Goal: Ask a question: Seek information or help from site administrators or community

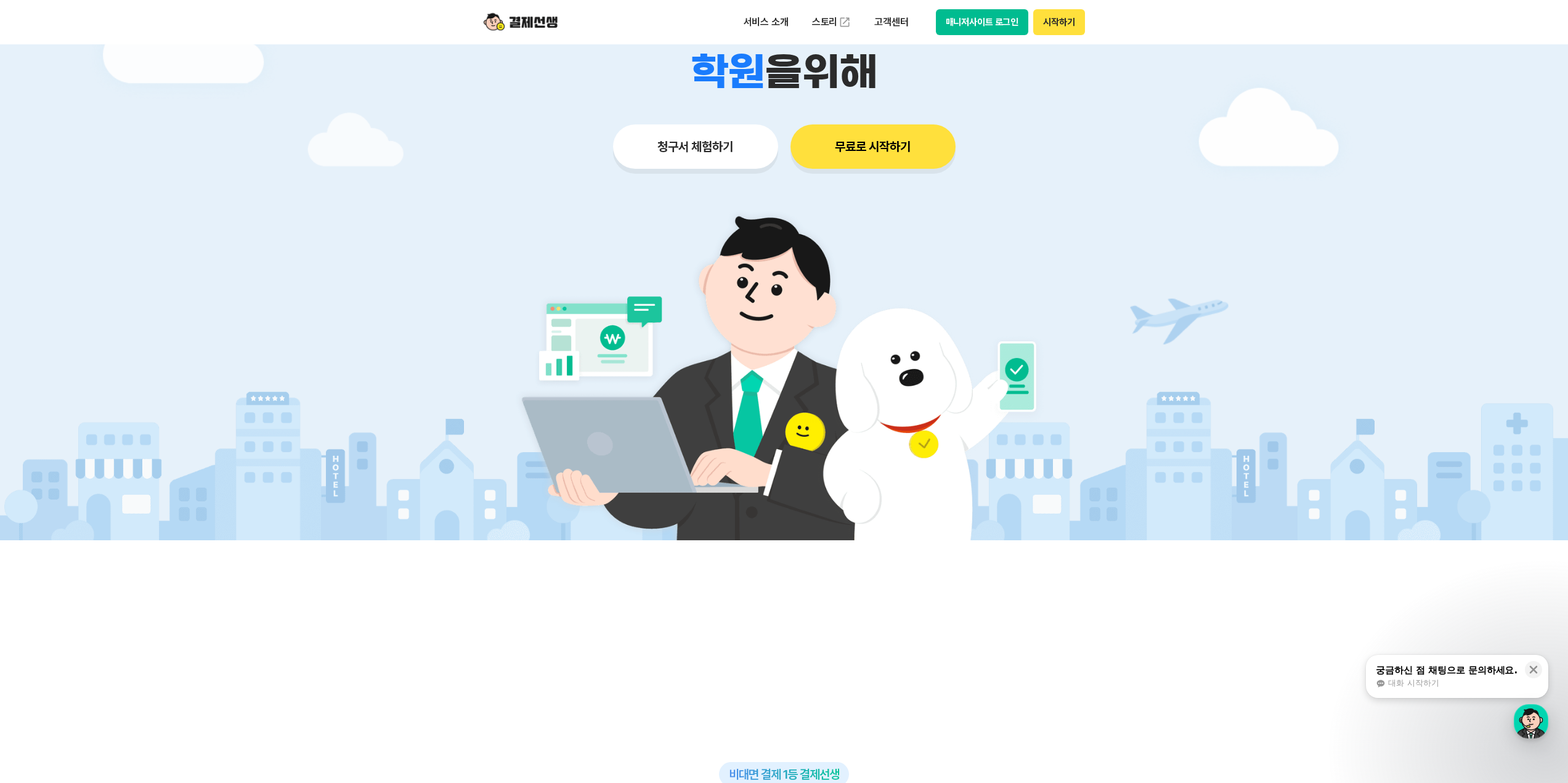
scroll to position [246, 0]
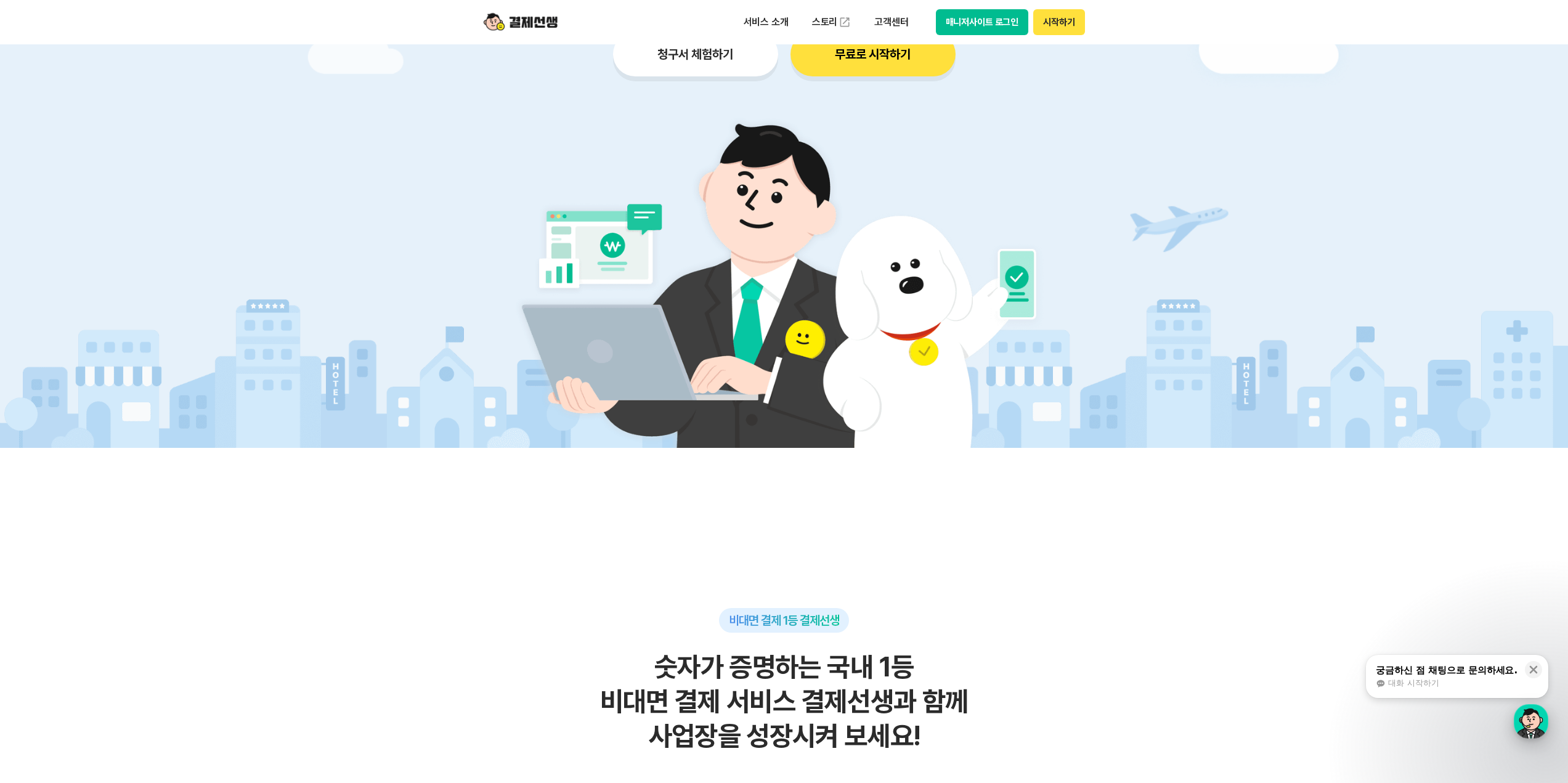
click at [1530, 724] on div "button" at bounding box center [1530, 721] width 35 height 35
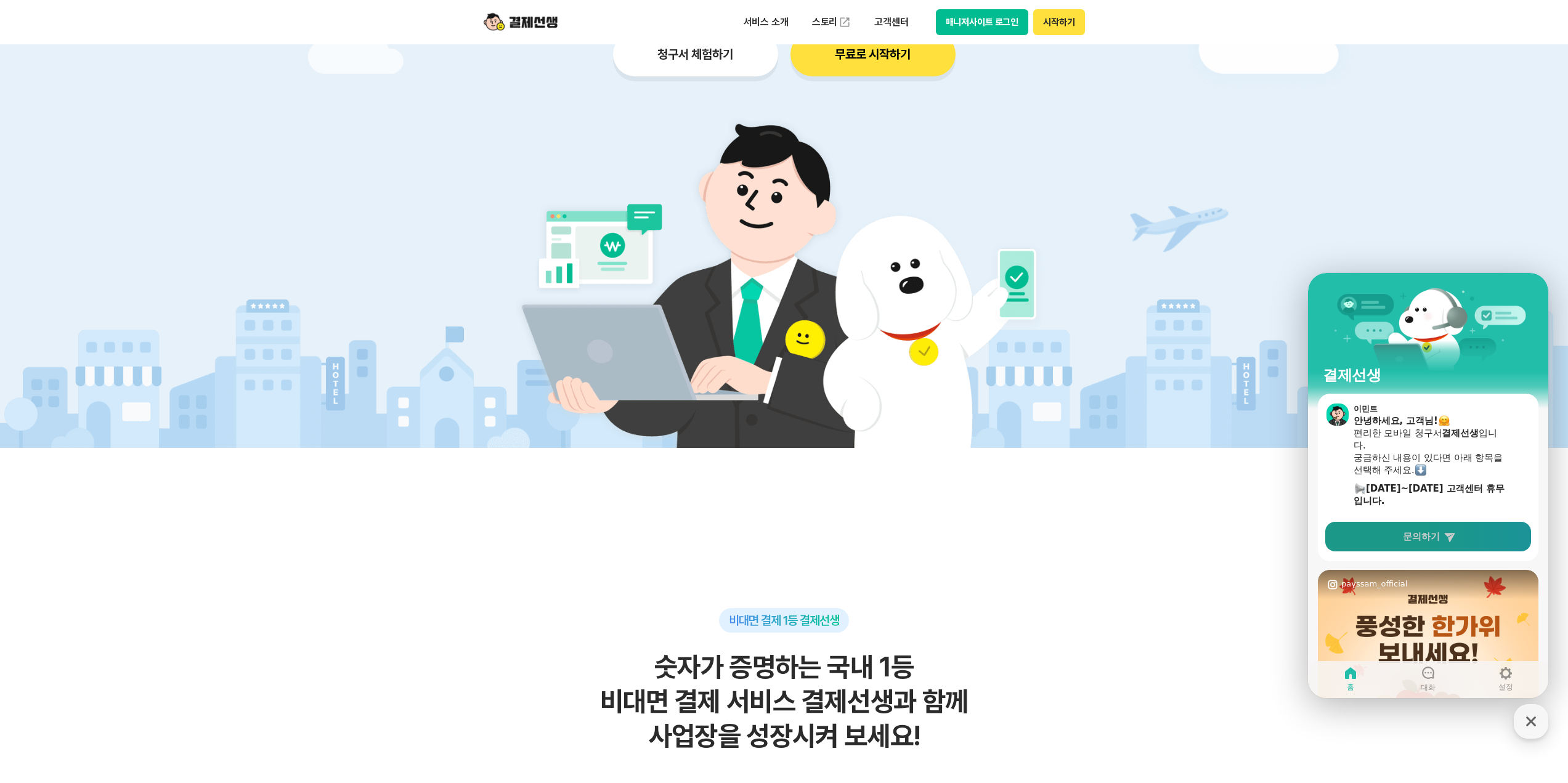
click at [1419, 532] on span "문의하기" at bounding box center [1421, 537] width 37 height 13
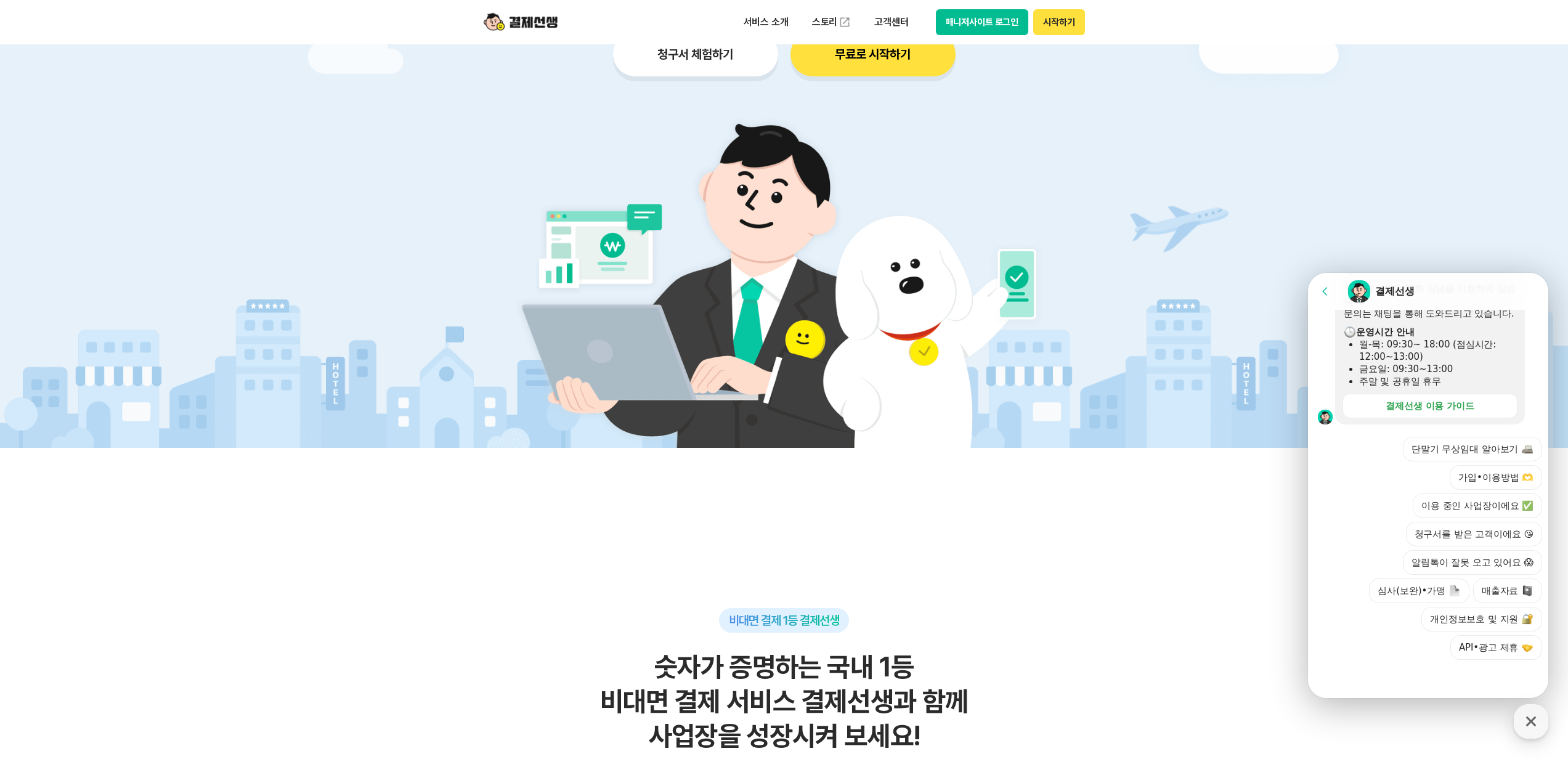
scroll to position [493, 0]
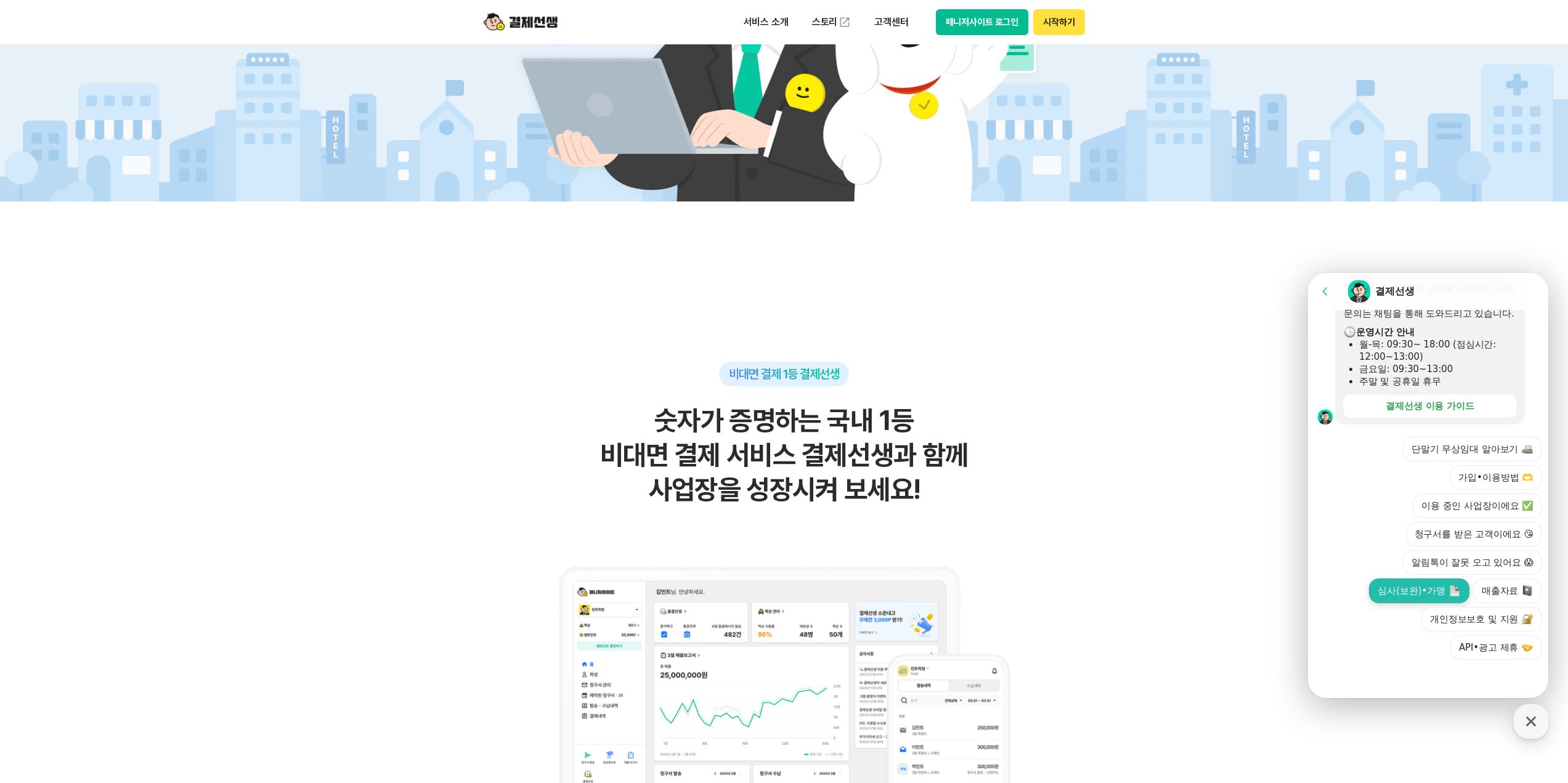
click at [1452, 587] on img at bounding box center [1455, 591] width 11 height 11
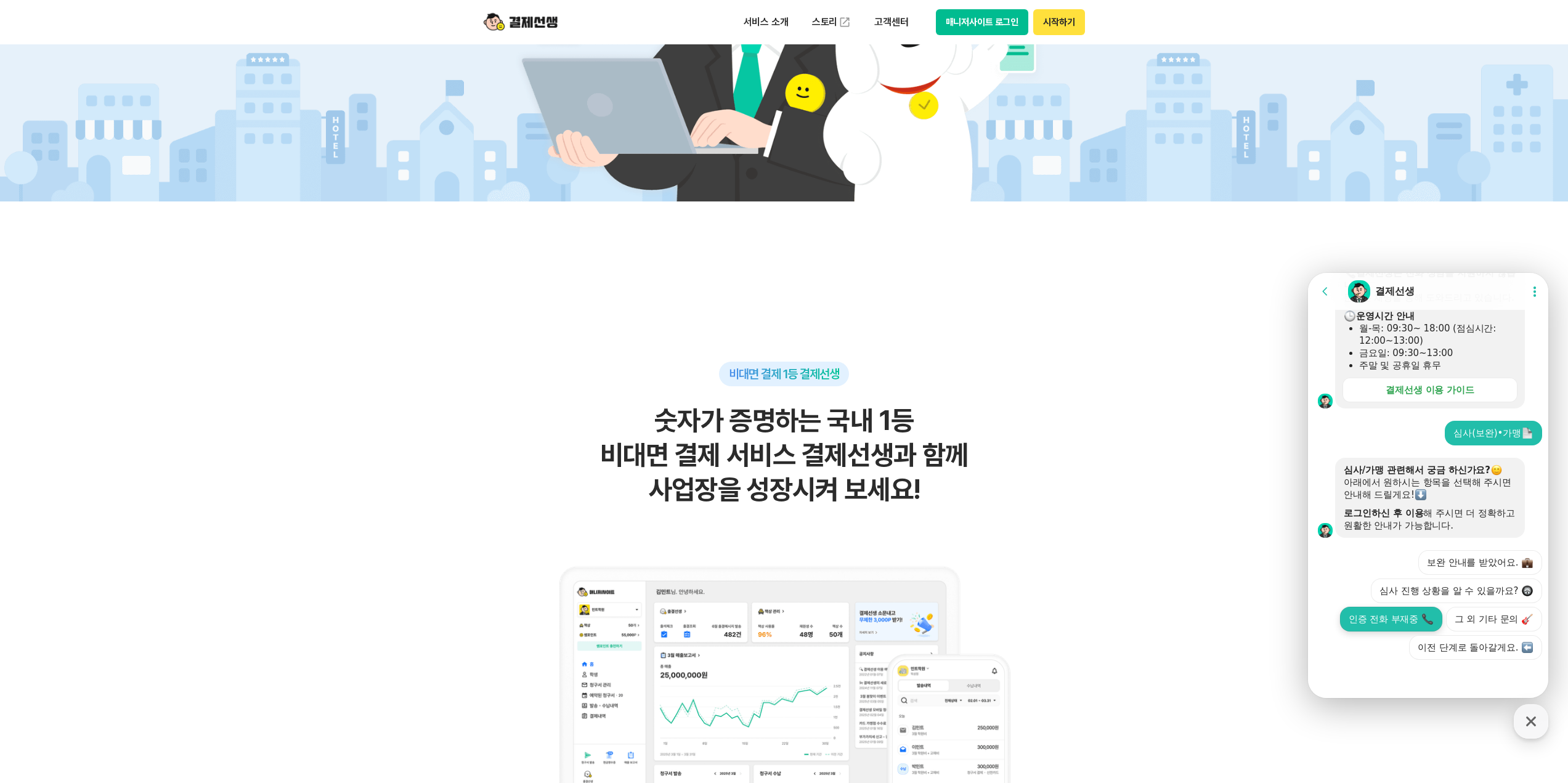
scroll to position [339, 0]
click at [1485, 631] on button "그 외 기타 문의" at bounding box center [1494, 619] width 96 height 25
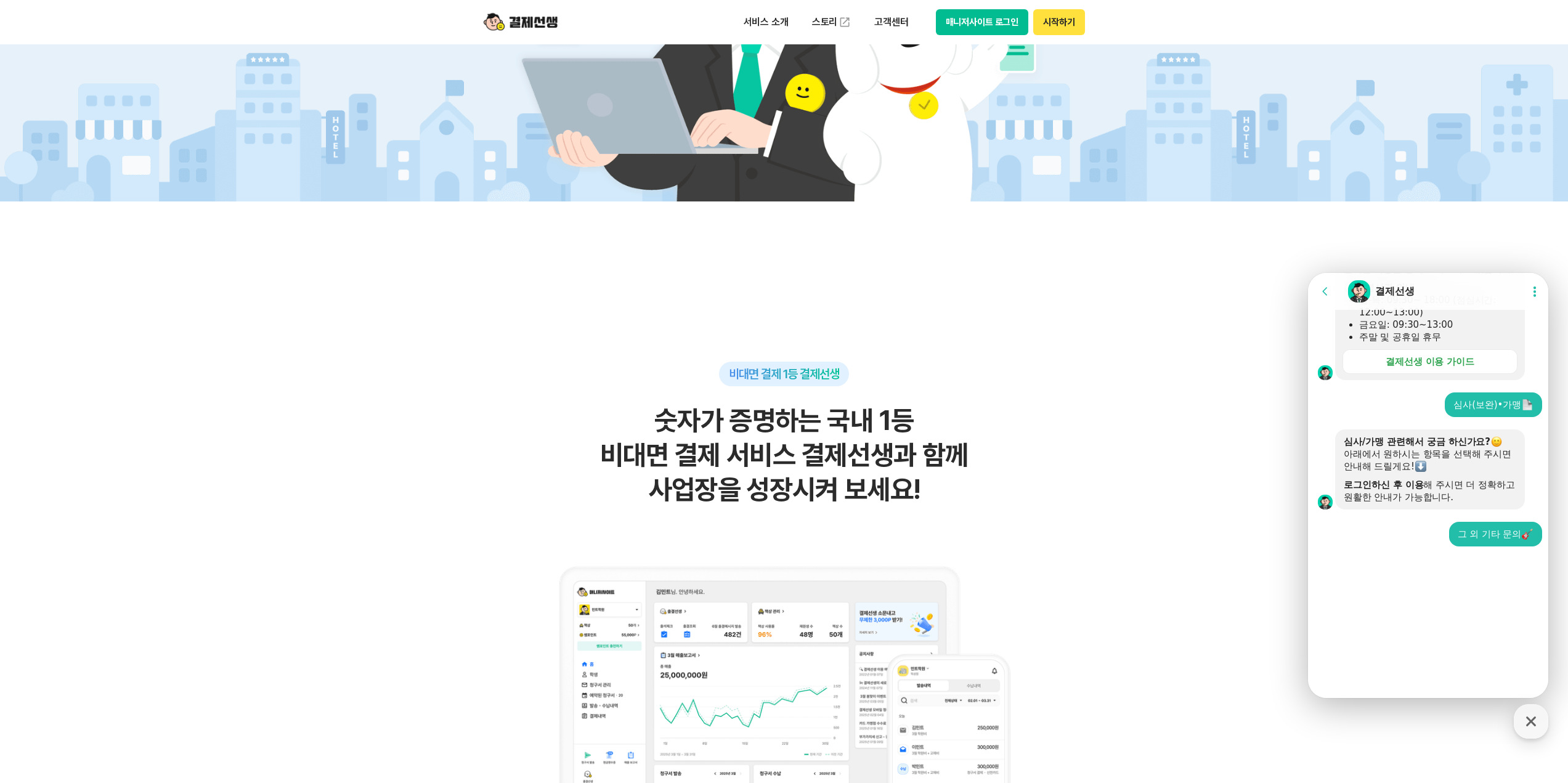
scroll to position [226, 0]
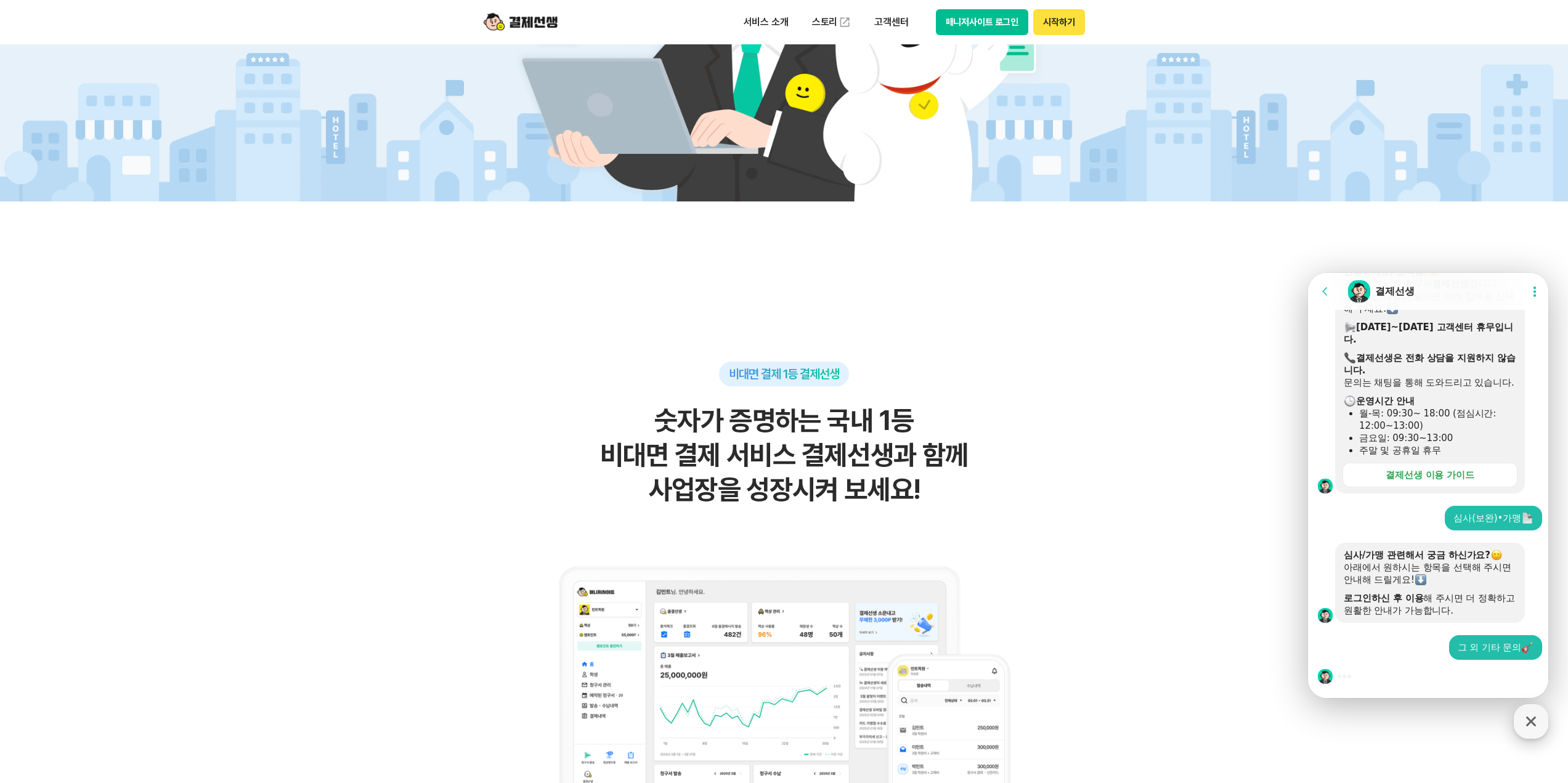
click at [1544, 725] on div "button" at bounding box center [1530, 721] width 35 height 35
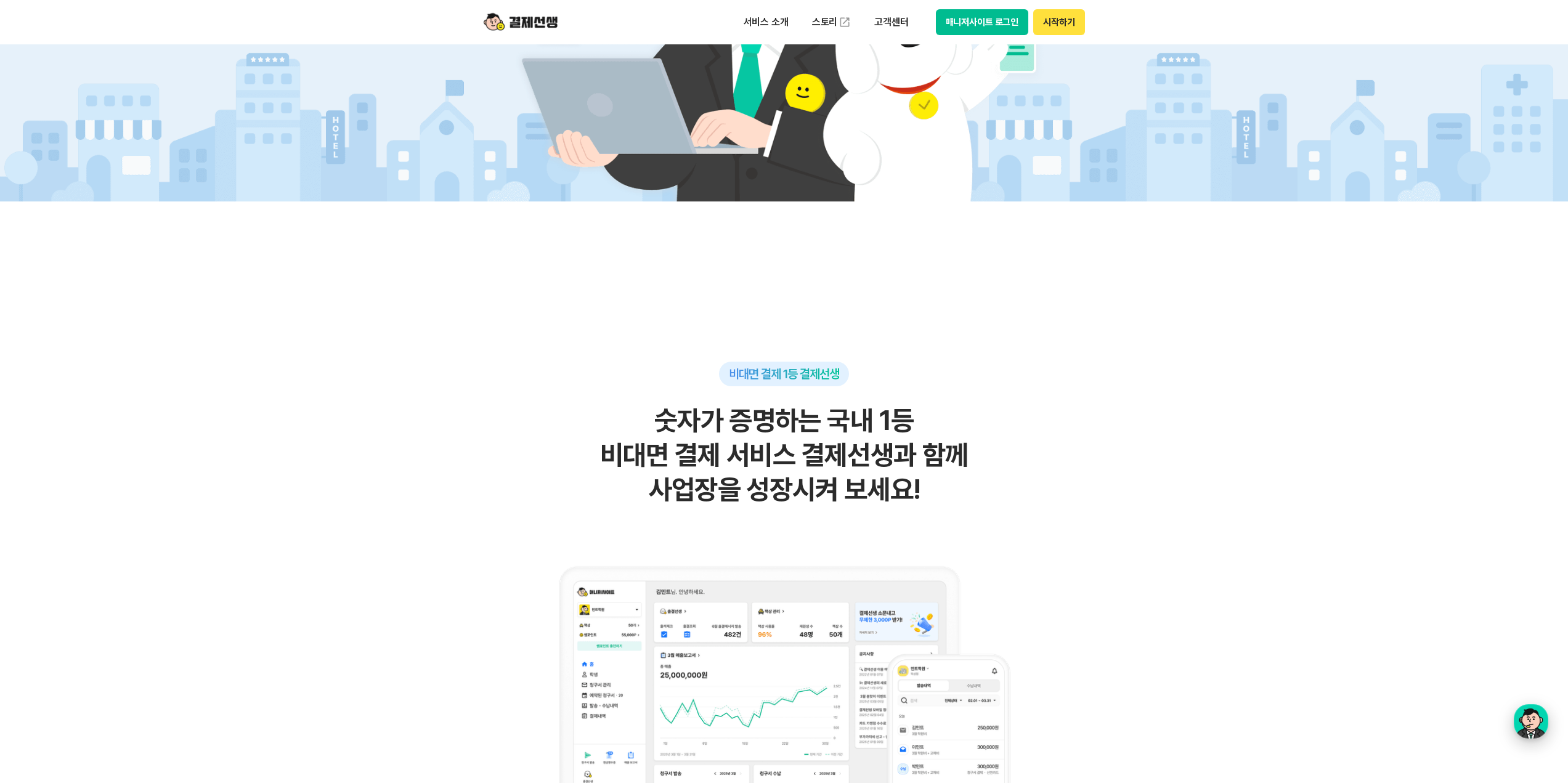
click at [1514, 711] on div "button" at bounding box center [1530, 721] width 35 height 35
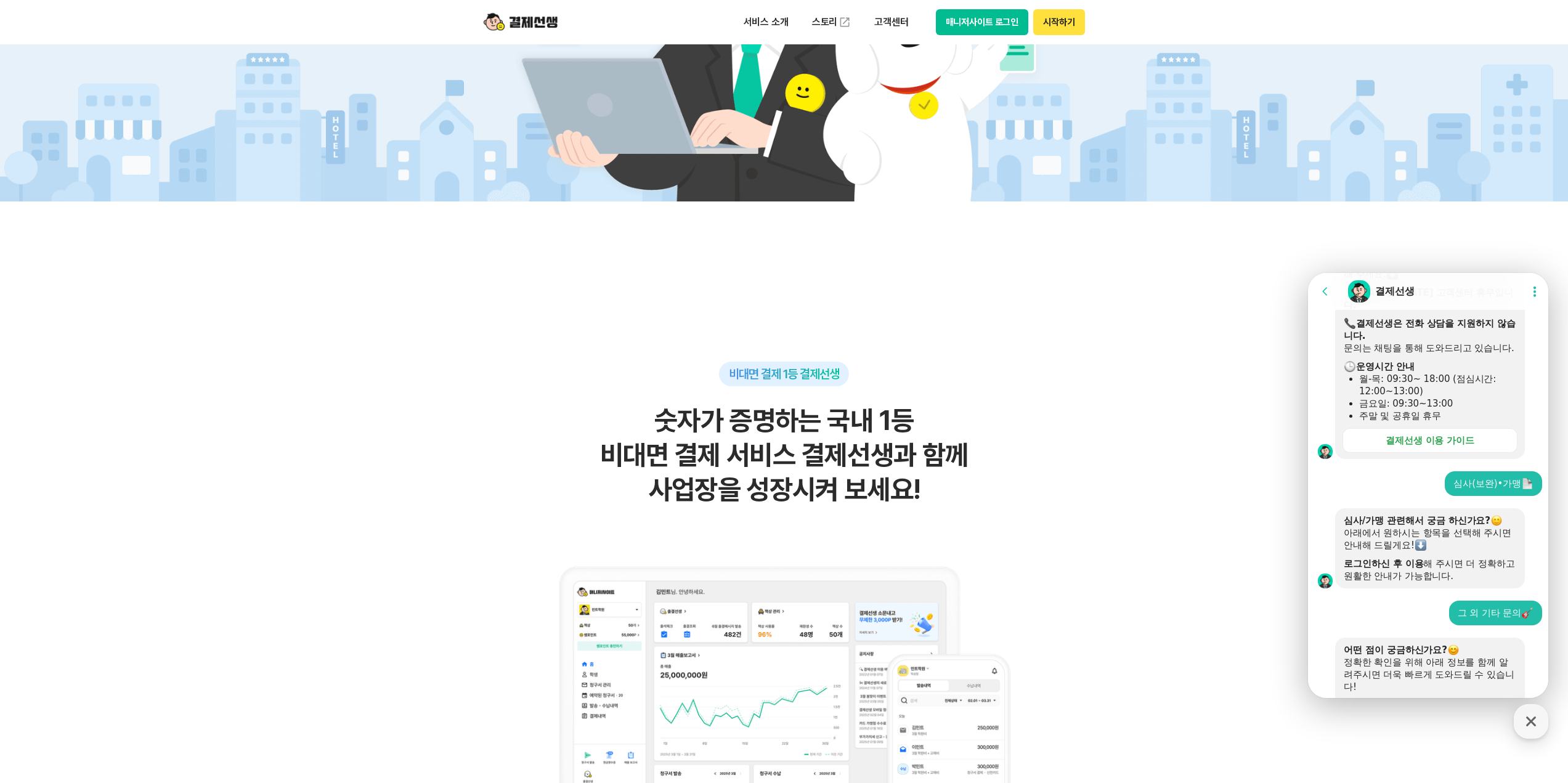
scroll to position [153, 0]
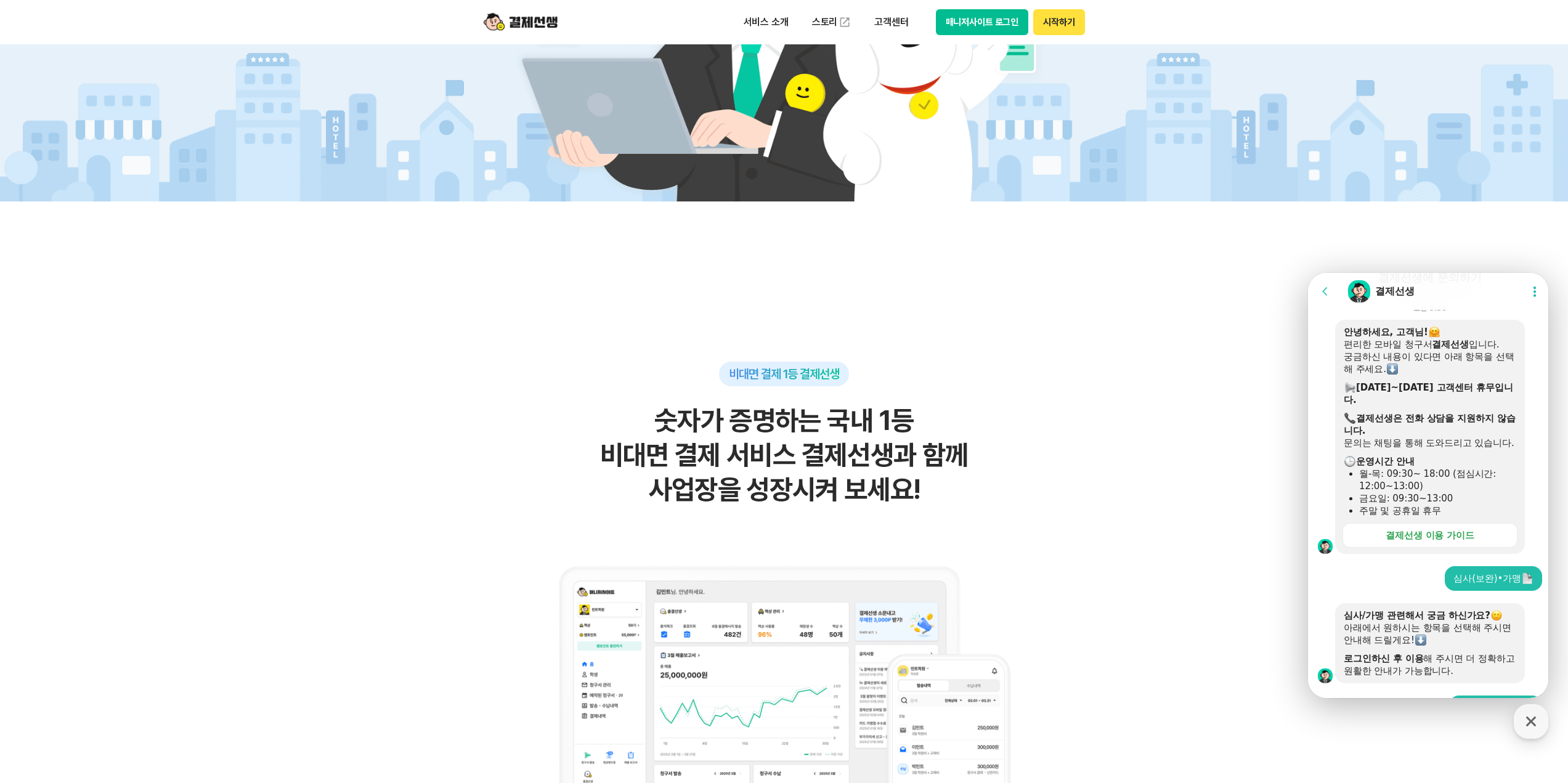
click at [1319, 287] on icon at bounding box center [1325, 292] width 13 height 13
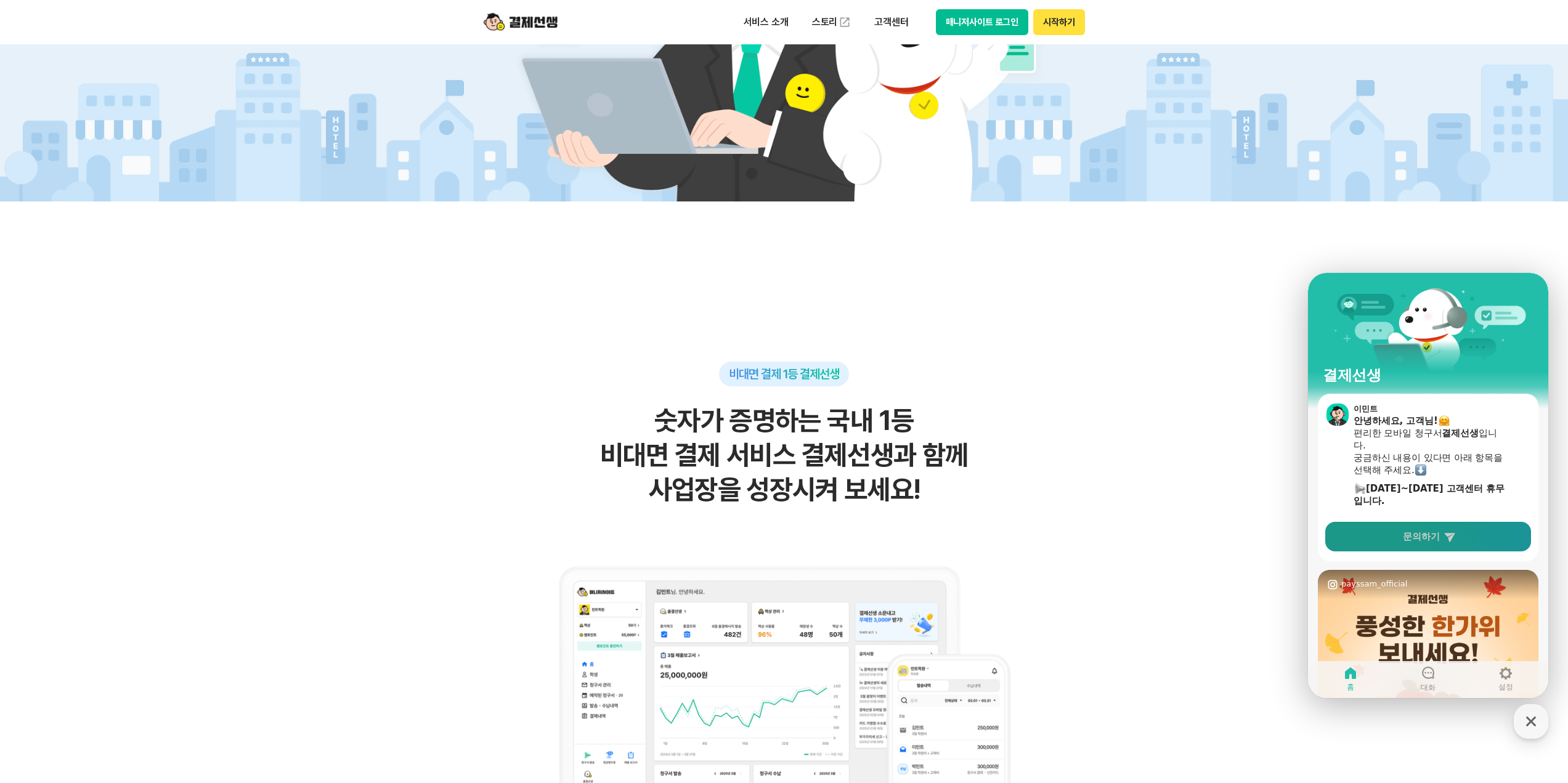
click at [1402, 534] on link "문의하기" at bounding box center [1428, 537] width 206 height 30
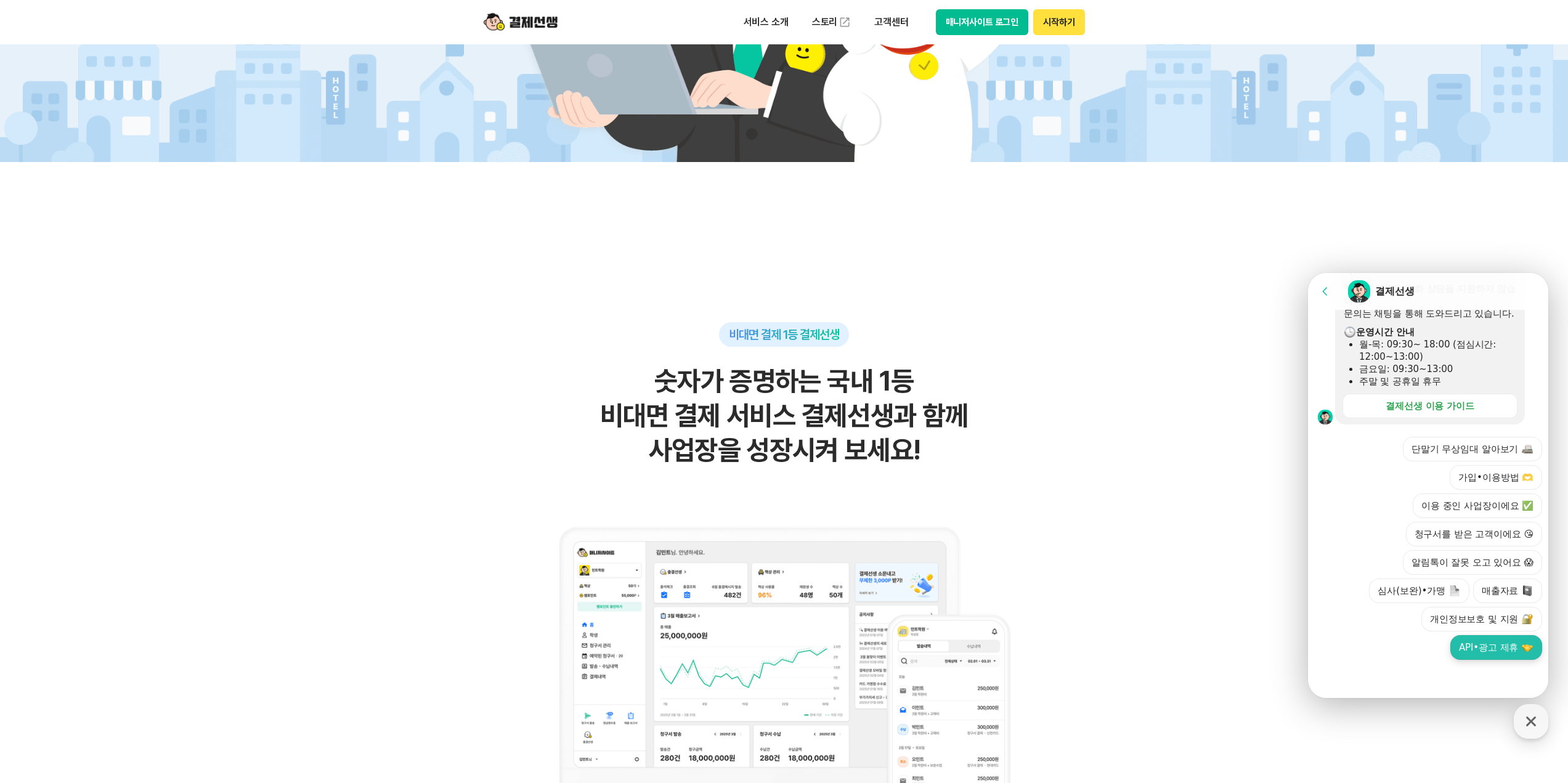
scroll to position [554, 0]
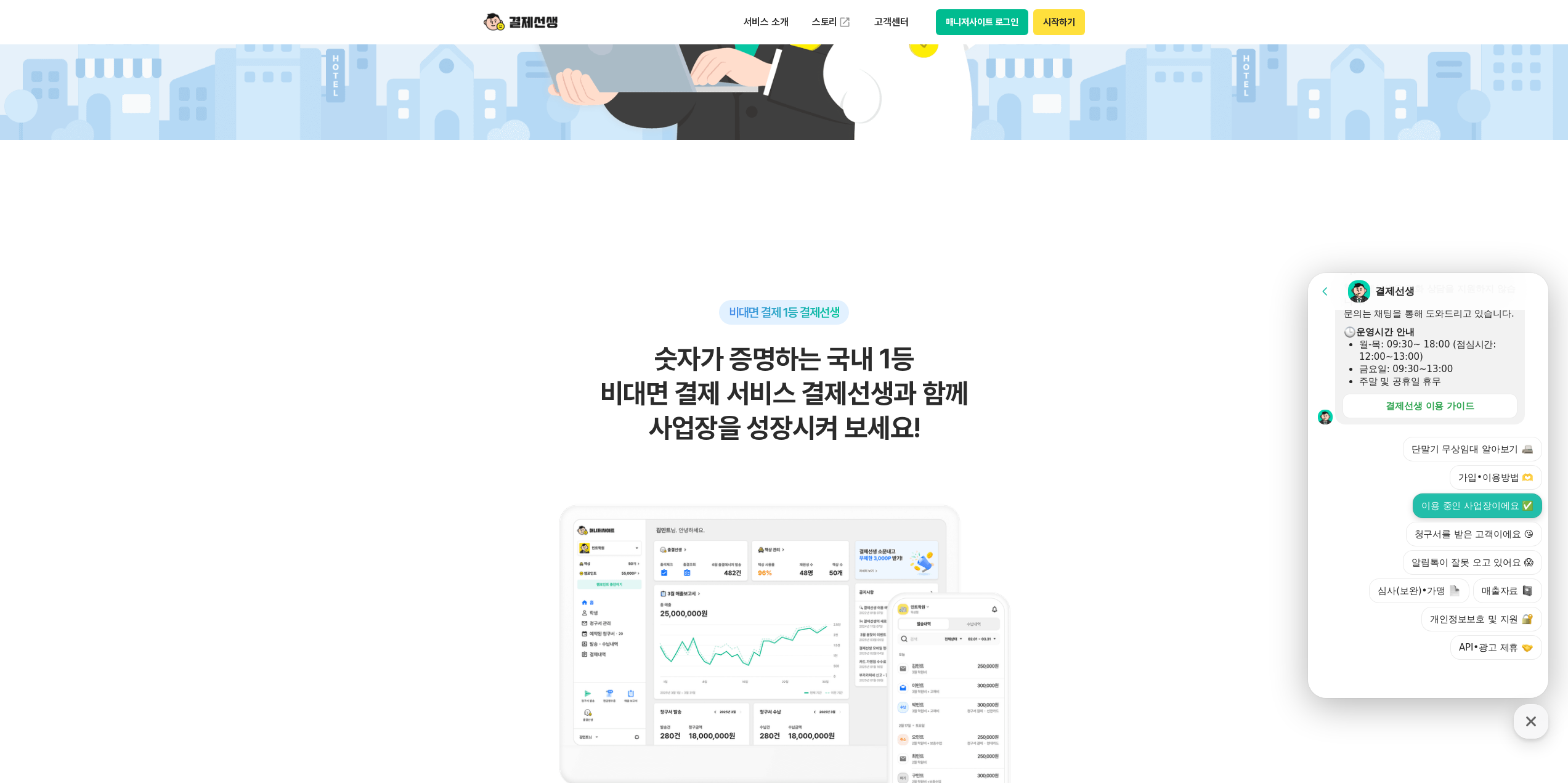
click at [1471, 505] on button "이용 중인 사업장이에요 ✅" at bounding box center [1477, 506] width 129 height 25
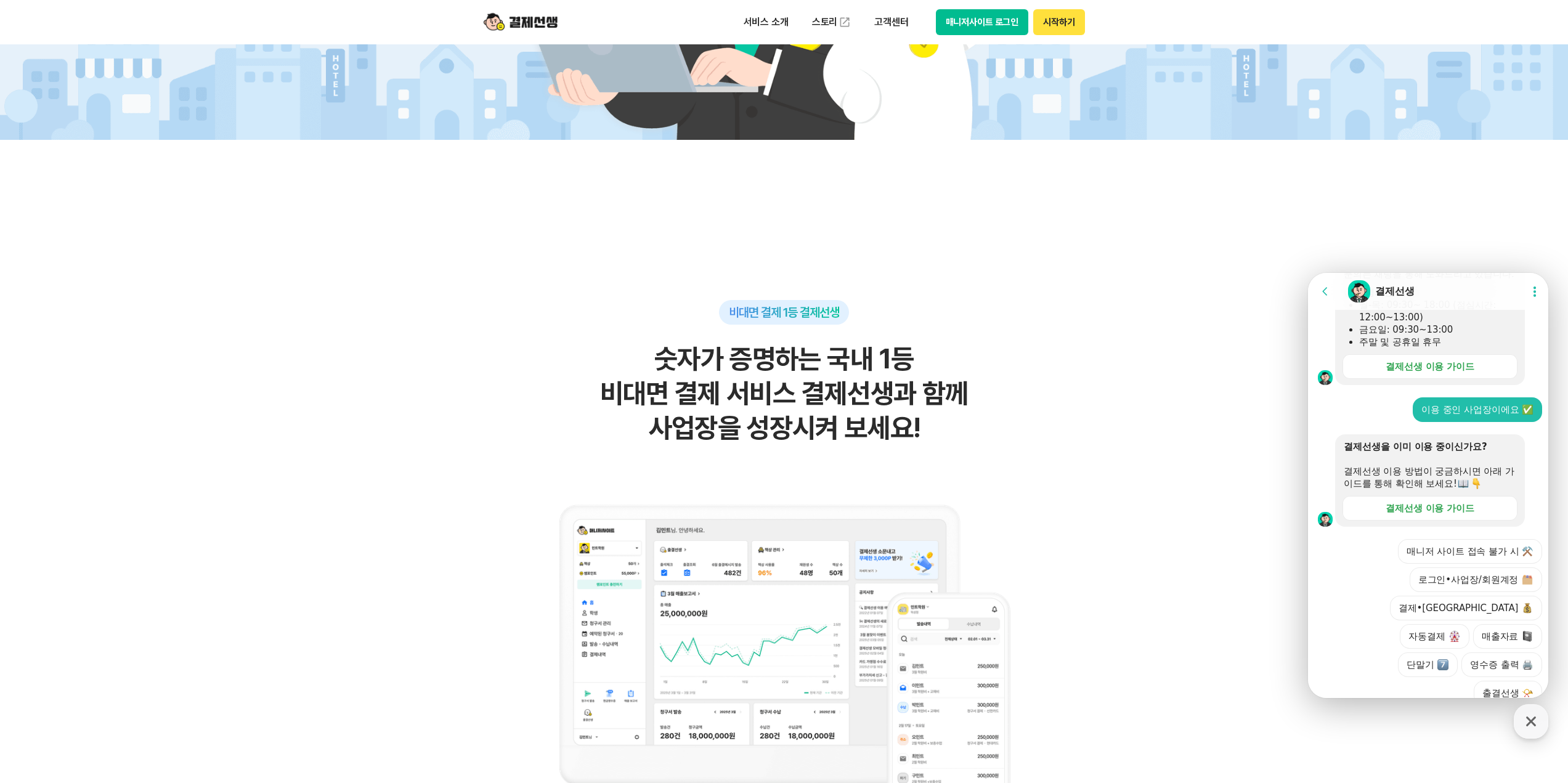
scroll to position [380, 0]
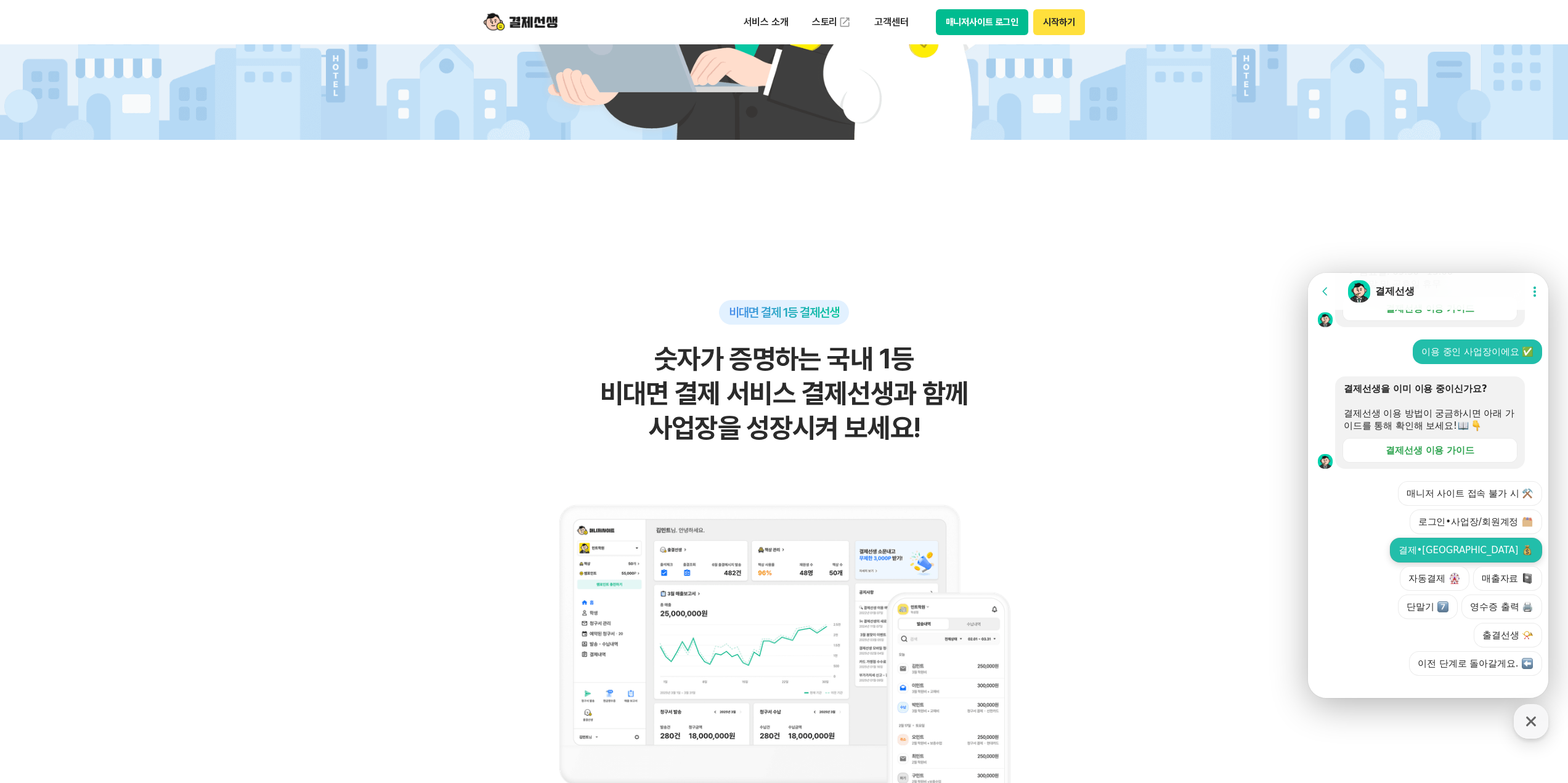
click at [1431, 563] on button "결제•[GEOGRAPHIC_DATA]" at bounding box center [1466, 550] width 152 height 25
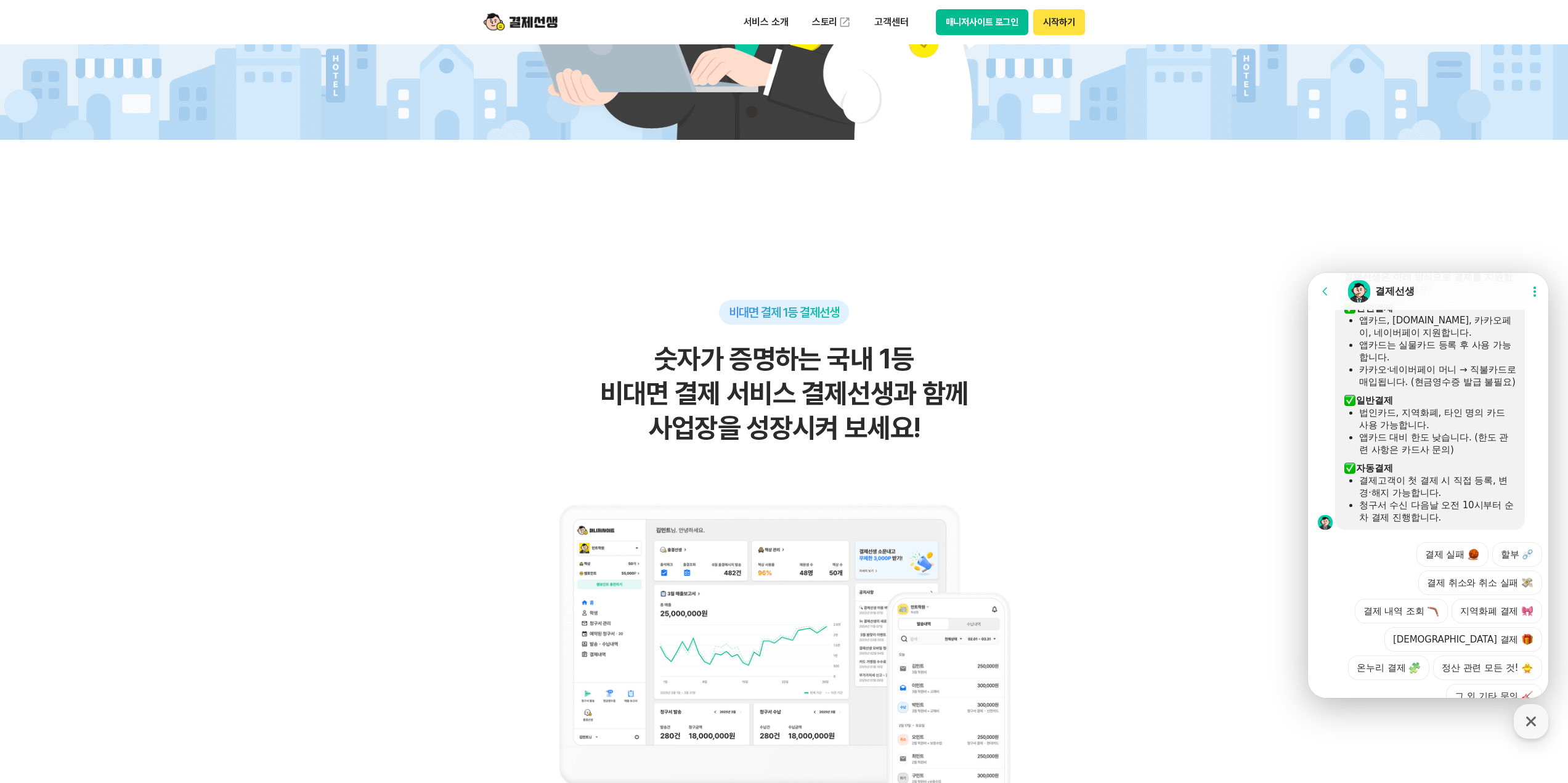
scroll to position [734, 0]
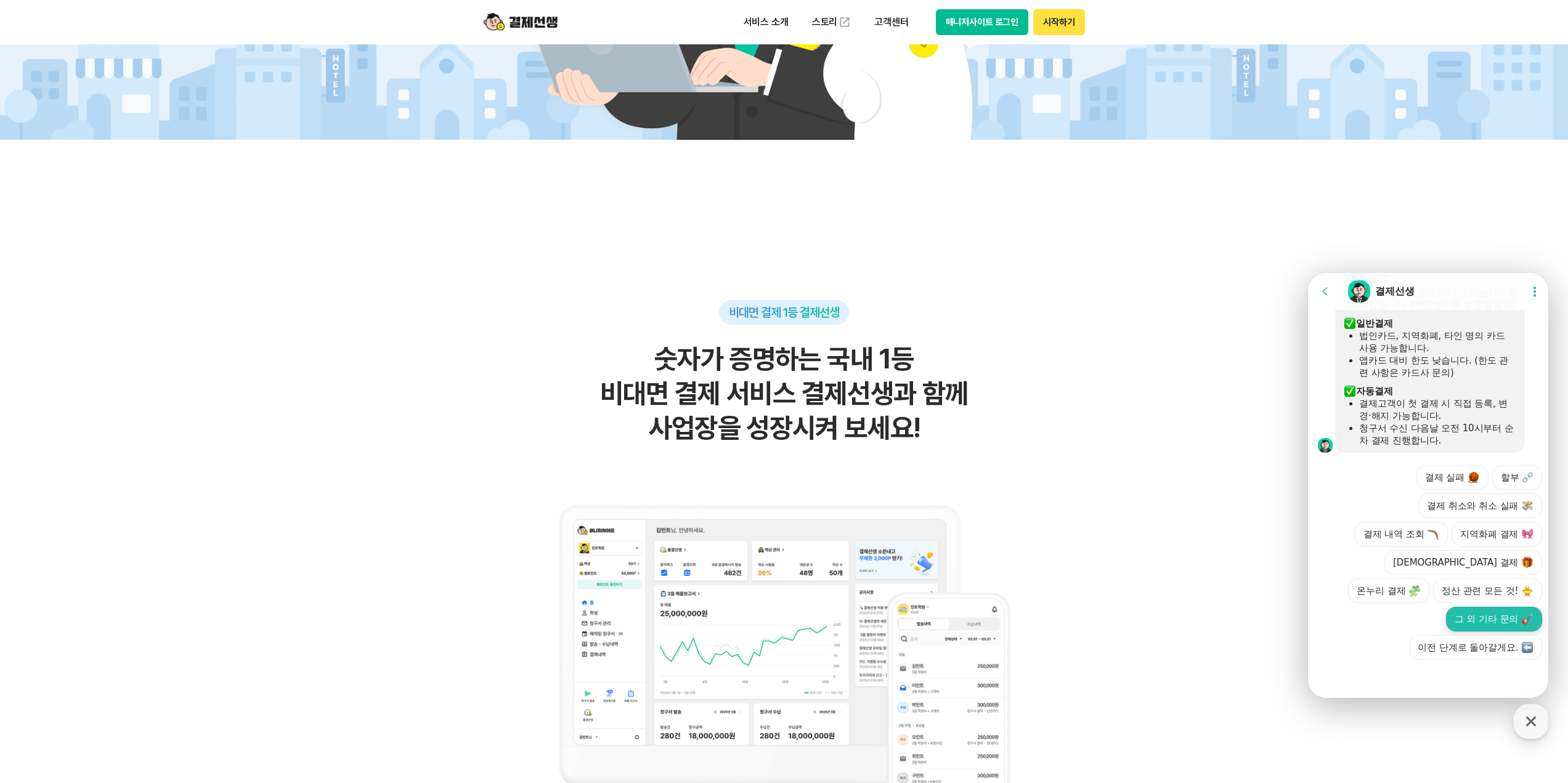
click at [1503, 619] on button "그 외 기타 문의" at bounding box center [1494, 619] width 96 height 25
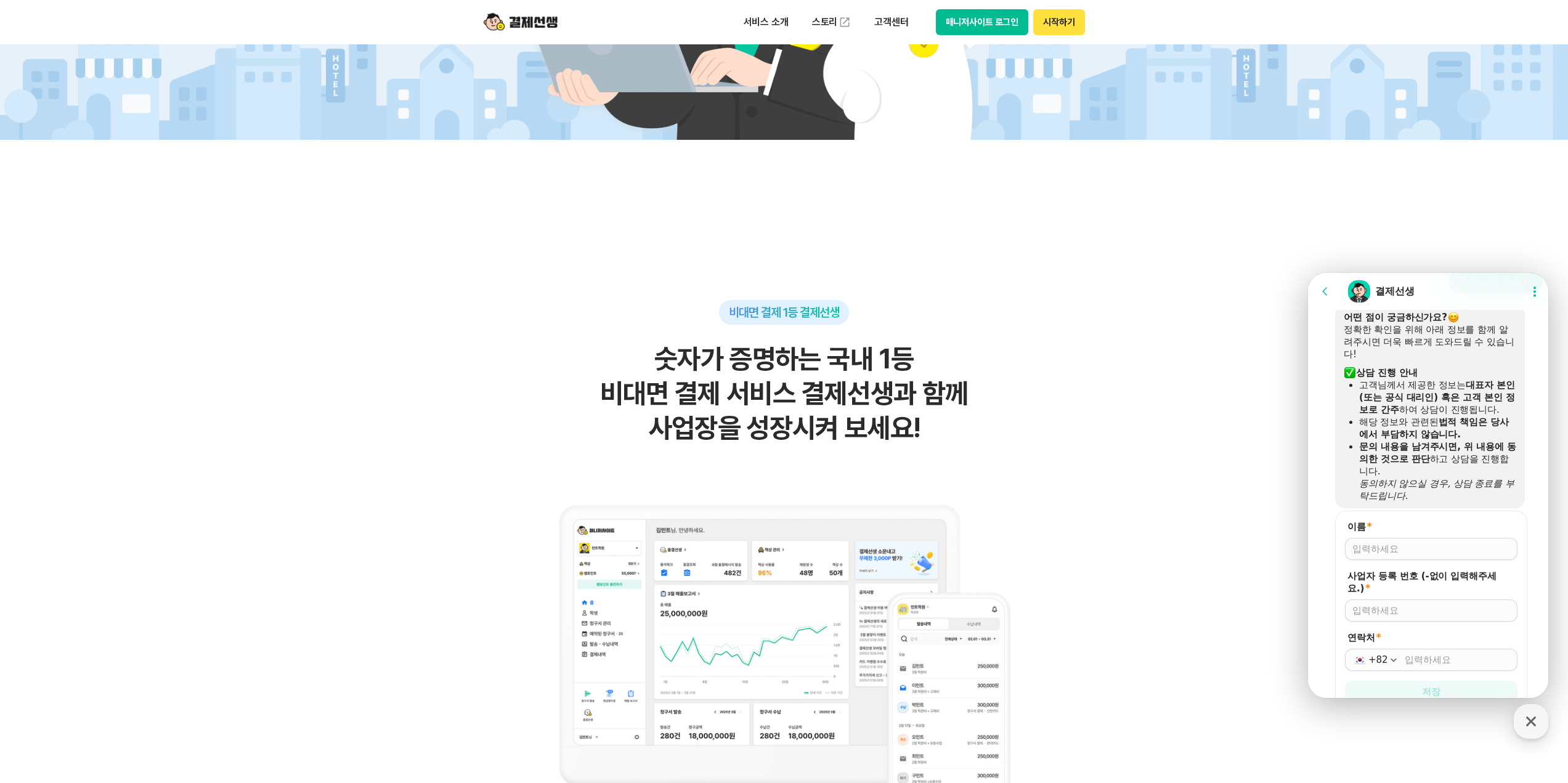
scroll to position [985, 0]
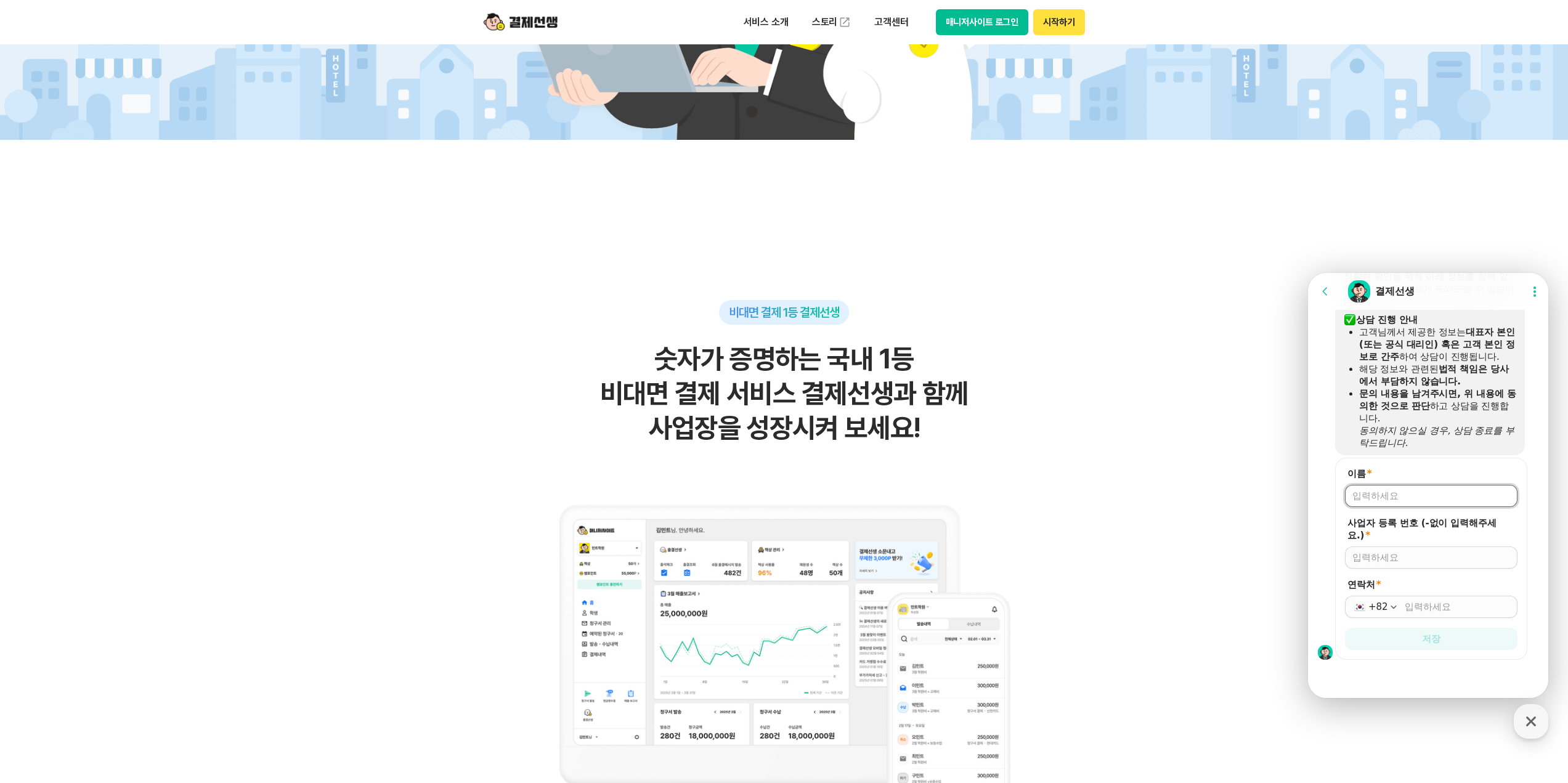
click at [1411, 496] on input "이름 *" at bounding box center [1431, 496] width 157 height 13
type input "[PERSON_NAME]"
type input "8690202736"
type input "[PHONE_NUMBER]"
click at [1344, 628] on button "저장" at bounding box center [1431, 639] width 173 height 22
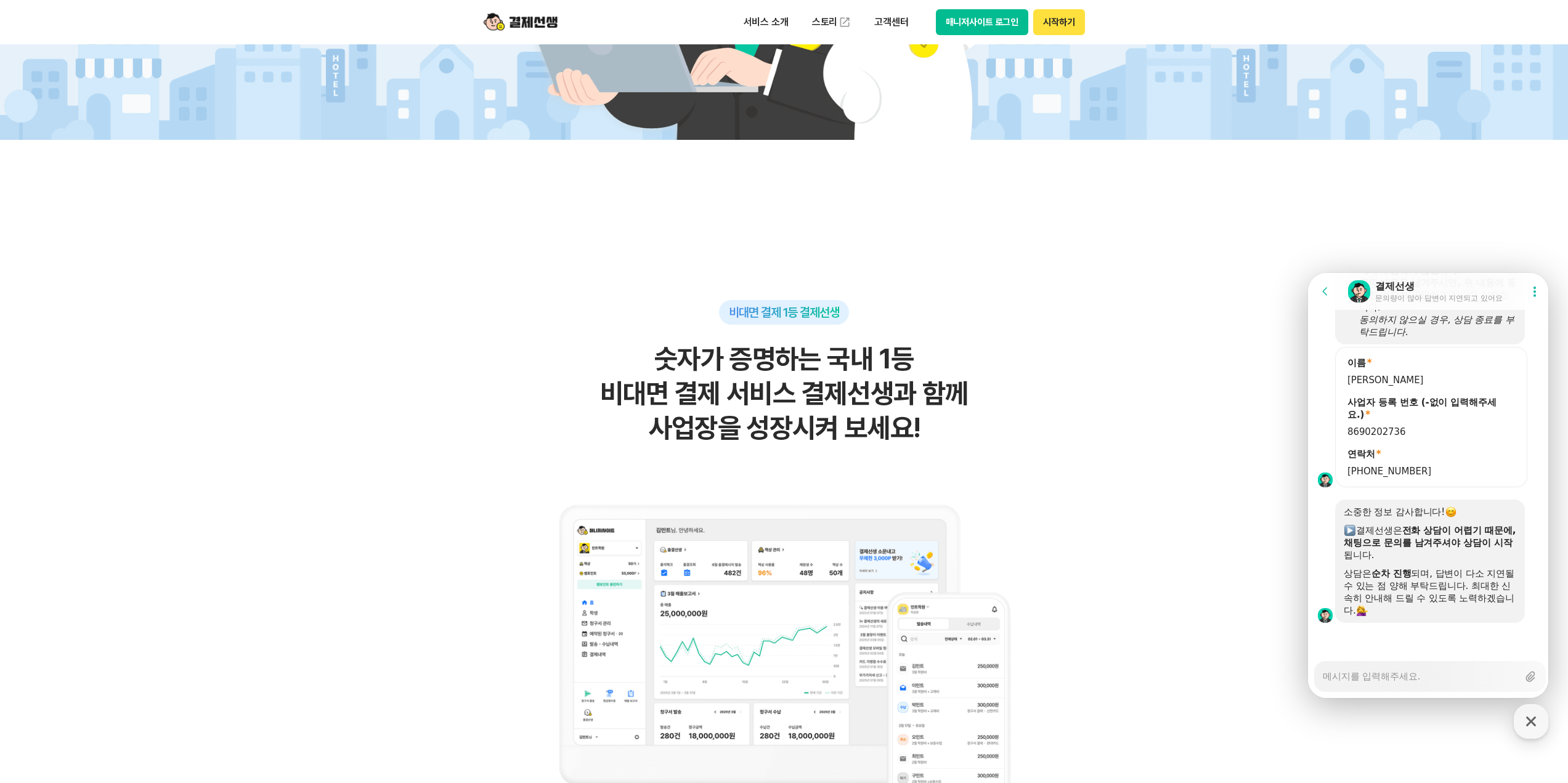
scroll to position [1095, 0]
click at [1412, 664] on textarea "Messenger Input Textarea" at bounding box center [1420, 672] width 195 height 21
type textarea "x"
type textarea "w"
type textarea "x"
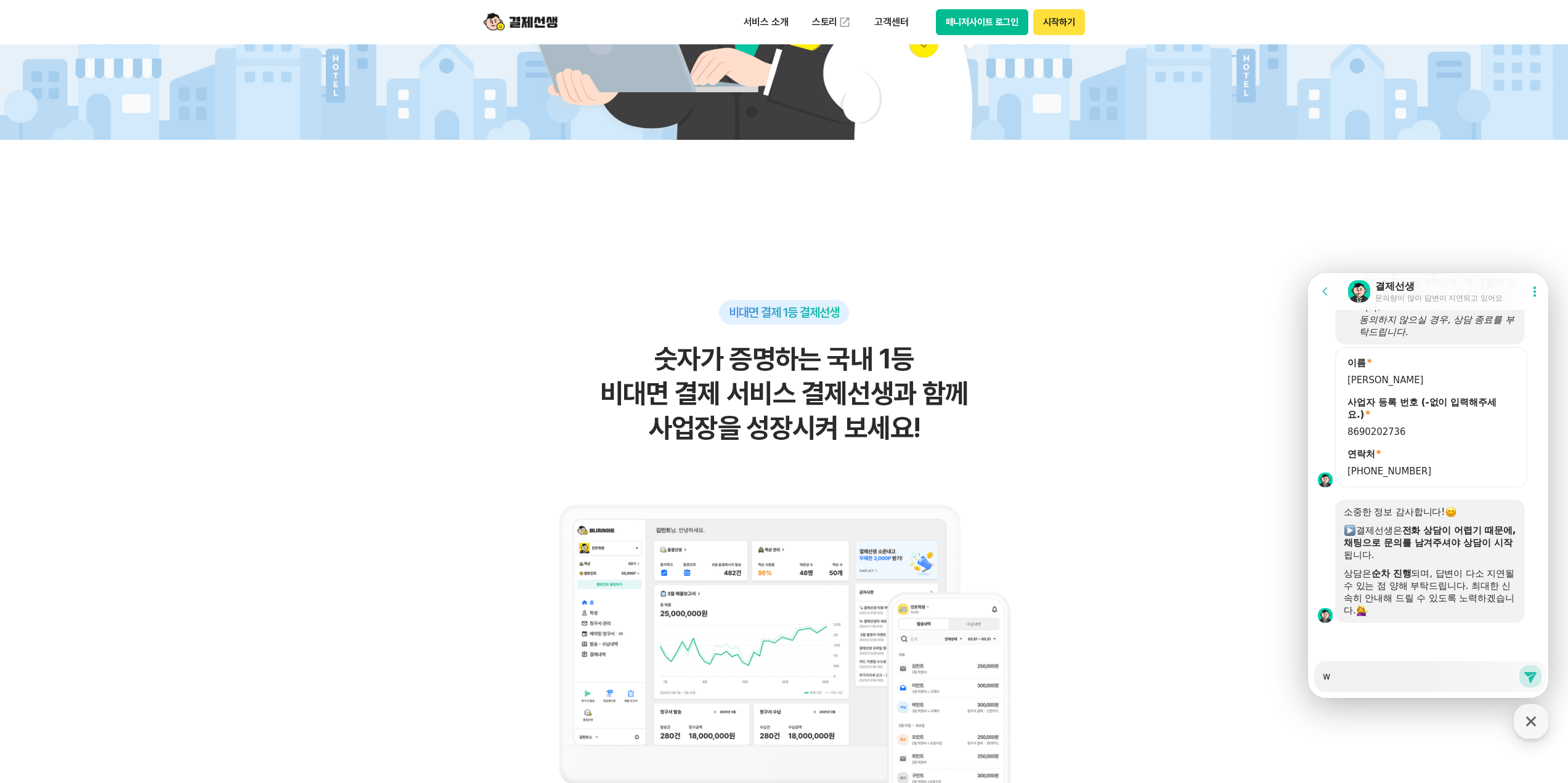
type textarea "wl"
type textarea "x"
type textarea "wlr"
type textarea "x"
type textarea "wlrm"
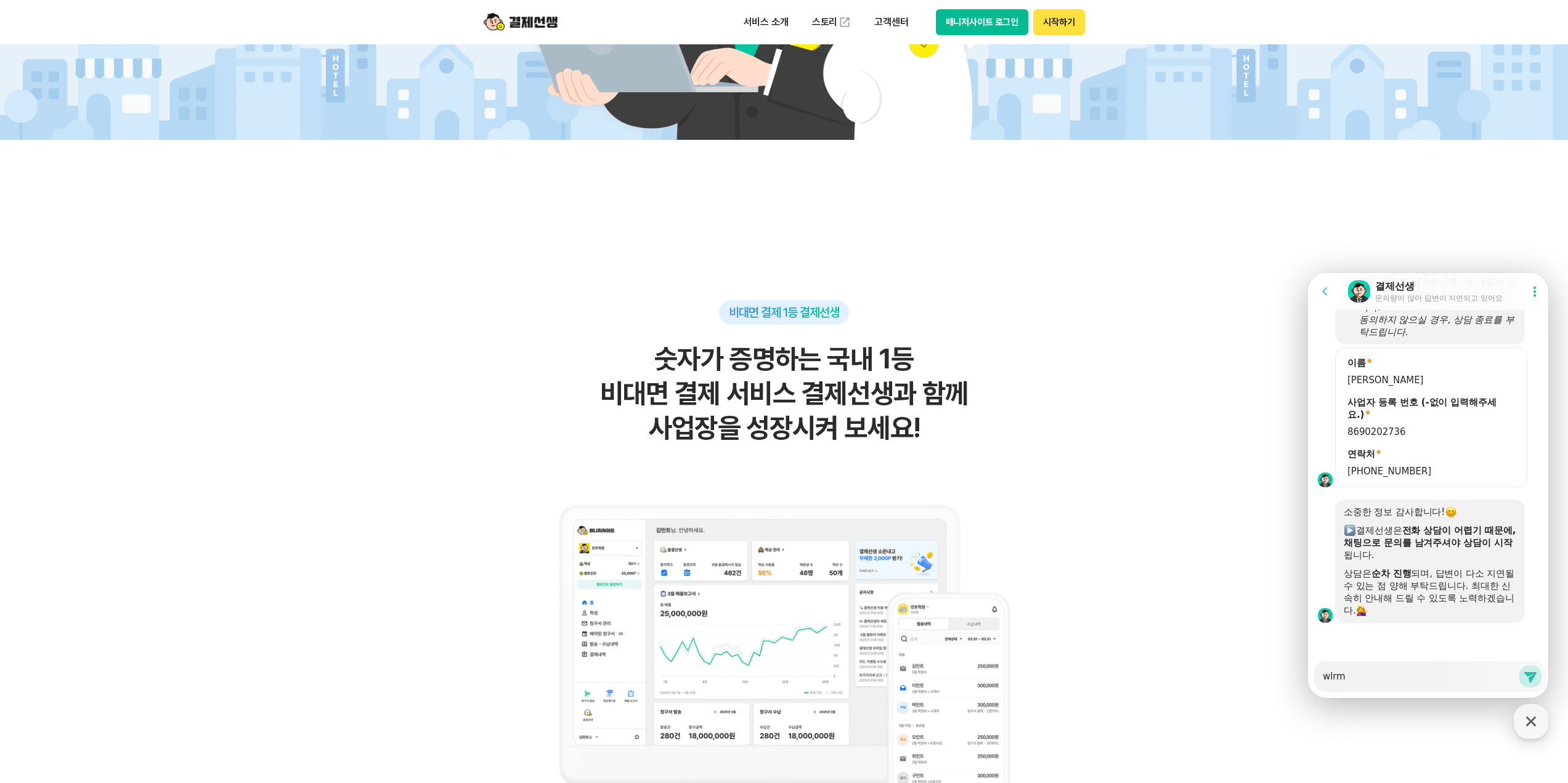
type textarea "x"
type textarea "wlrma"
type textarea "x"
type textarea "wlrma"
type textarea "x"
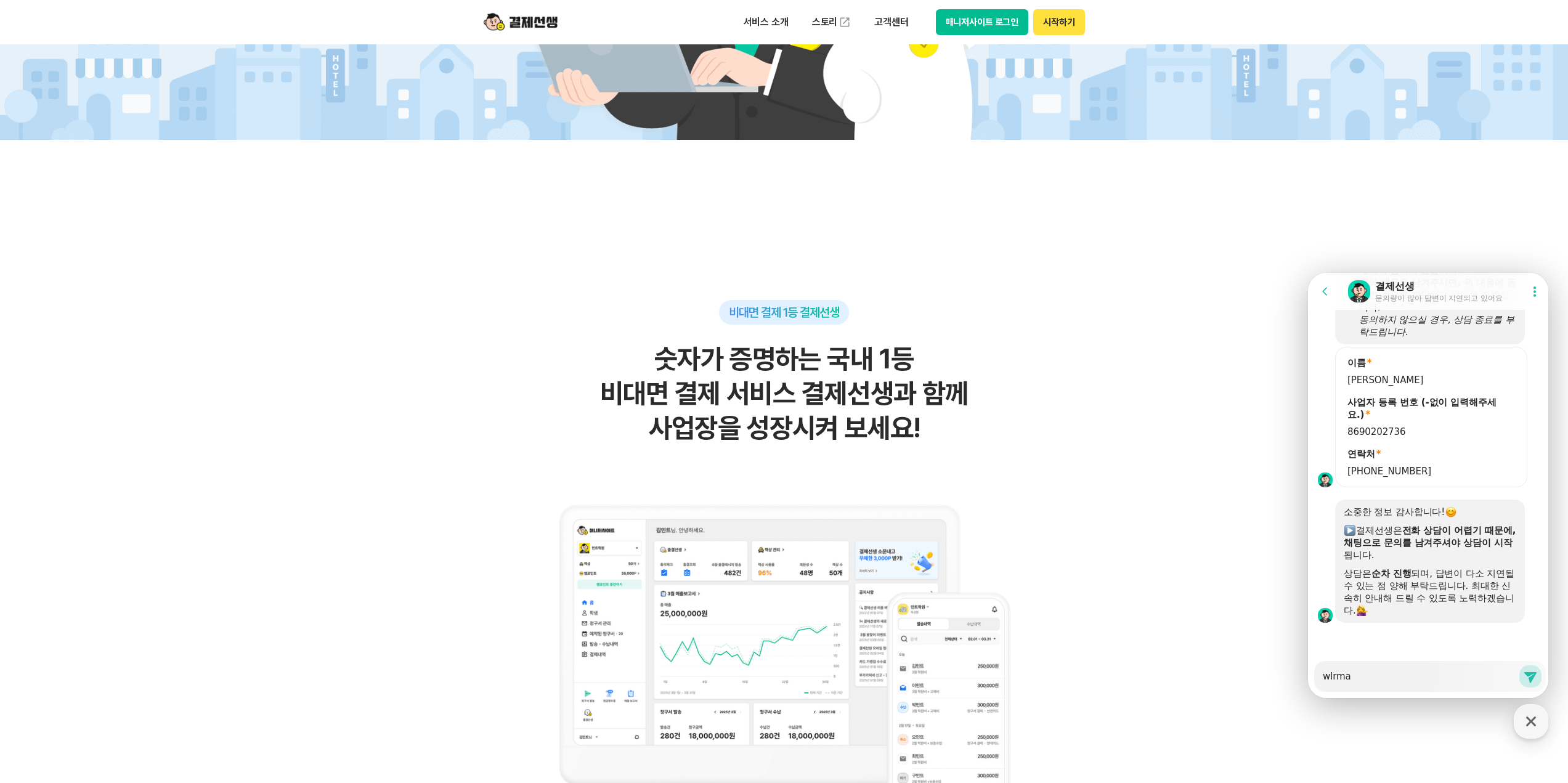
type textarea "wlrma"
type textarea "x"
type textarea "wlrm"
type textarea "x"
type textarea "wlr"
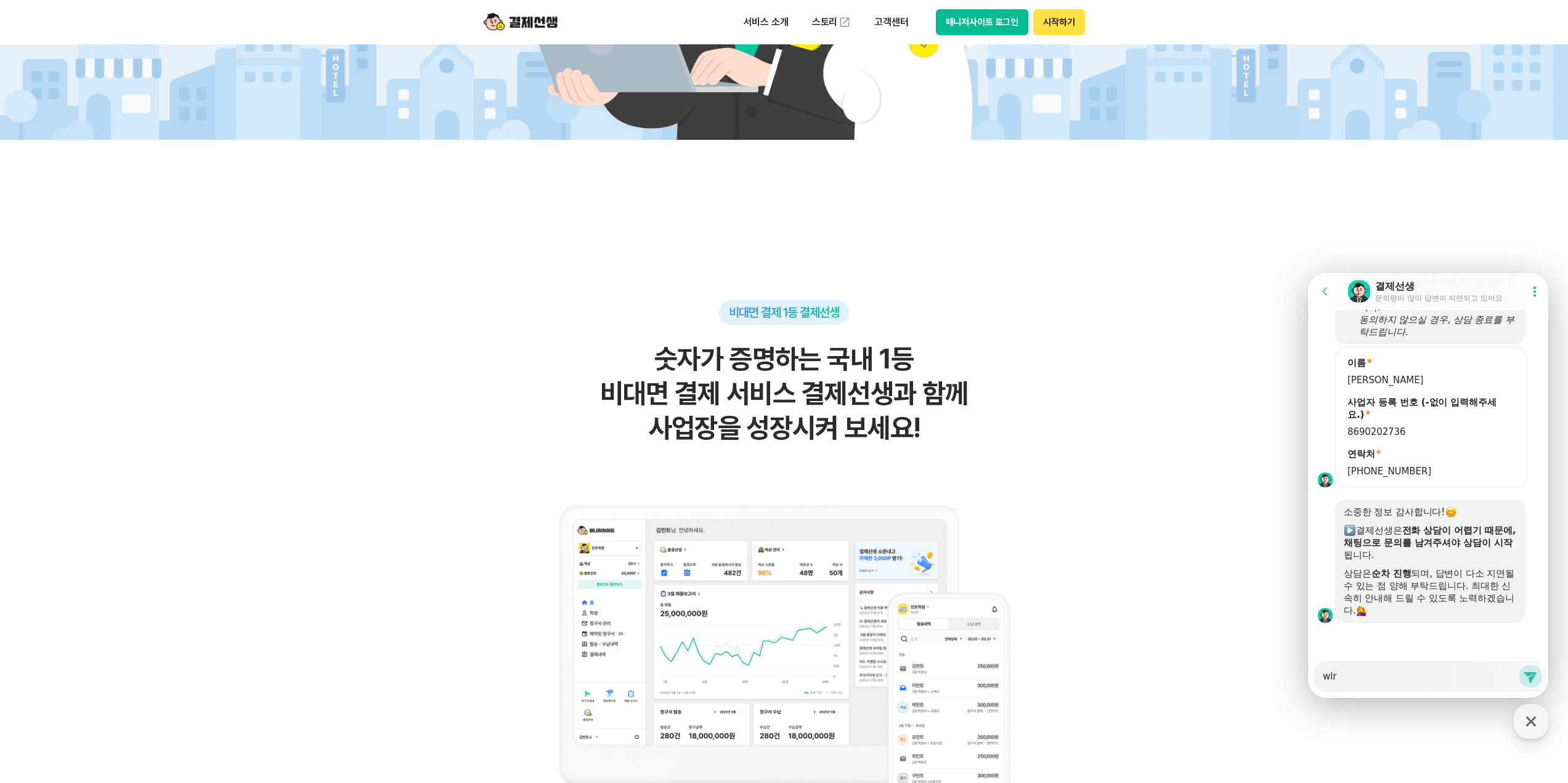
type textarea "x"
type textarea "wl"
type textarea "x"
type textarea "w"
type textarea "x"
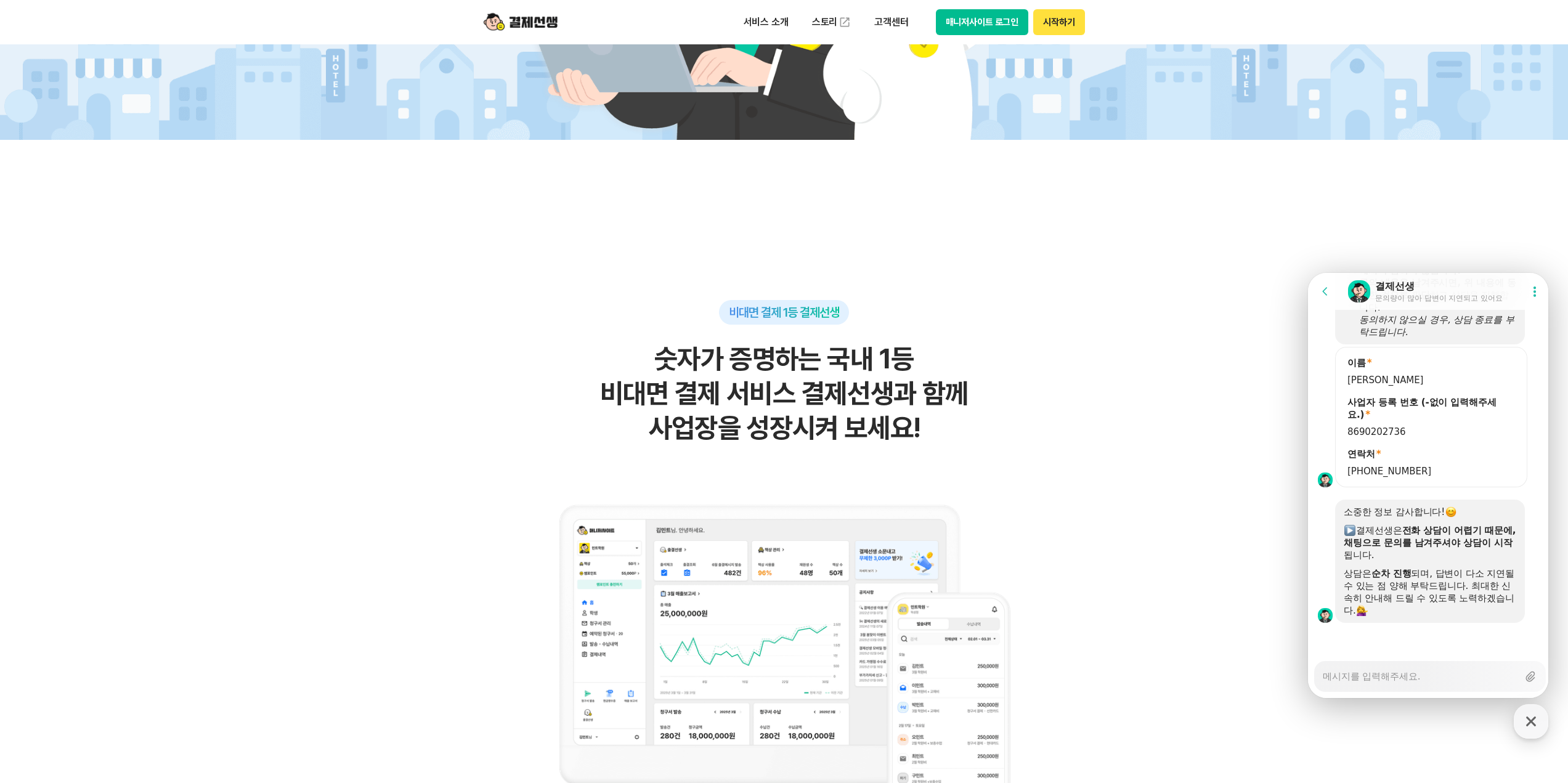
type textarea "x"
type textarea "ㅈ"
type textarea "x"
type textarea "지"
type textarea "x"
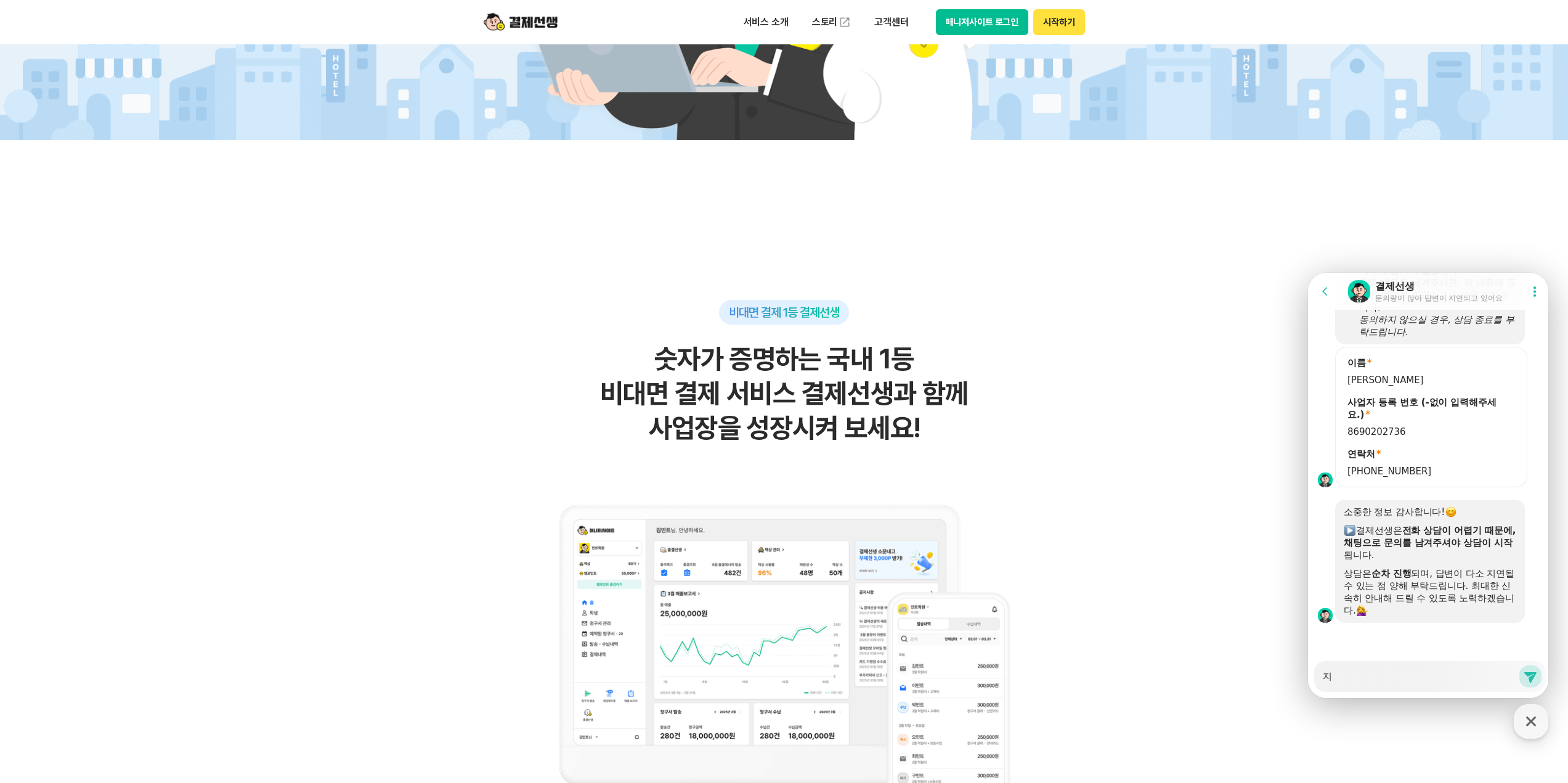
type textarea "직"
type textarea "x"
type textarea "지그"
type textarea "x"
type textarea "지금"
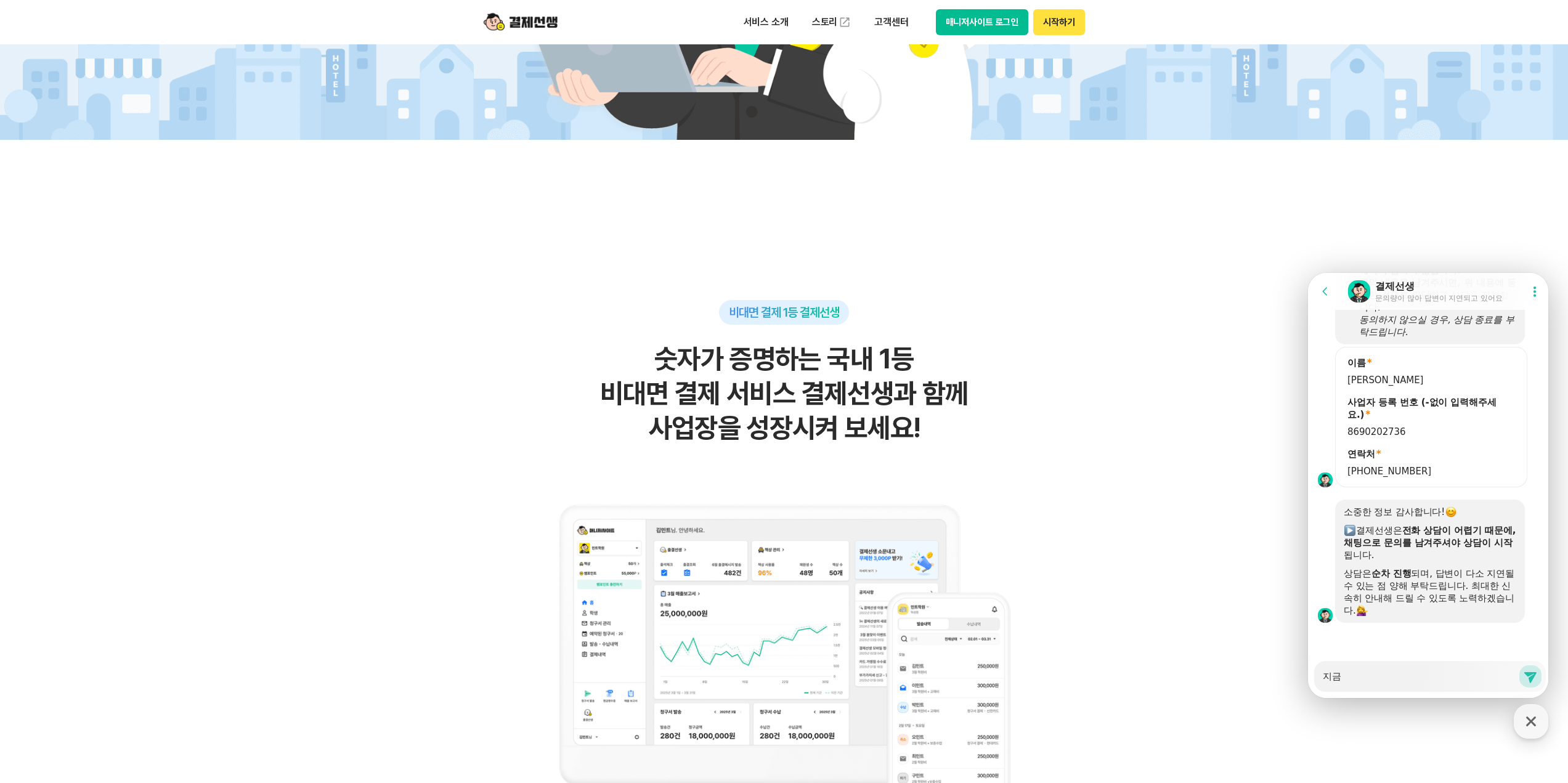
type textarea "x"
type textarea "지금"
type textarea "x"
type textarea "지금 ㅁ"
type textarea "x"
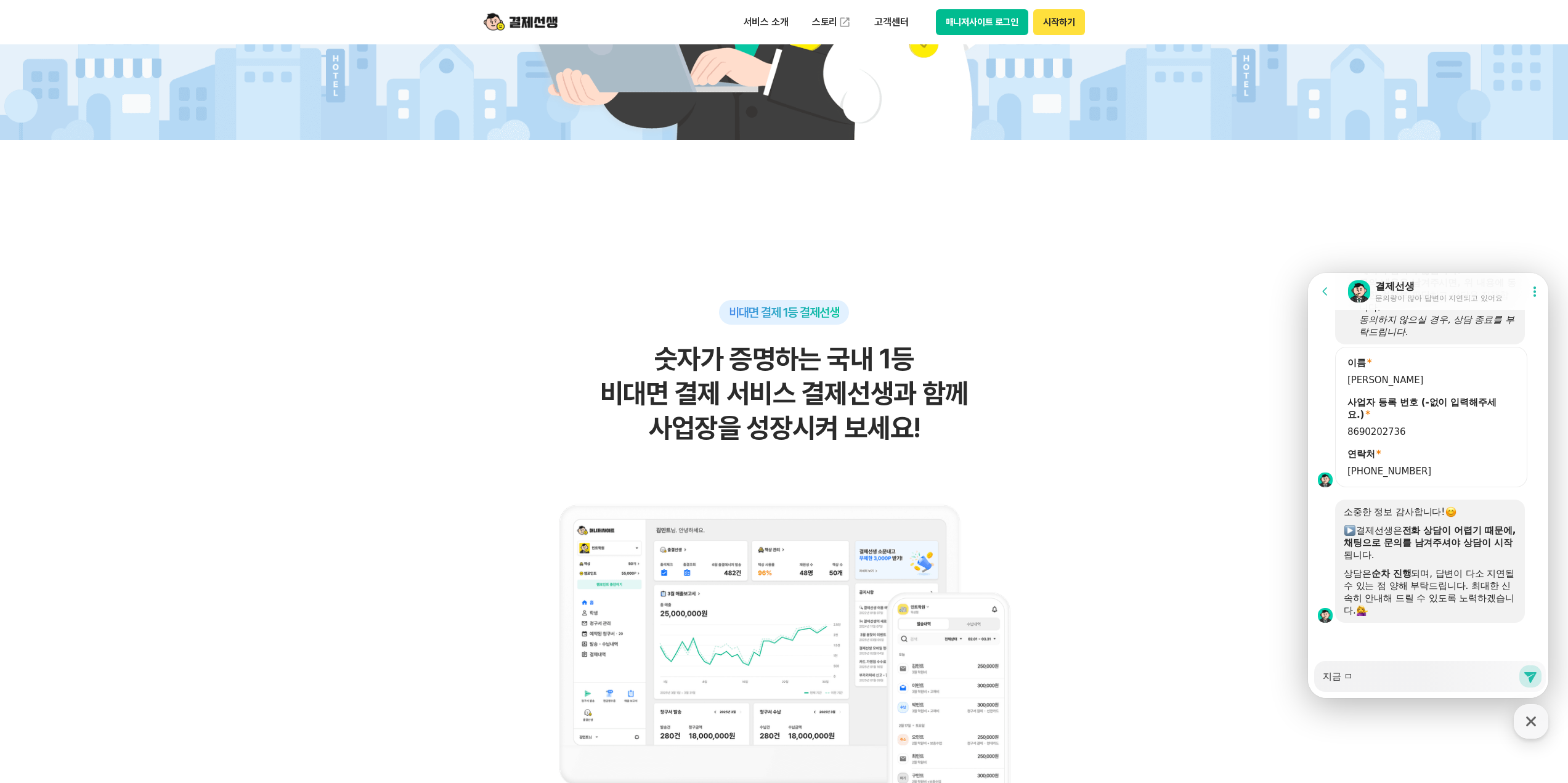
type textarea "지금 미"
type textarea "x"
type textarea "지금 밀"
type textarea "x"
type textarea "지금 밀ㄹ"
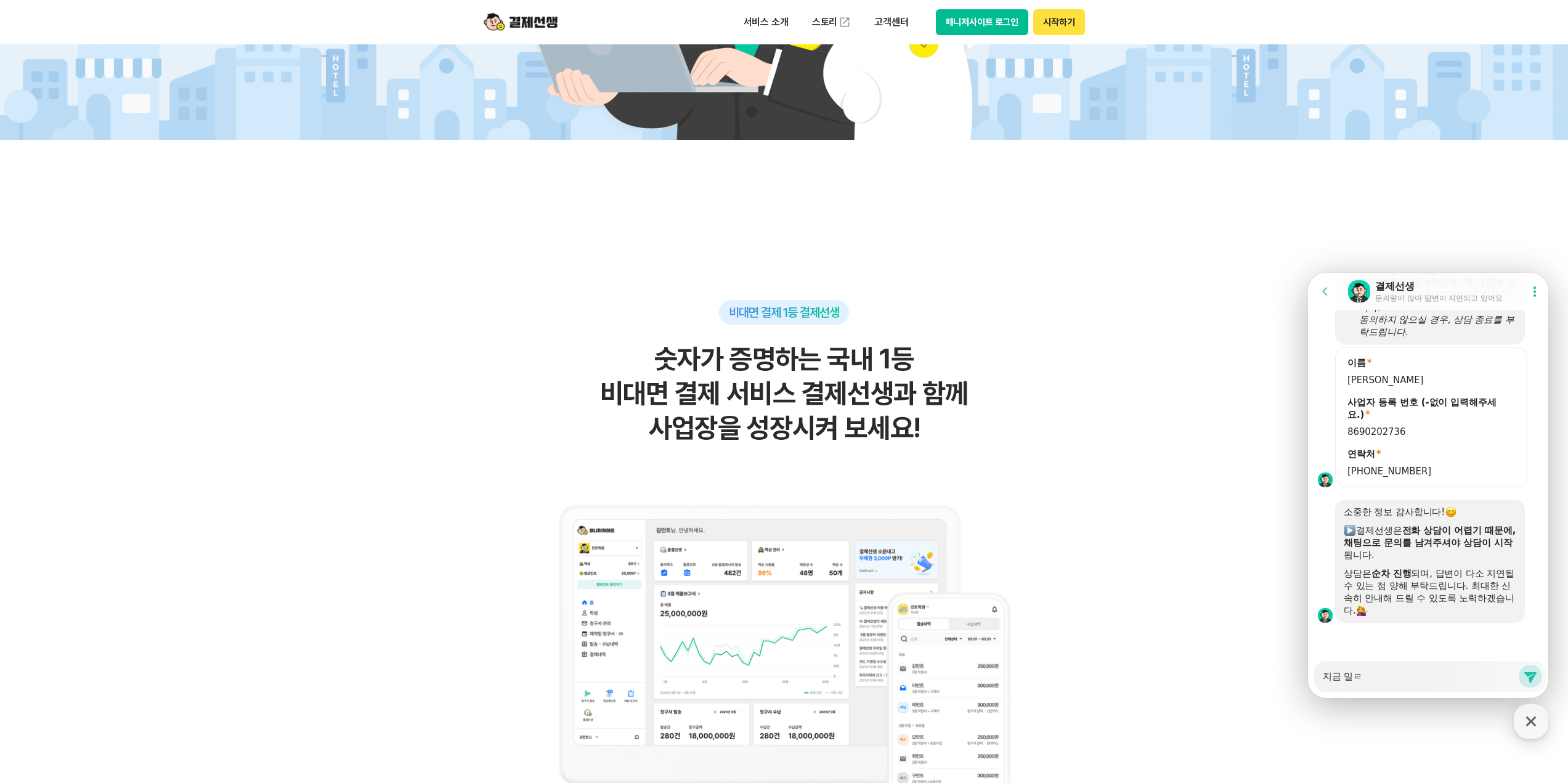
type textarea "x"
type textarea "지금 밀리"
type textarea "x"
type textarea "지금 밀린"
type textarea "x"
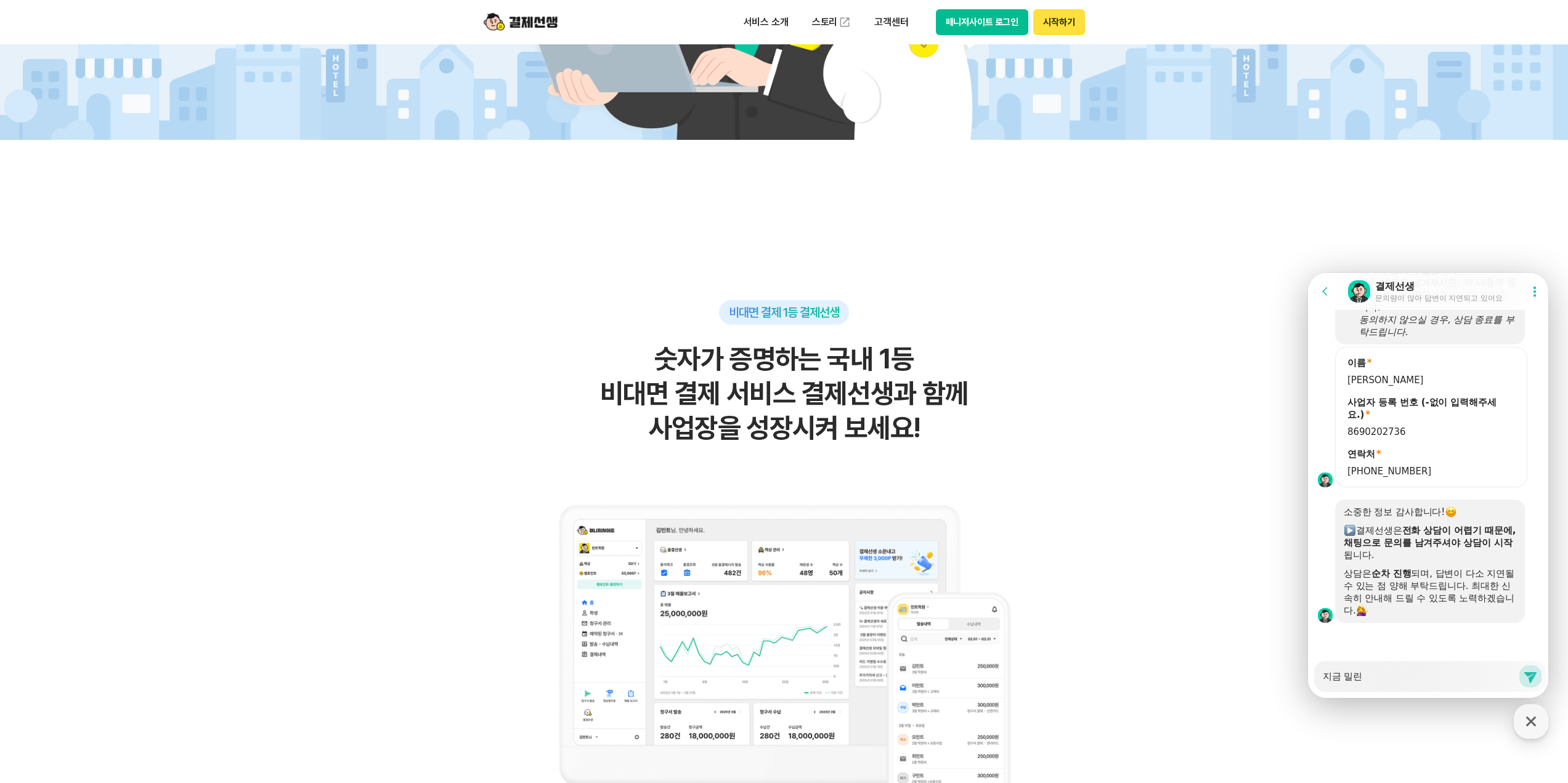
type textarea "지금 밀린"
type textarea "x"
type textarea "지금 밀린 ㅋ"
type textarea "x"
type textarea "지금 [PERSON_NAME]"
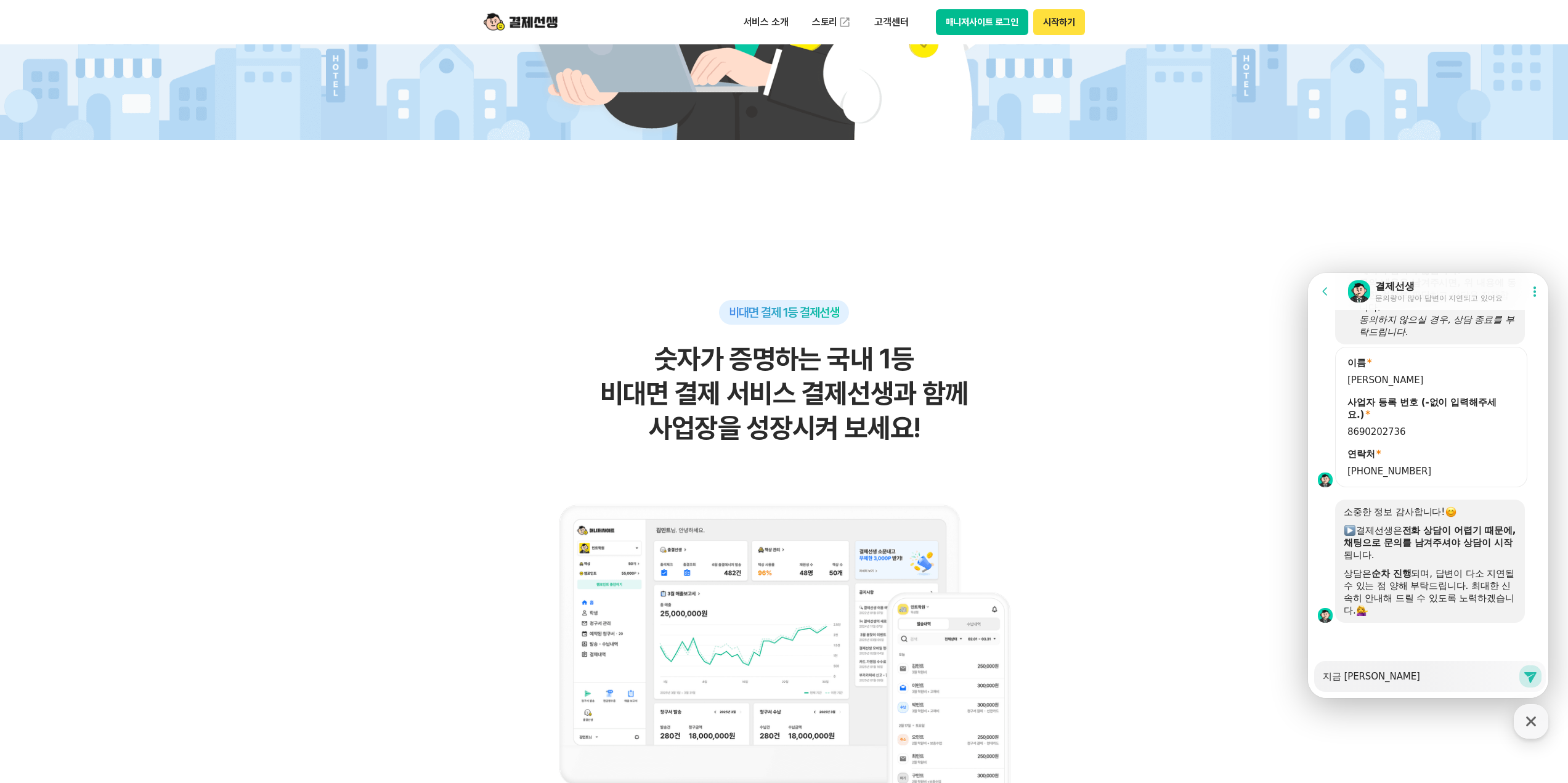
type textarea "x"
type textarea "지금 밀린 칻"
type textarea "x"
type textarea "지금 밀린 카드"
type textarea "x"
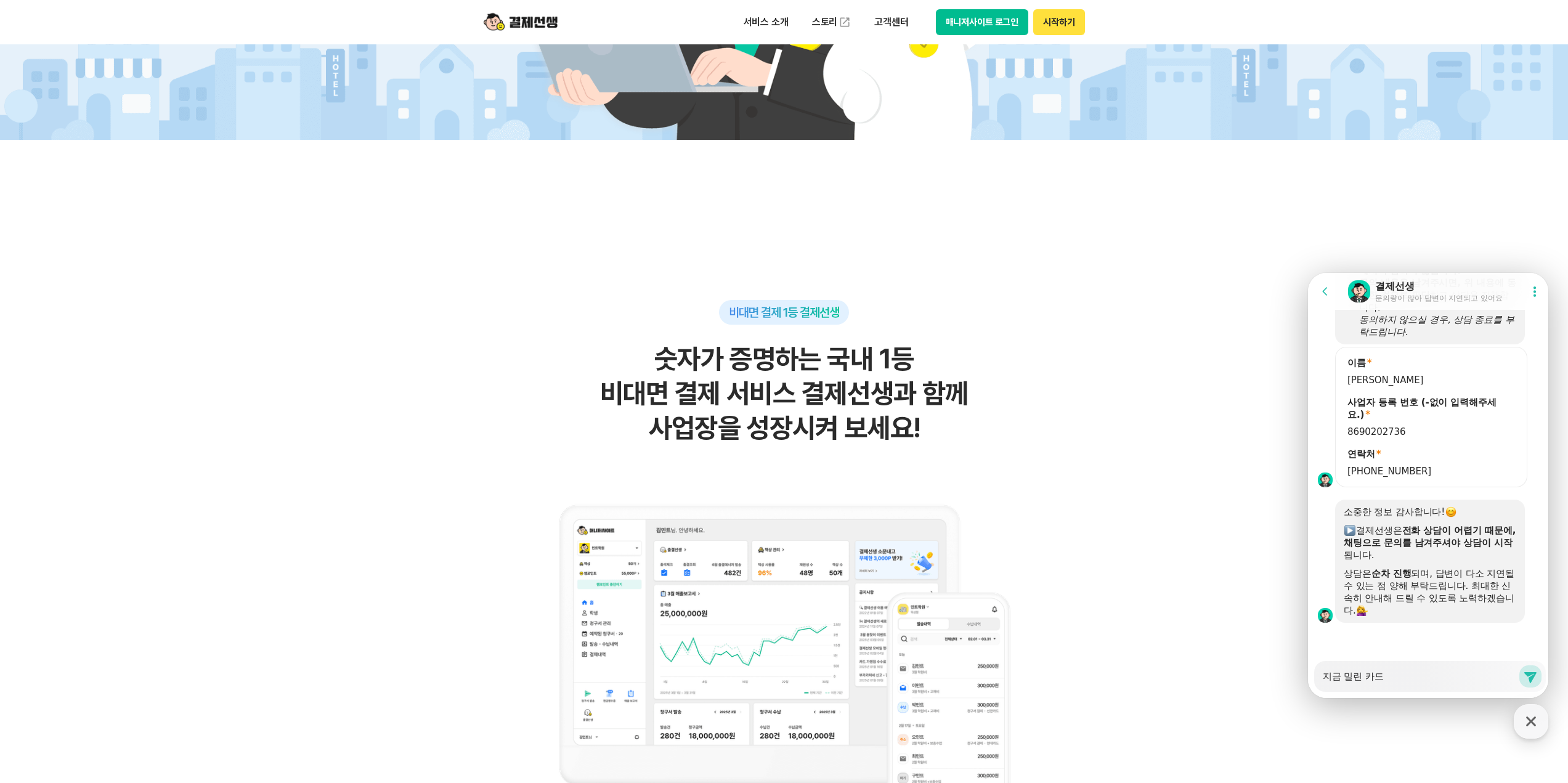
type textarea "지금 밀린 카듲"
type textarea "x"
type textarea "지금 밀린 카드저"
type textarea "x"
type textarea "지금 밀린 카드정"
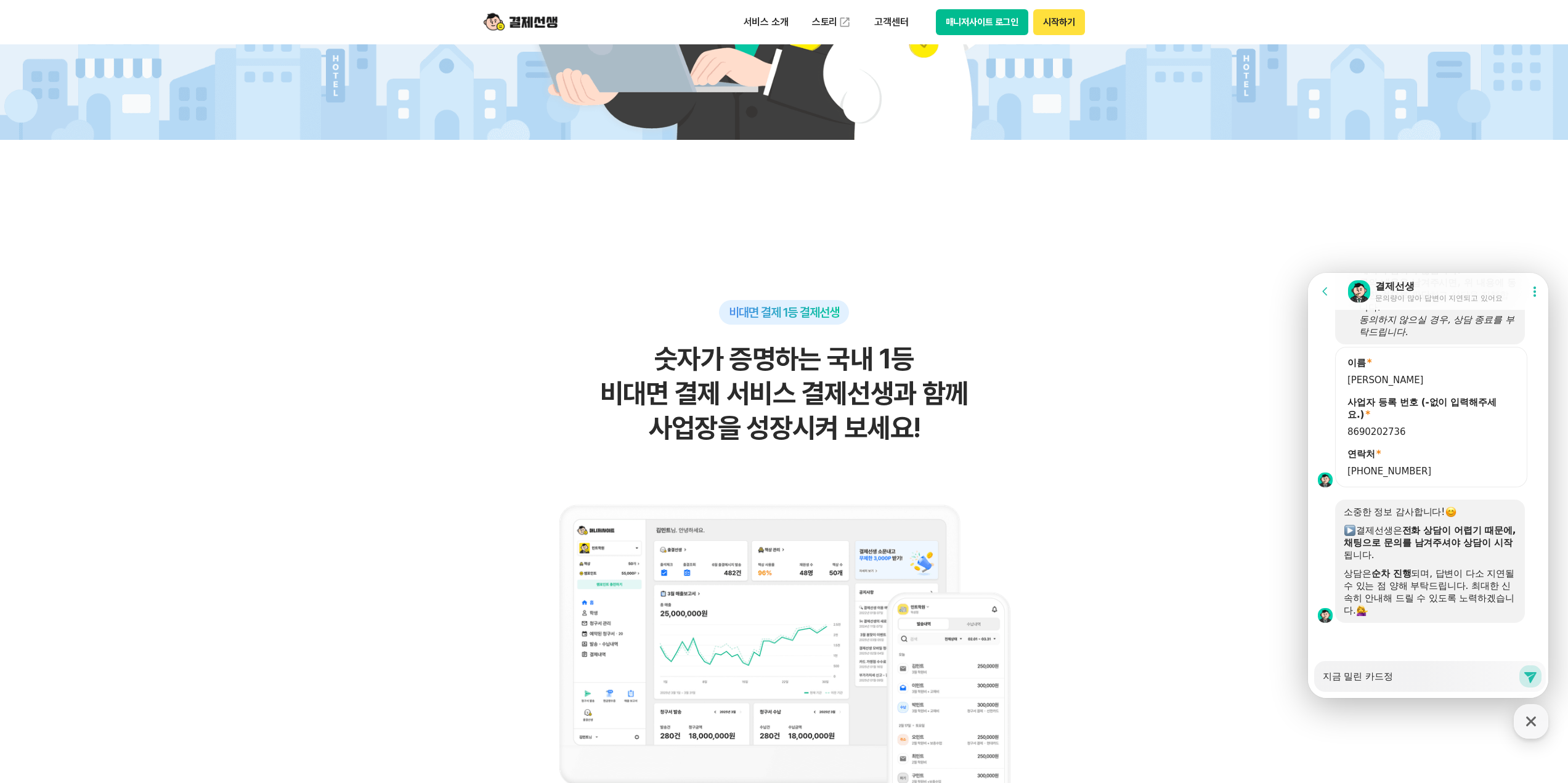
type textarea "x"
type textarea "지금 밀린 카드정ㅅ"
type textarea "x"
type textarea "지금 밀린 카드정사"
type textarea "x"
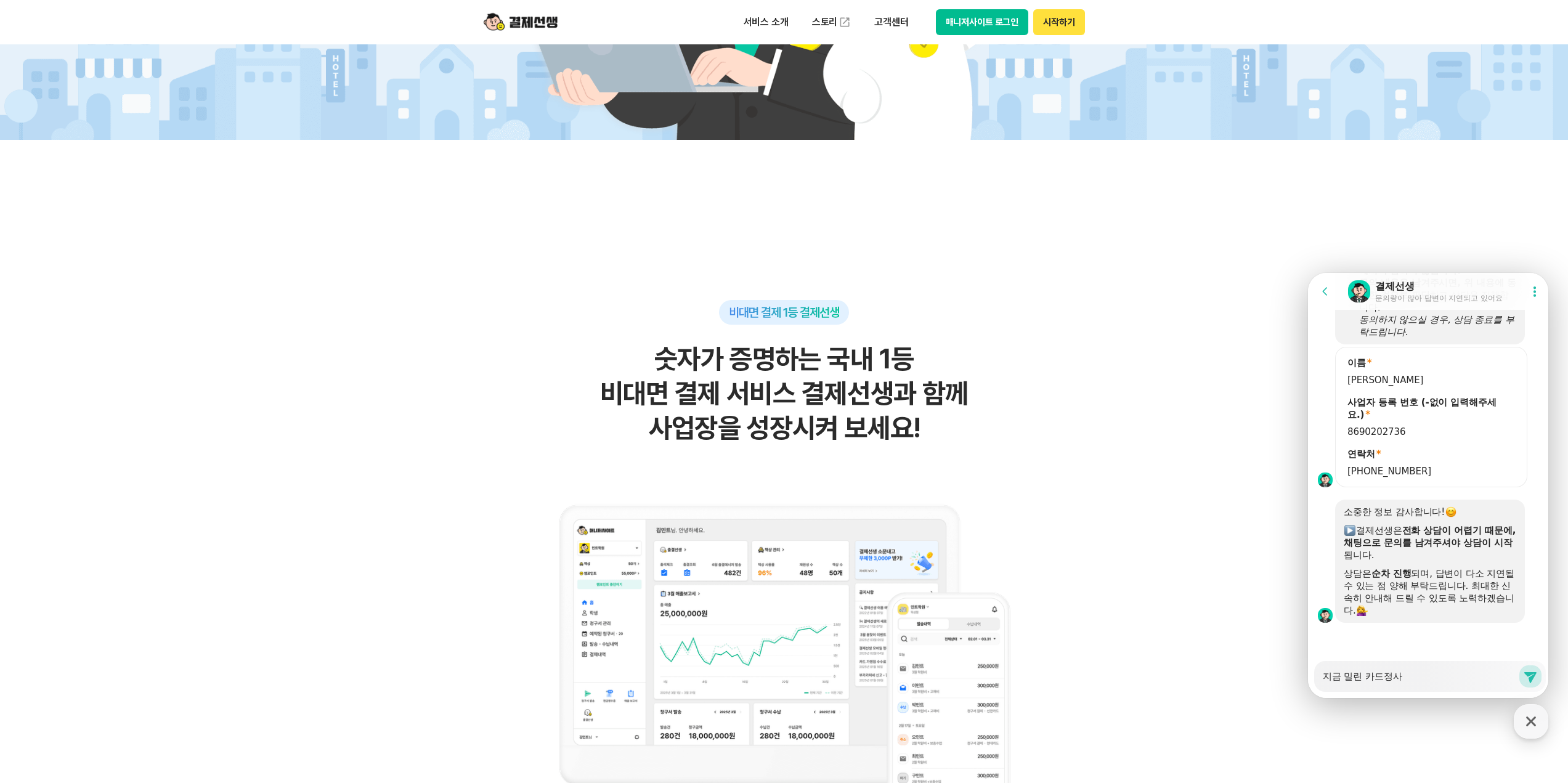
type textarea "지금 밀린 카드정산"
type textarea "x"
type textarea "지금 밀린 카드정산"
type textarea "x"
type textarea "지금 밀린 카드정산 ㅇ"
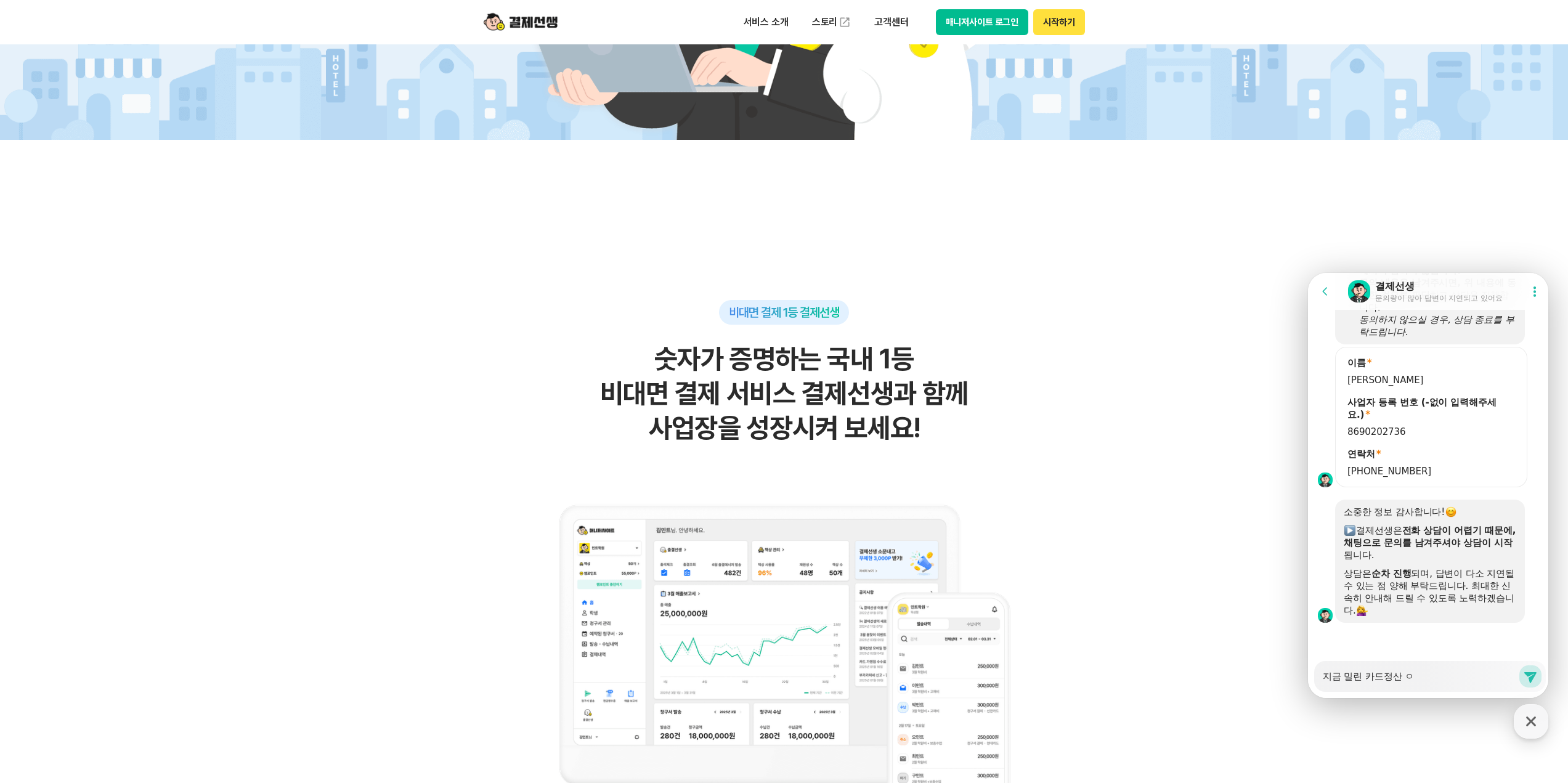
type textarea "x"
type textarea "지금 밀린 카드정산 어"
type textarea "x"
type textarea "지금 밀린 카드정산 언"
type textarea "x"
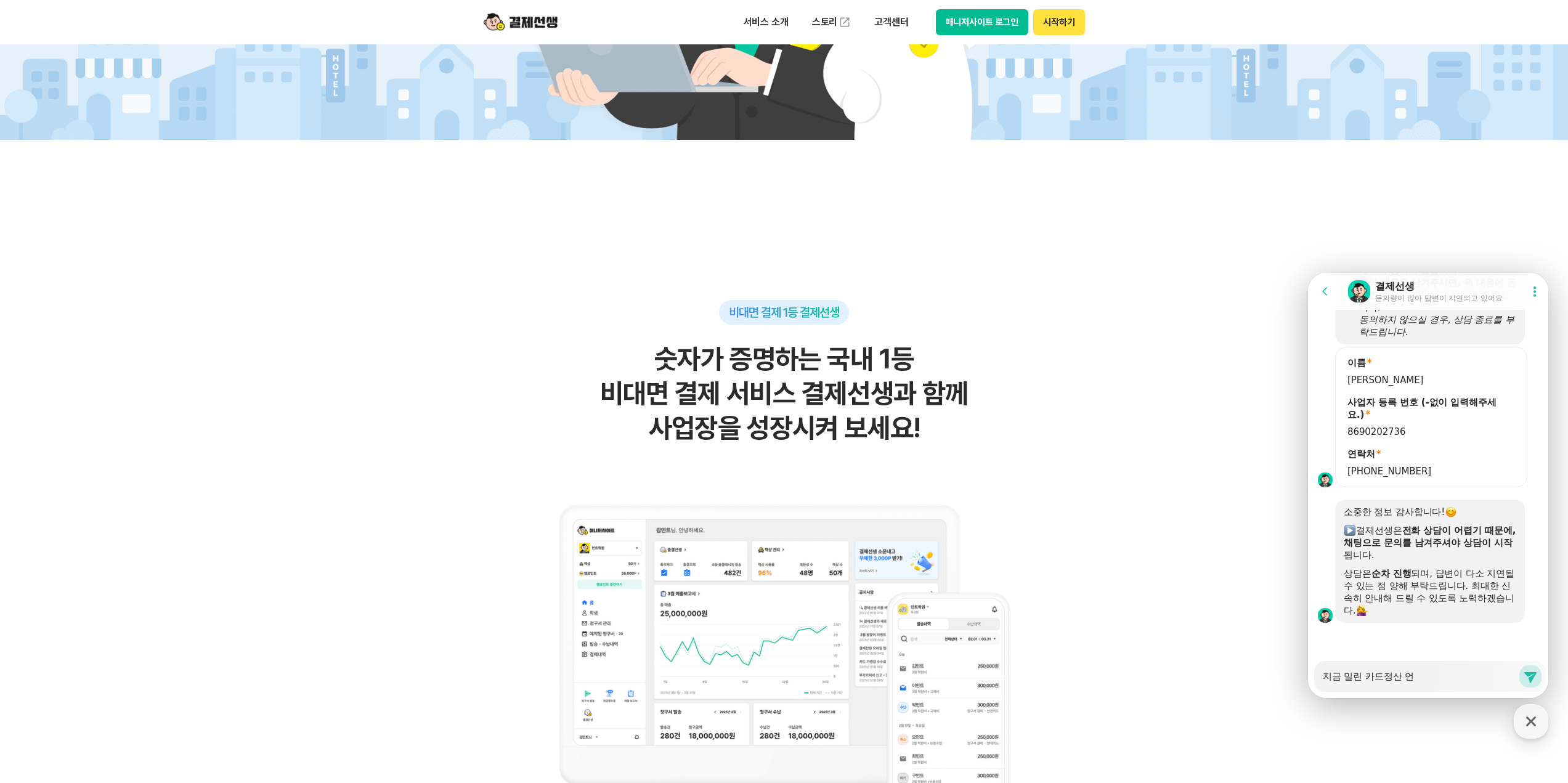
type textarea "지금 밀린 카드정산 얹"
type textarea "x"
type textarea "지금 밀린 카드정산 언제"
type textarea "x"
type textarea "지금 밀린 카드정산 언제 ㄴ"
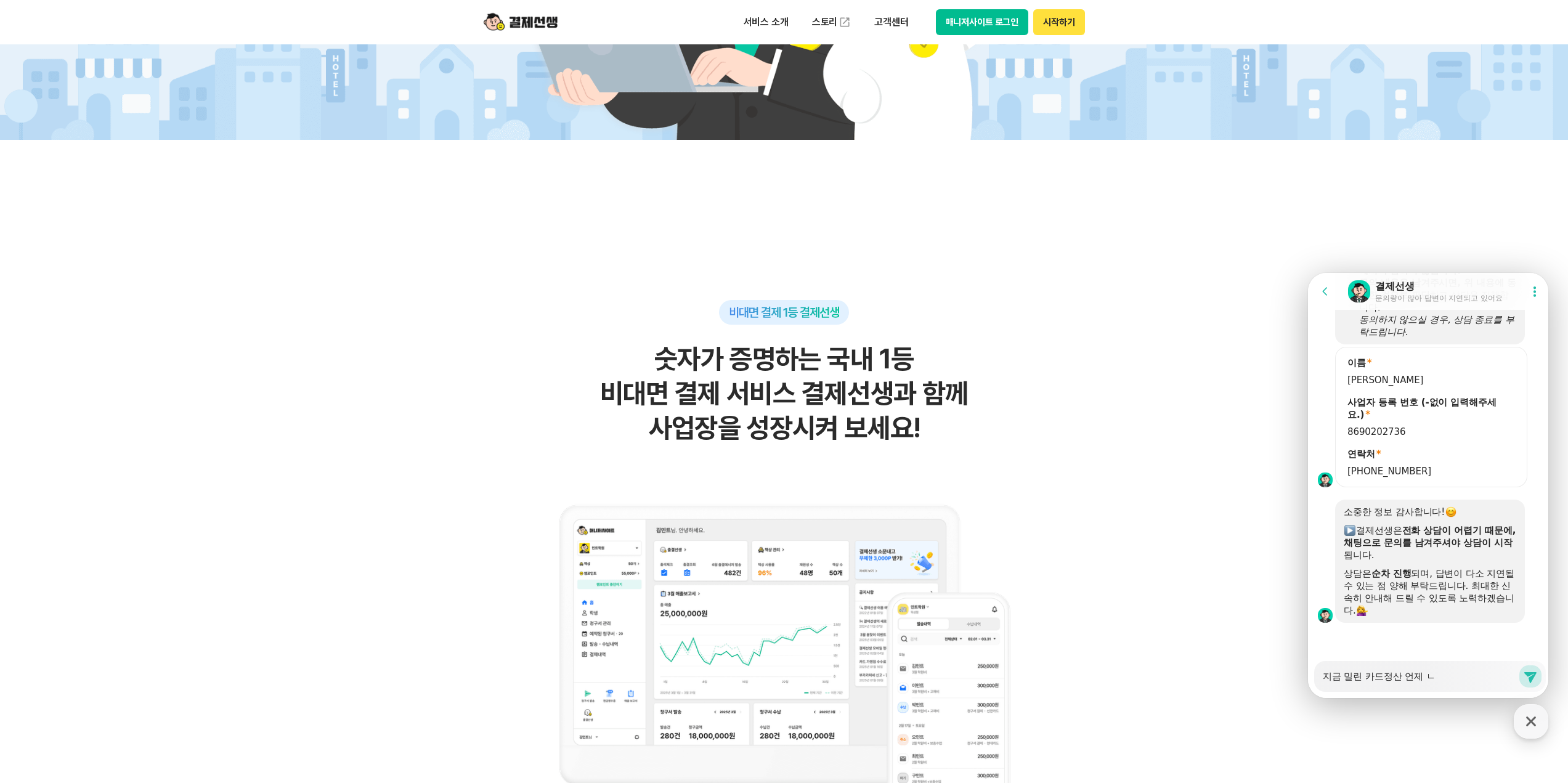
type textarea "x"
type textarea "지금 밀린 카드정산 언제 나"
type textarea "x"
type textarea "지금 밀린 카드정산 언제 나오"
type textarea "x"
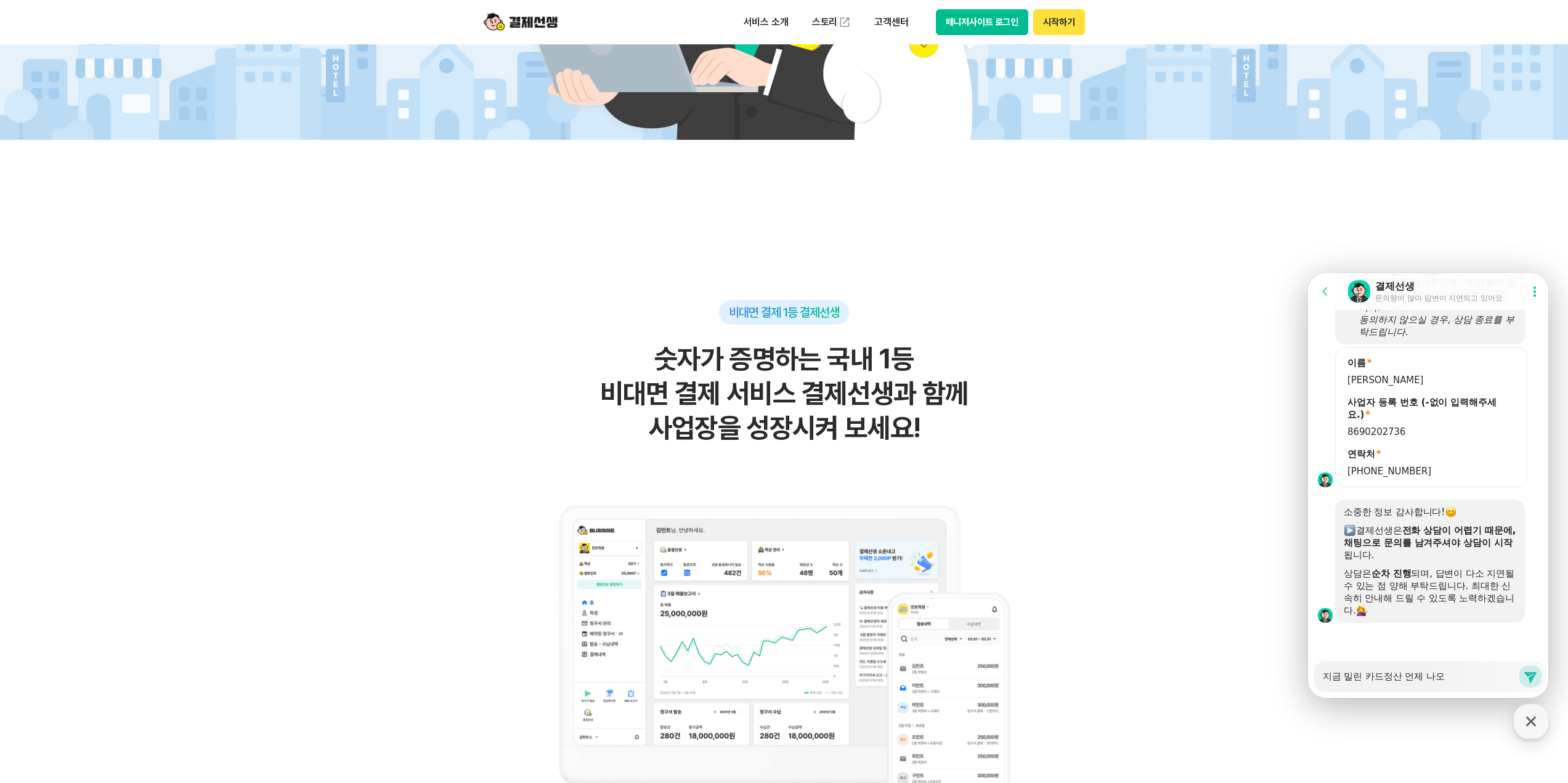
type textarea "지금 밀린 카드정산 언제 나온"
type textarea "x"
type textarea "지금 밀린 카드정산 언제 나오느"
type textarea "x"
type textarea "지금 밀린 카드정산 언제 나오는"
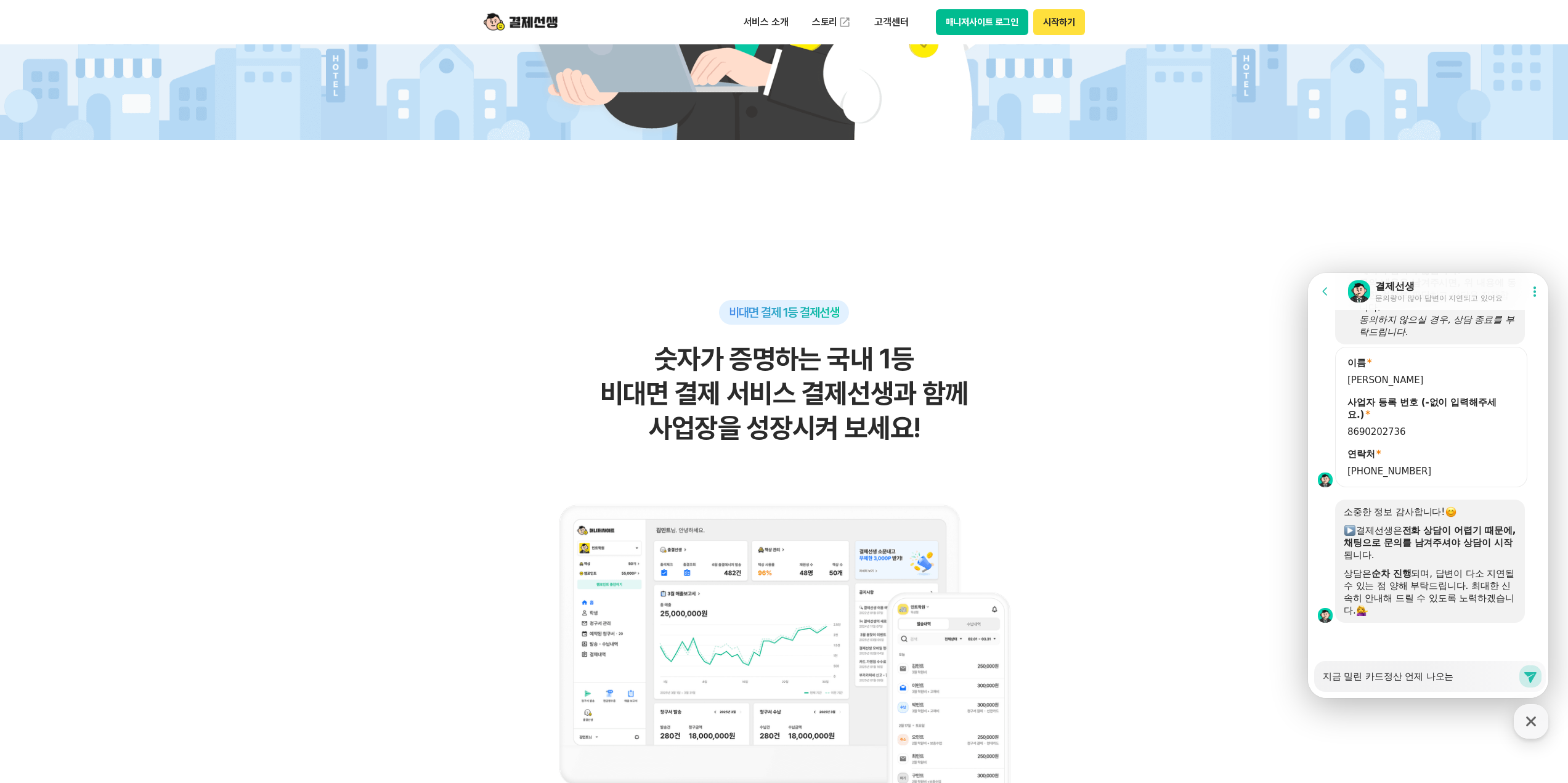
type textarea "x"
type textarea "지금 밀린 카드정산 언제 나오늕"
type textarea "x"
type textarea "지금 밀린 카드정산 언제 나오는지"
type textarea "x"
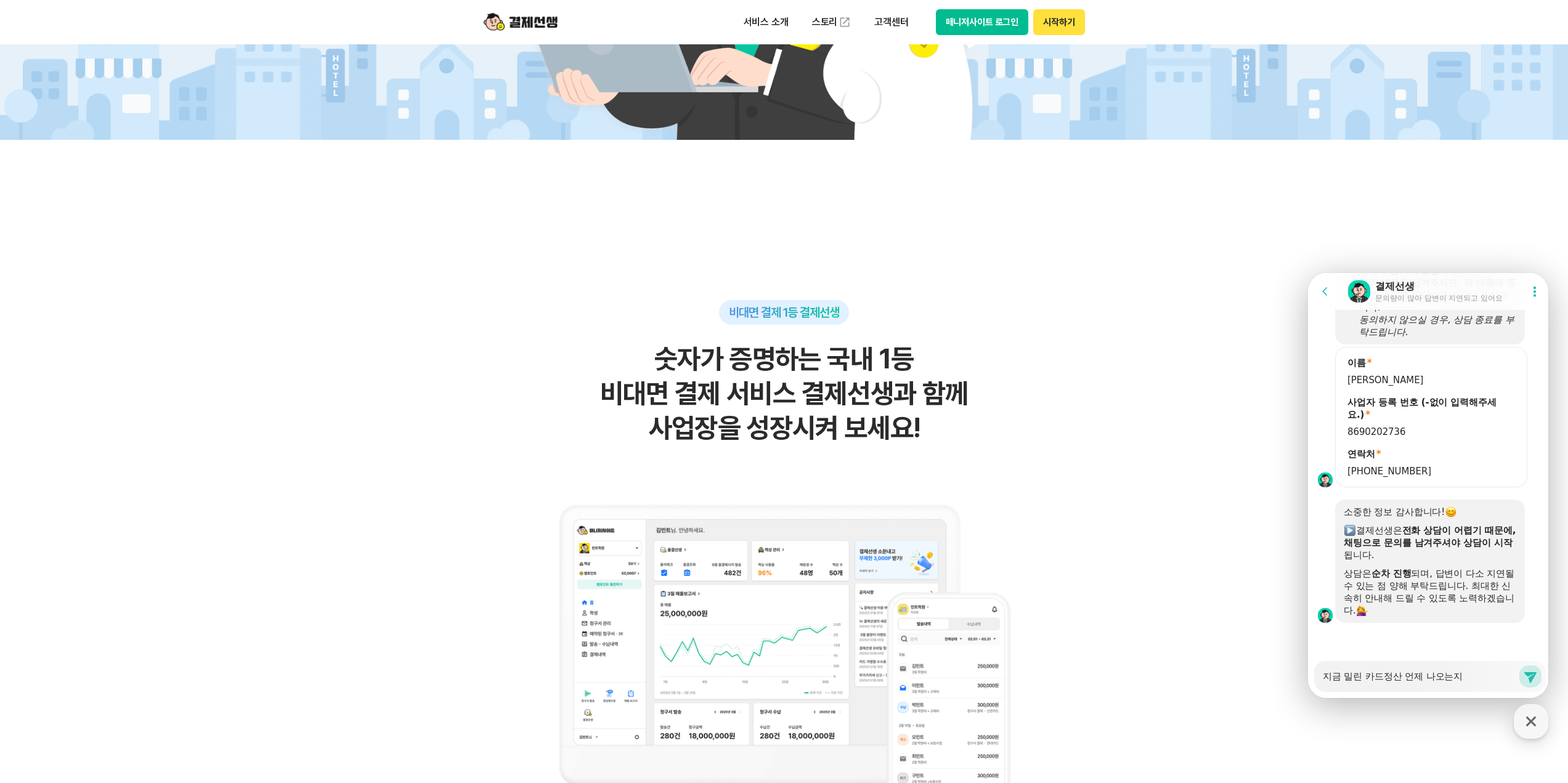
type textarea "지금 밀린 카드정산 언제 나오는지"
type textarea "x"
type textarea "지금 밀린 카드정산 언제 나오는지 ㄱ"
type textarea "x"
type textarea "지금 밀린 카드정산 언제 나오는지 구"
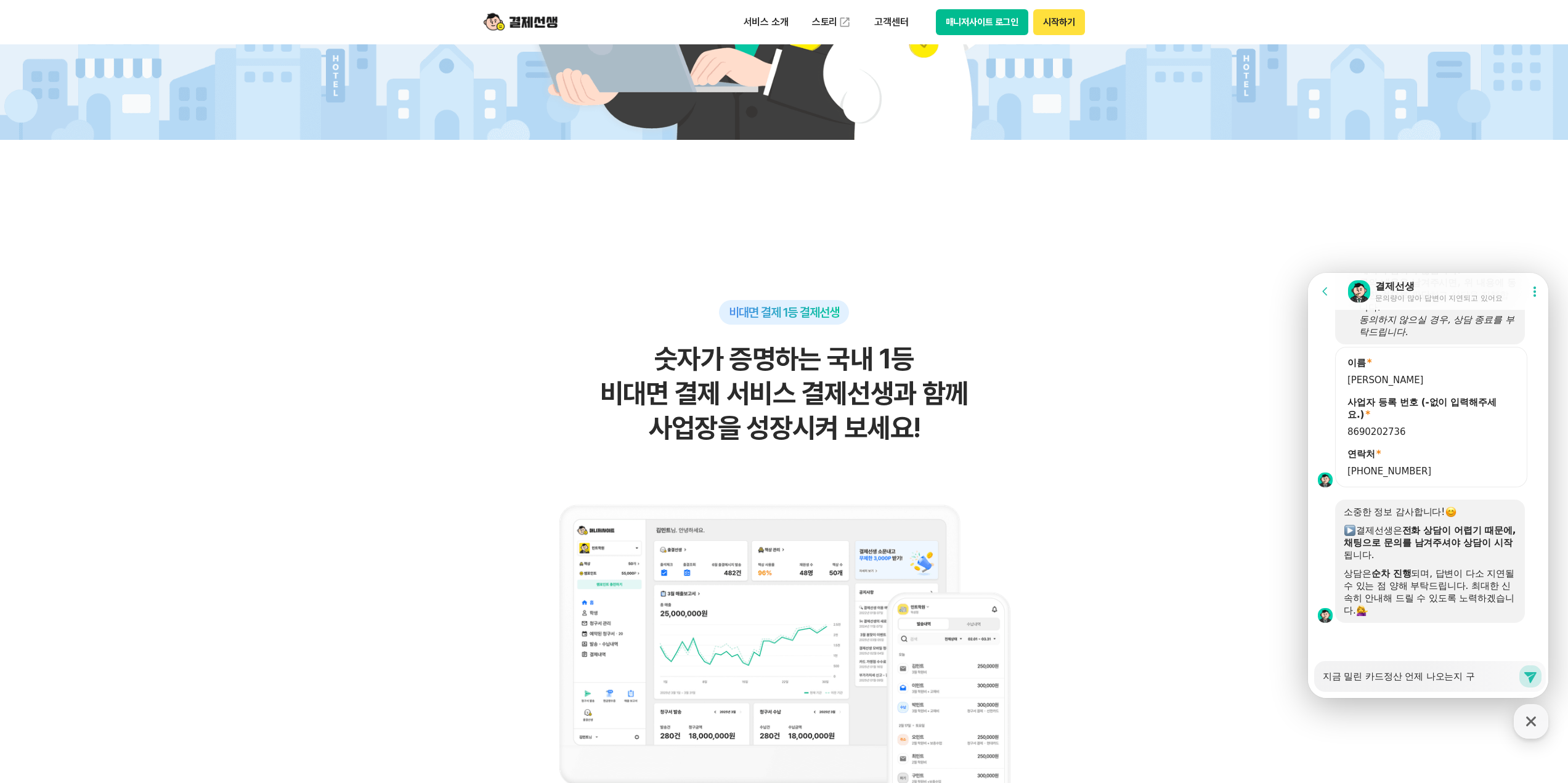
type textarea "x"
type textarea "지금 밀린 카드정산 언제 나오는지 궁"
type textarea "x"
type textarea "지금 밀린 카드정산 언제 나오는지 궁ㄱ"
type textarea "x"
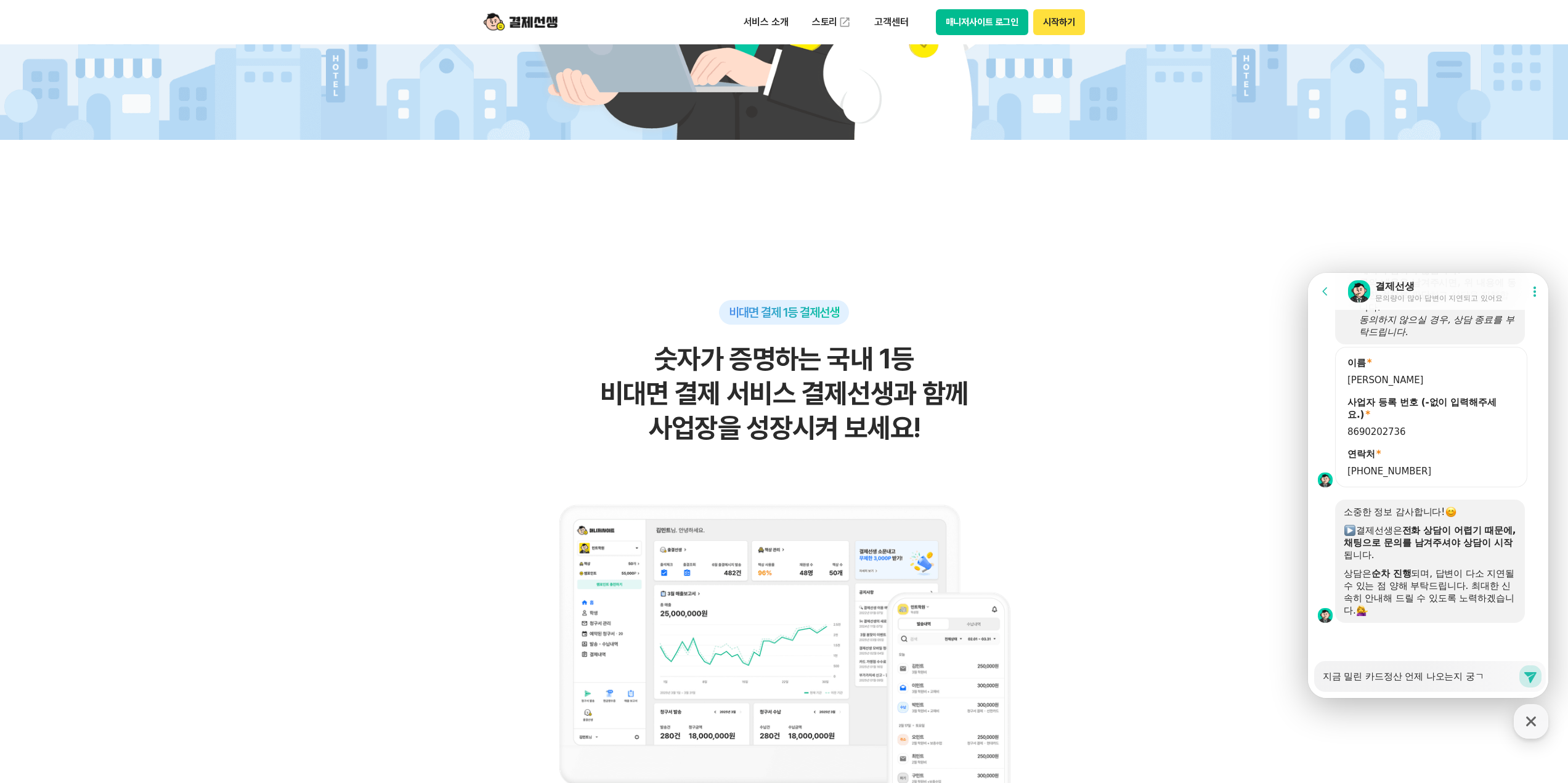
type textarea "지금 밀린 카드정산 언제 나오는지 궁그"
type textarea "x"
type textarea "지금 밀린 카드정산 언제 나오는지 궁금"
type textarea "x"
type textarea "지금 밀린 카드정산 언제 나오는지 궁금ㅎ"
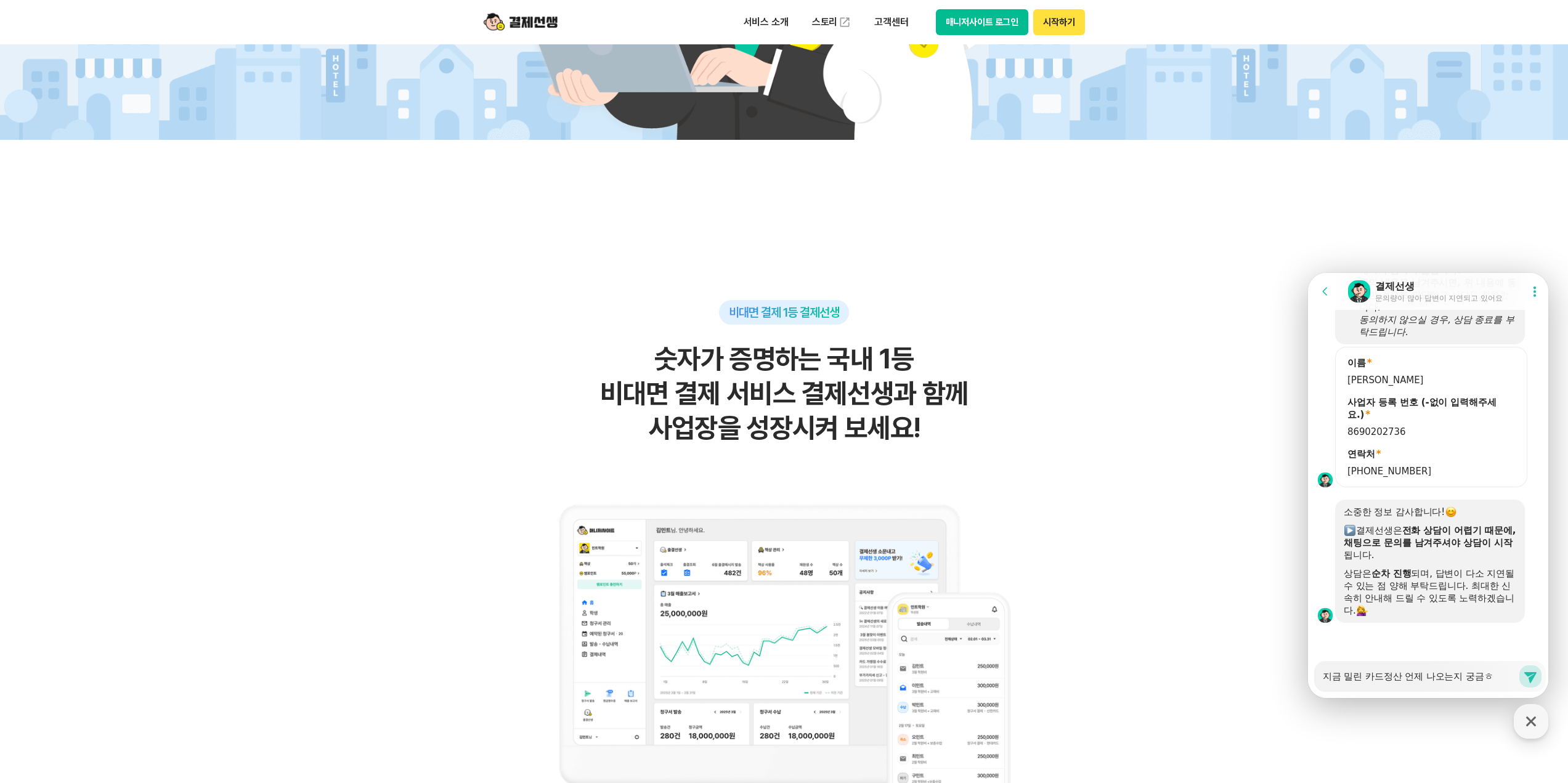
type textarea "x"
type textarea "지금 밀린 카드정산 언제 나오는지 궁금하"
type textarea "x"
type textarea "지금 밀린 카드정산 언제 나오는지 궁금합"
type textarea "x"
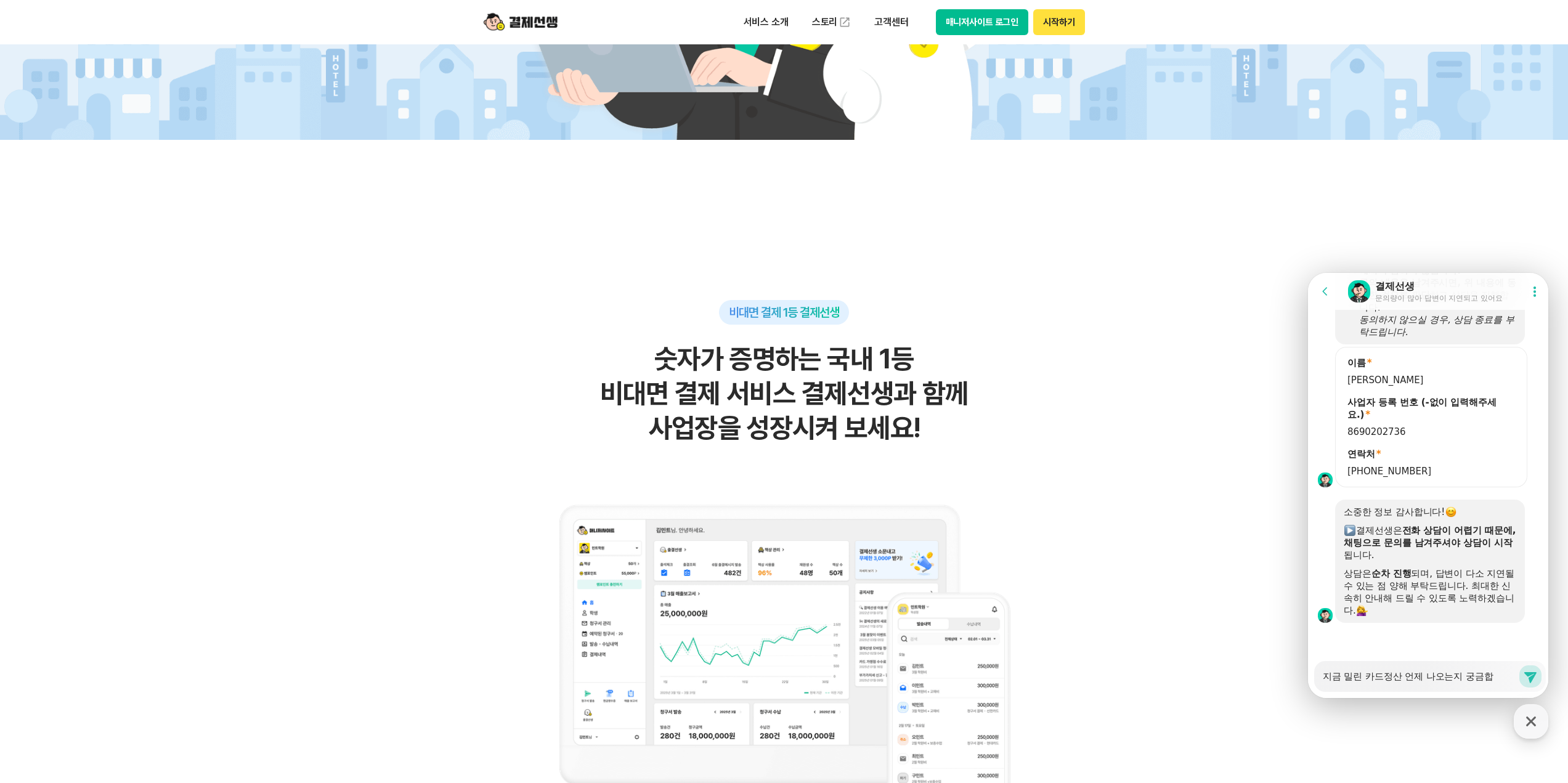
type textarea "지금 밀린 카드정산 언제 나오는지 궁금합ㄴ"
type textarea "x"
type textarea "지금 밀린 카드정산 언제 나오는지 궁금합ㄴㄷ"
type textarea "x"
type textarea "지금 밀린 카드정산 언제 나오는지 궁금합ㄴ디"
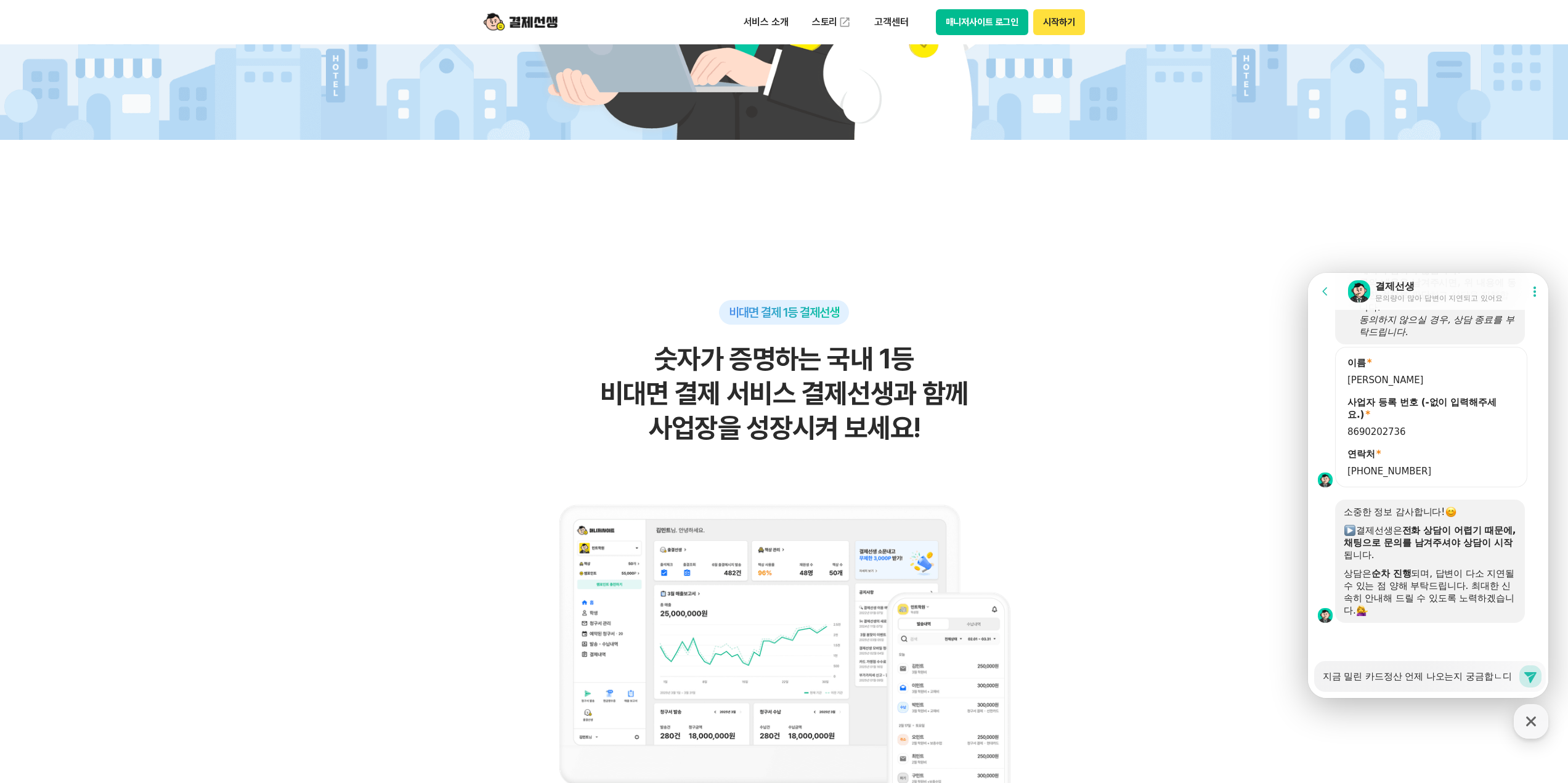
type textarea "x"
type textarea "지금 밀린 카드정산 언제 나오는지 궁금합ㄴ디ㅏ"
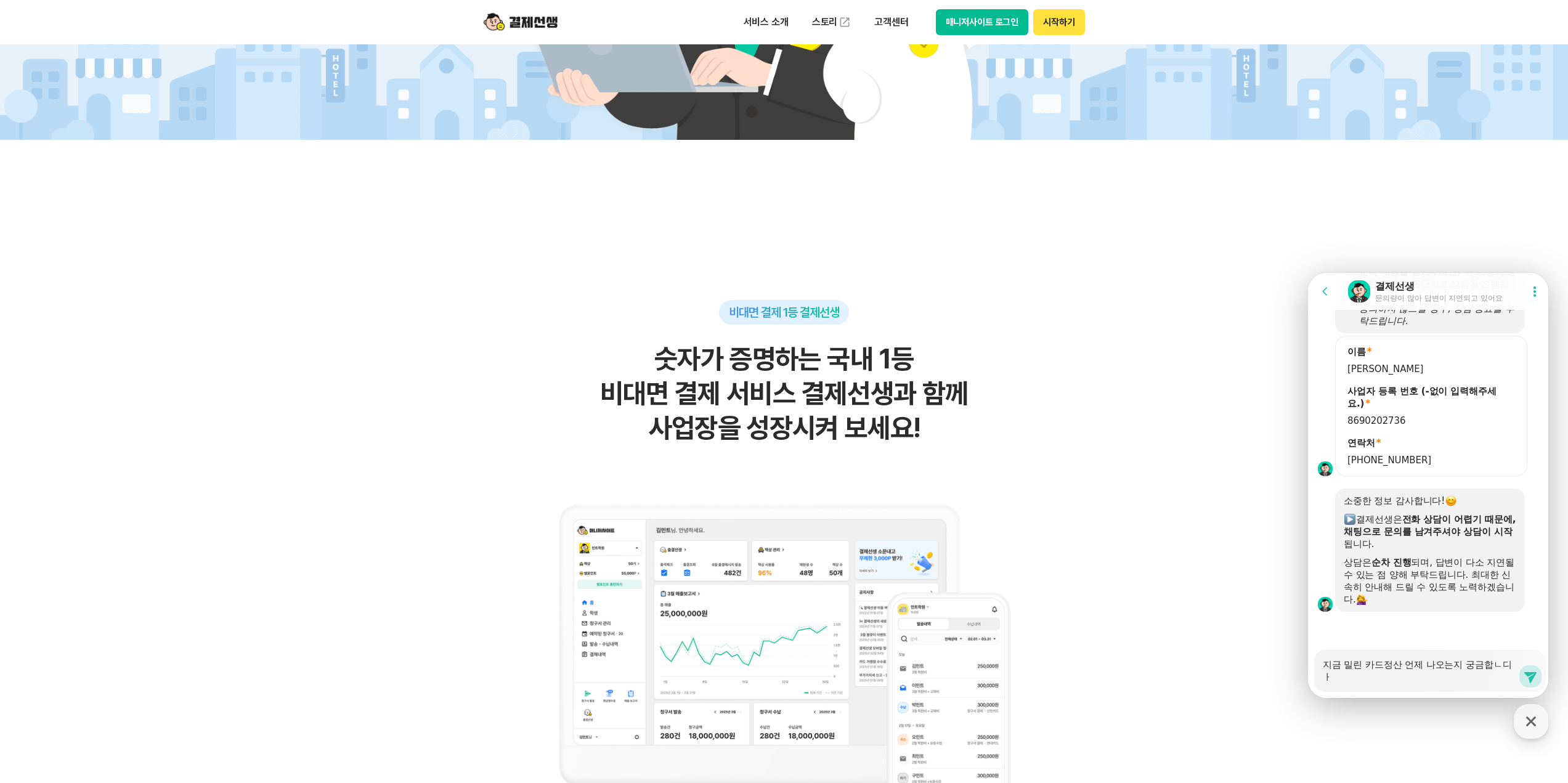
type textarea "x"
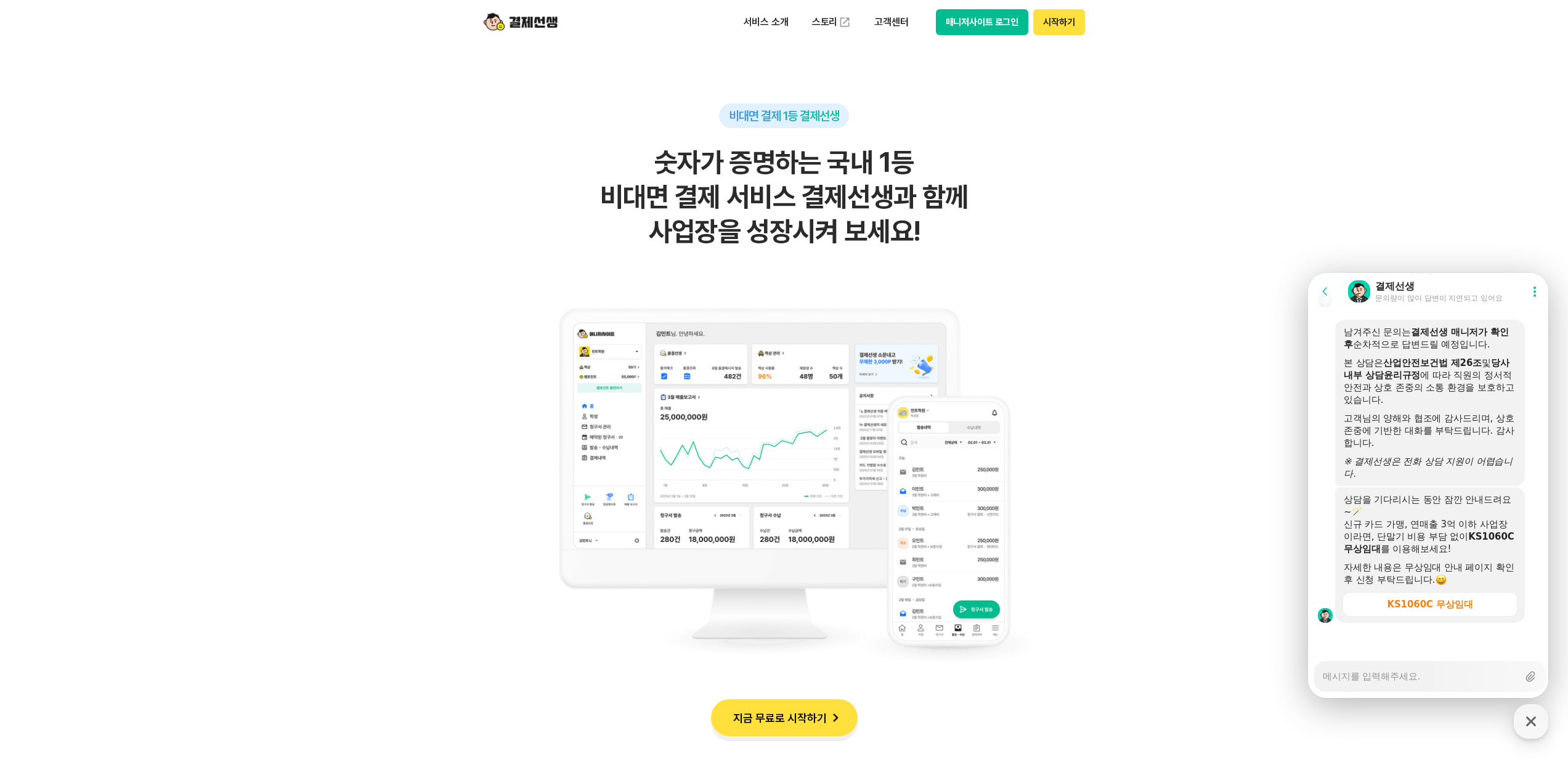
scroll to position [801, 0]
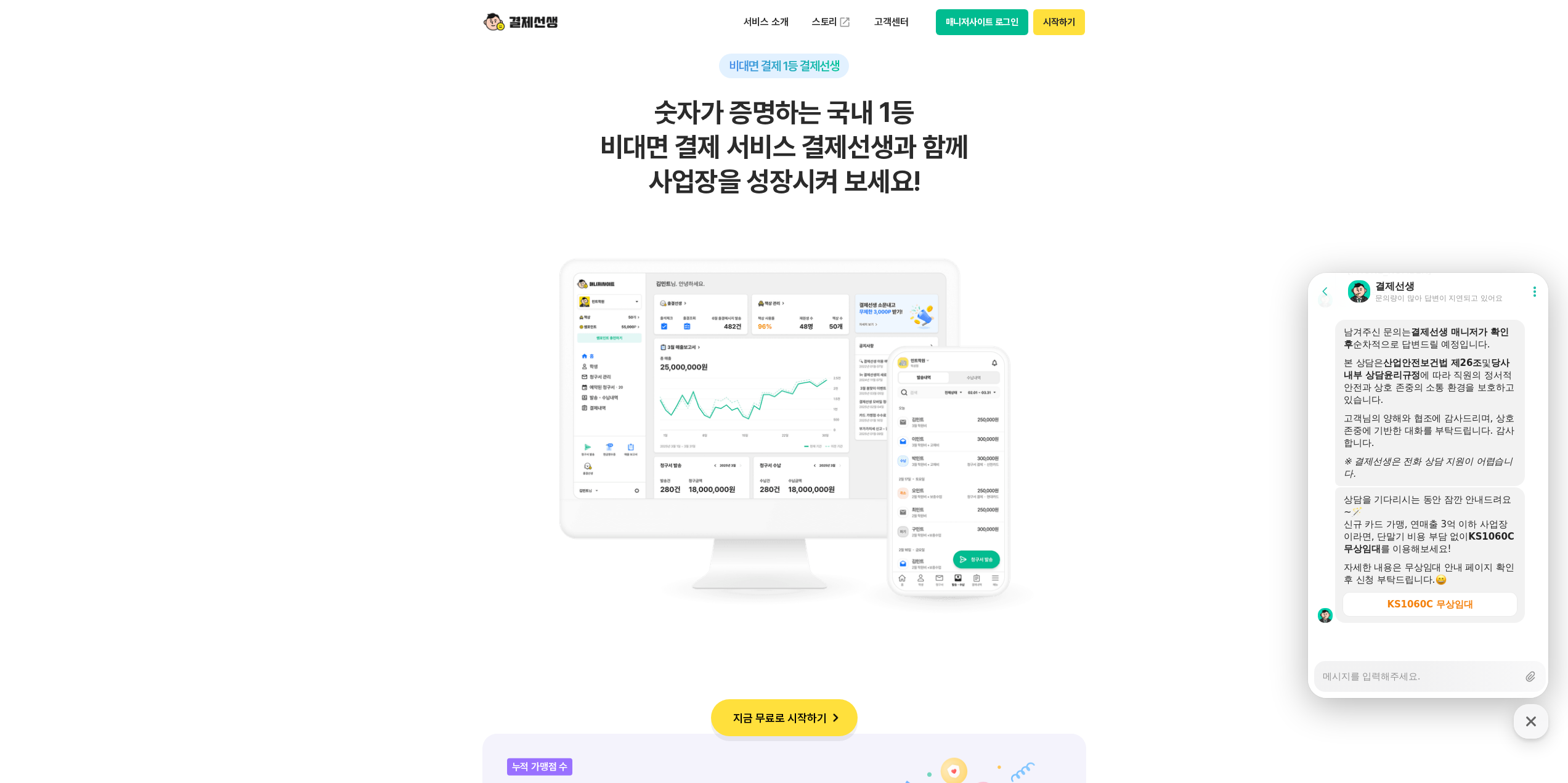
click at [1404, 672] on textarea "Messenger Input Textarea" at bounding box center [1420, 672] width 195 height 21
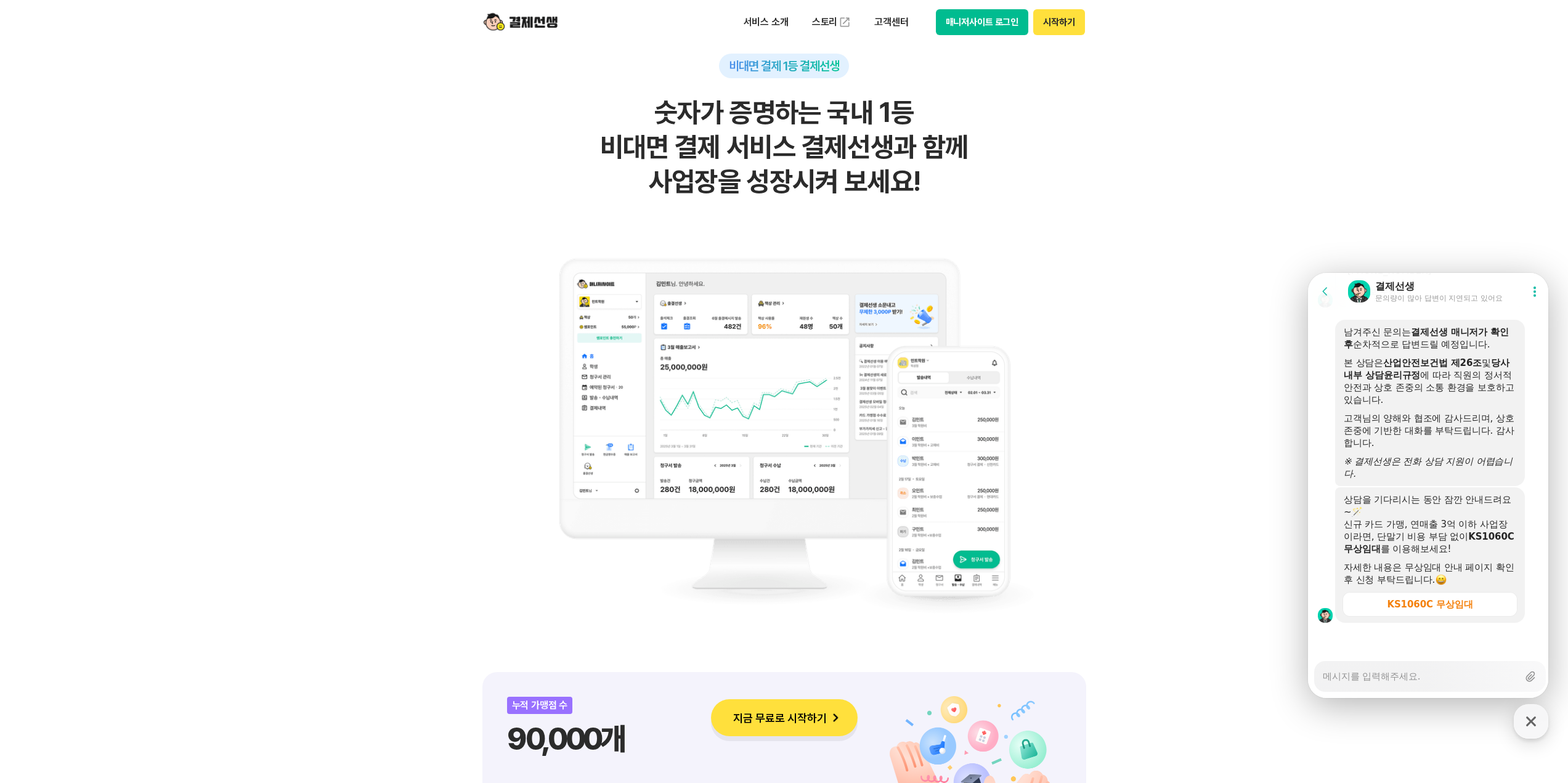
type textarea "x"
type textarea "다"
type textarea "x"
type textarea "답"
type textarea "x"
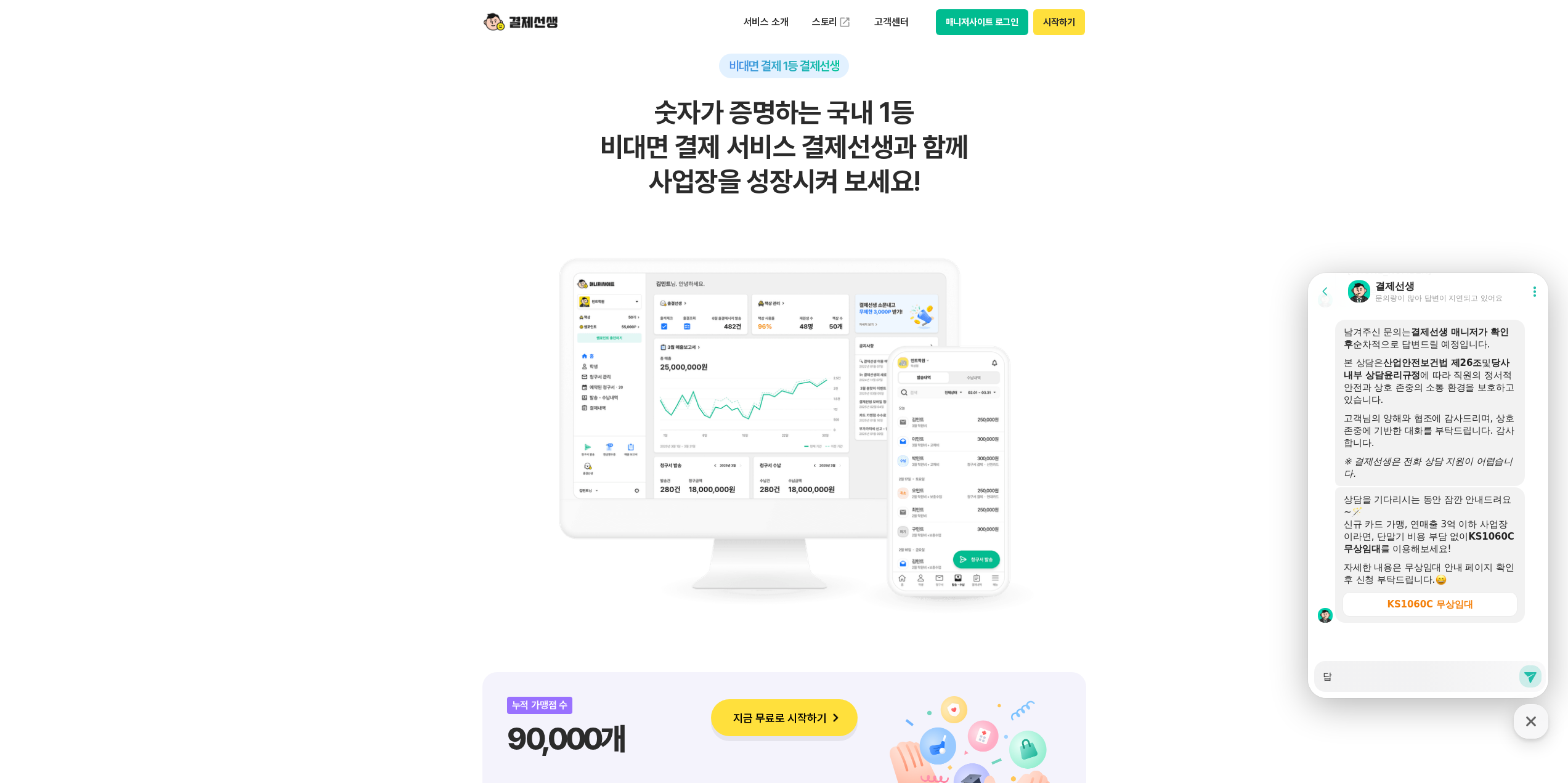
type textarea "답ㅂ"
type textarea "x"
type textarea "답벼"
type textarea "x"
type textarea "답변"
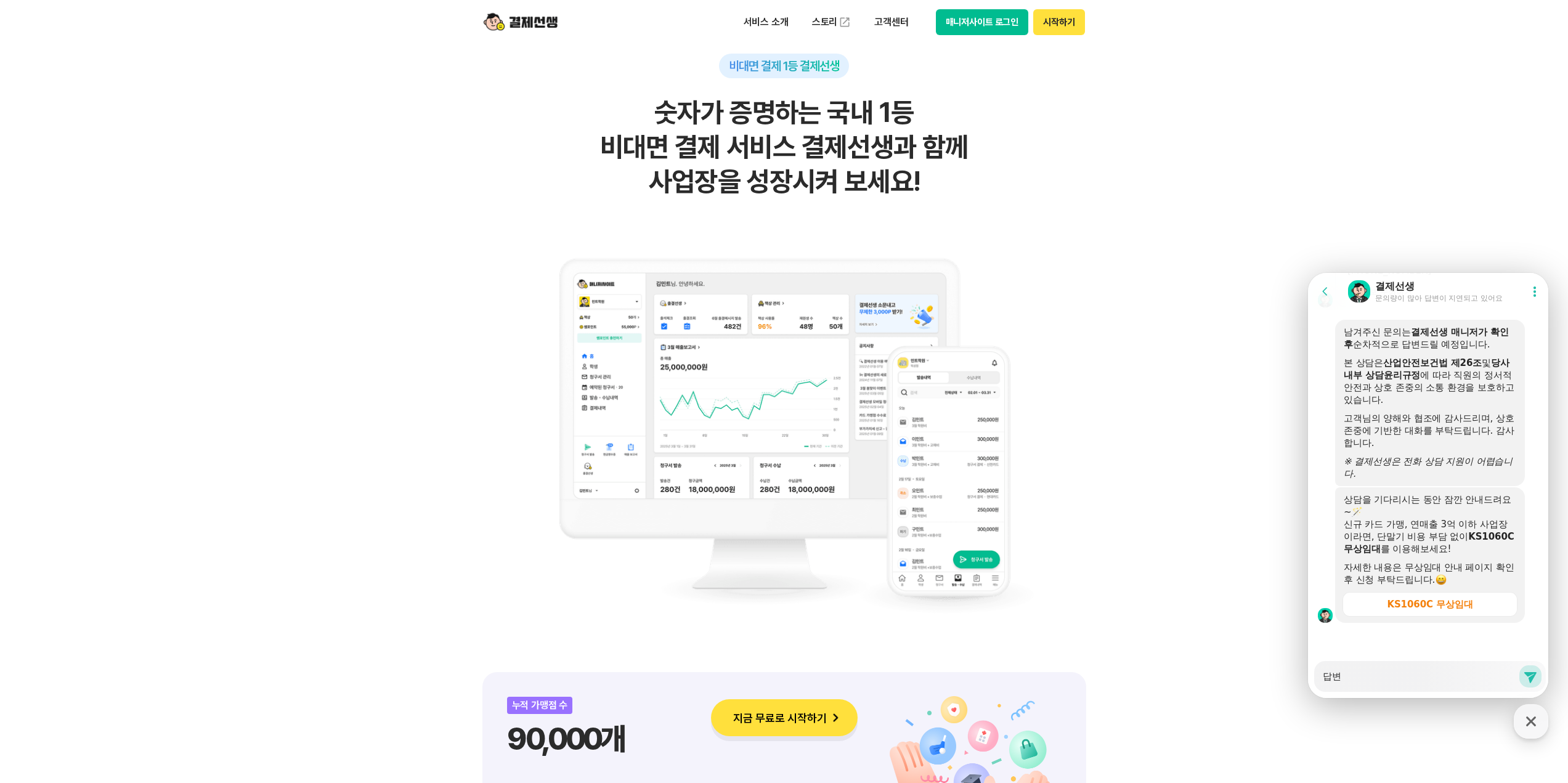
type textarea "x"
type textarea "답변"
type textarea "x"
type textarea "답변 ㅇ"
type textarea "x"
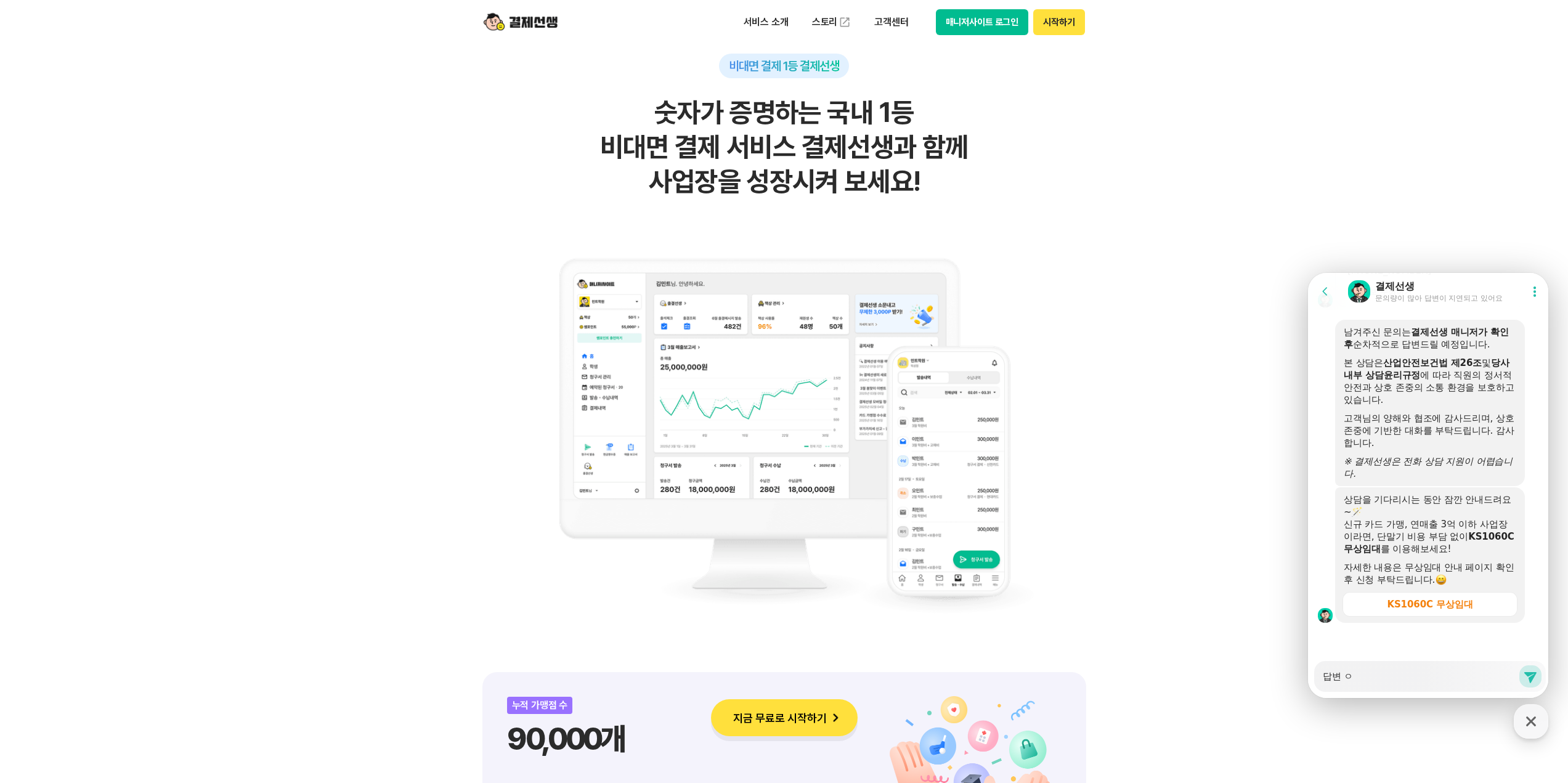
type textarea "답변 어"
type textarea "x"
type textarea "답변 언"
type textarea "x"
type textarea "답변 얹"
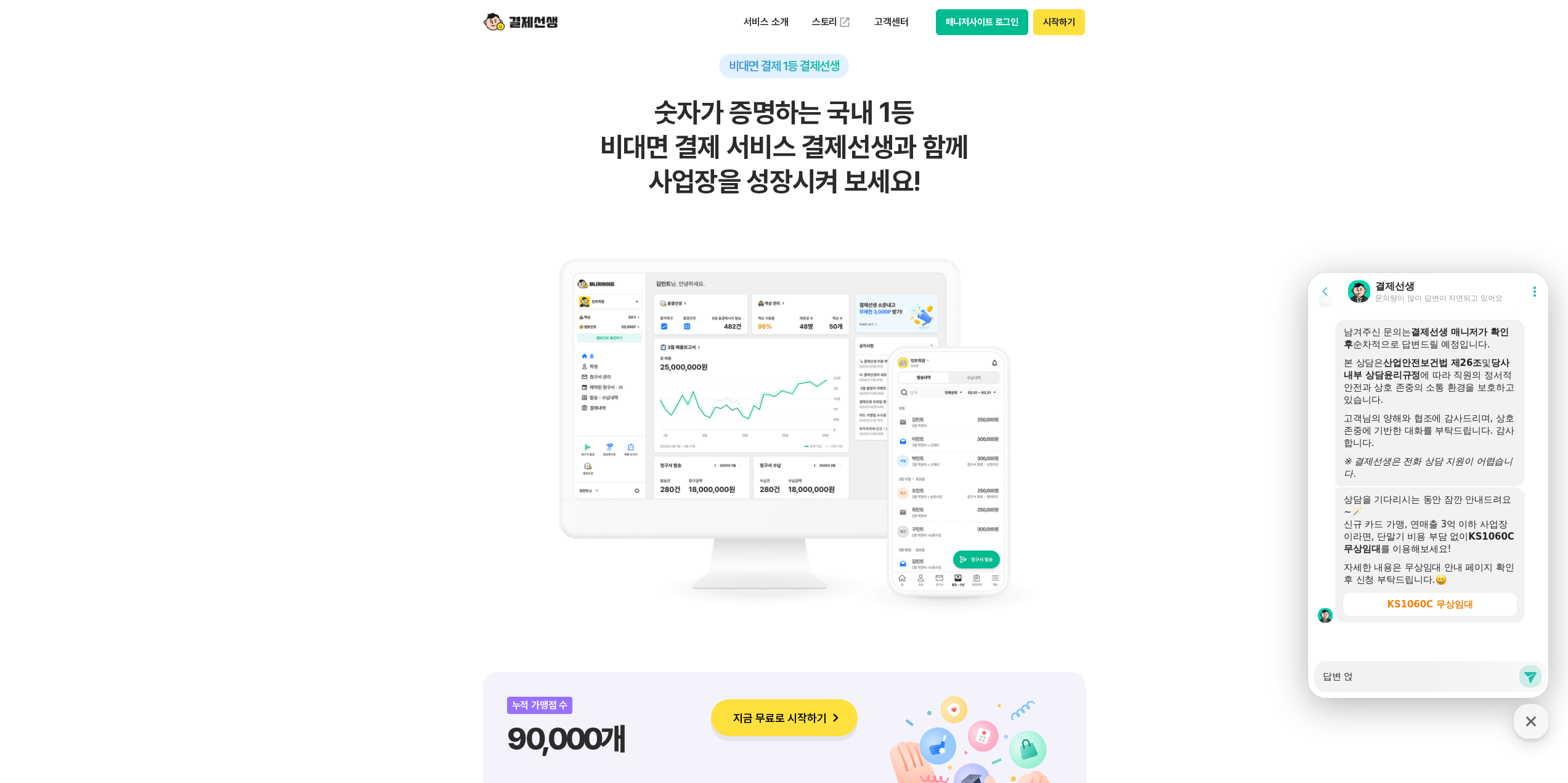
type textarea "x"
type textarea "답변 언제"
type textarea "x"
type textarea "답변 언제ㅉ"
type textarea "x"
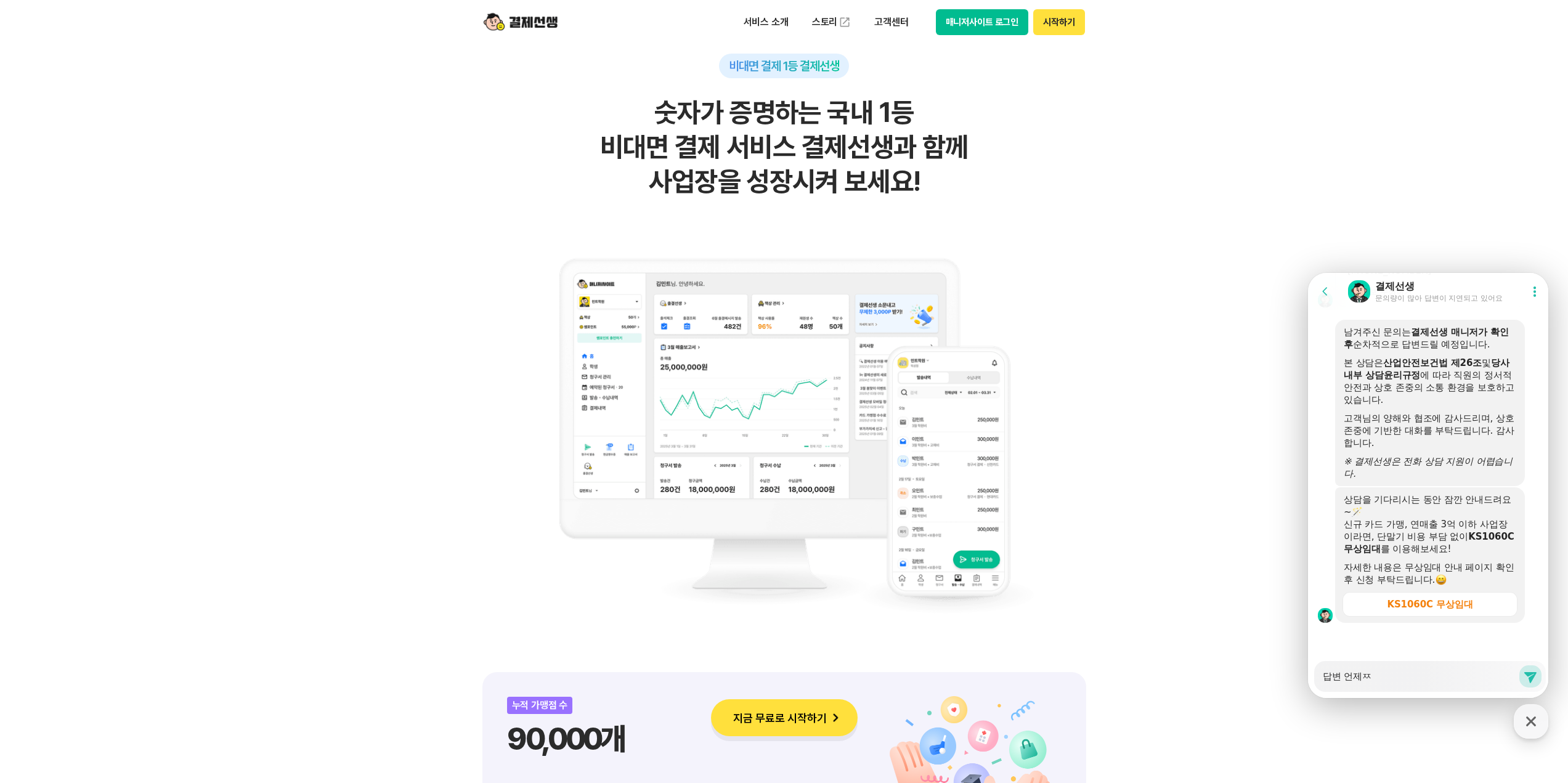
type textarea "답변 언제쯔"
type textarea "x"
type textarea "답변 언제쯤"
type textarea "x"
type textarea "답변 언제쯤ㄷ"
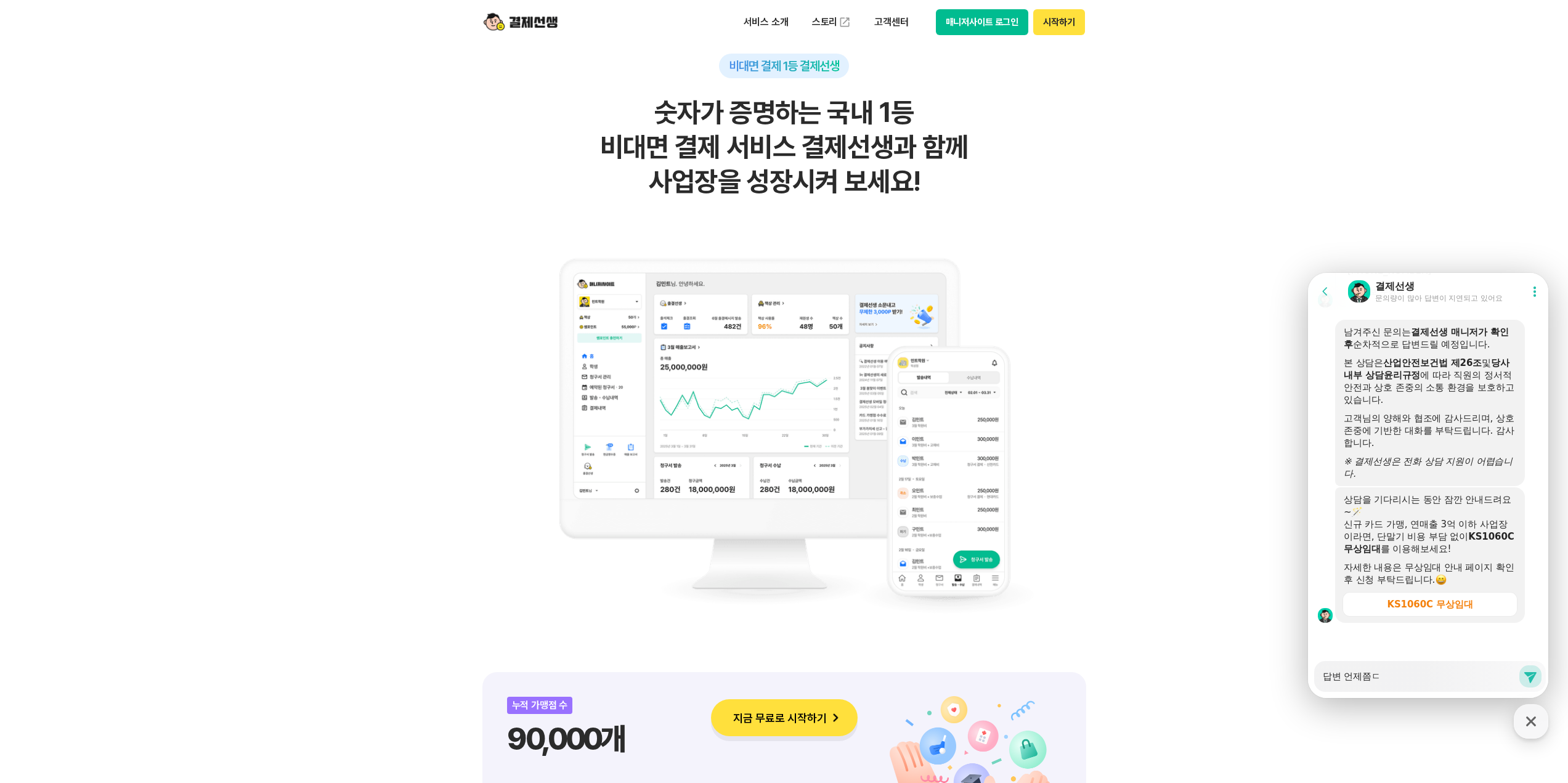
type textarea "x"
type textarea "답변 언제쯤도"
type textarea "x"
type textarea "답변 언제쯤되"
type textarea "x"
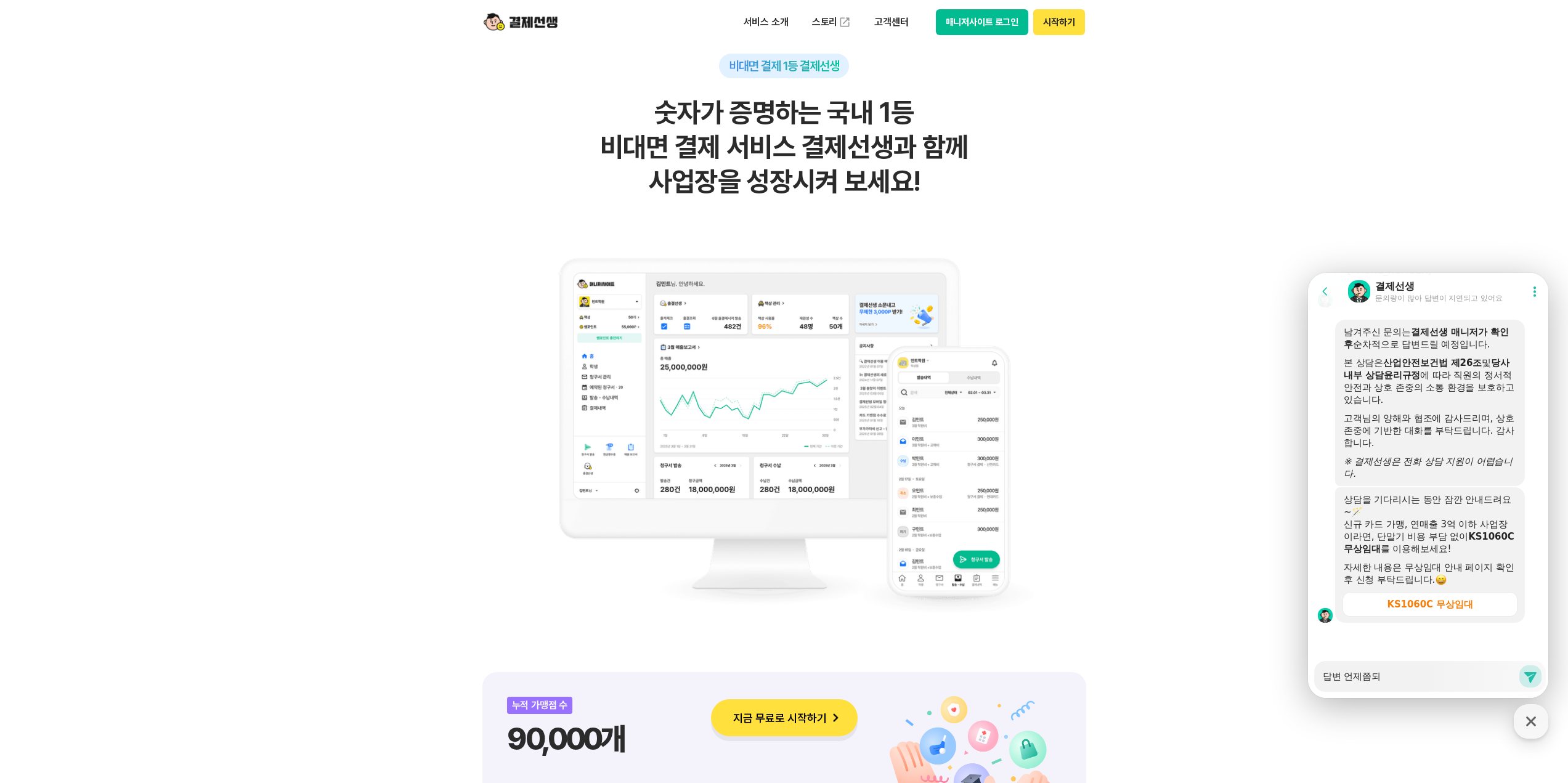
type textarea "답변 언제쯤될"
type textarea "x"
type textarea "답변 언제쯤될ㄲ"
type textarea "x"
type textarea "답변 언제쯤될까"
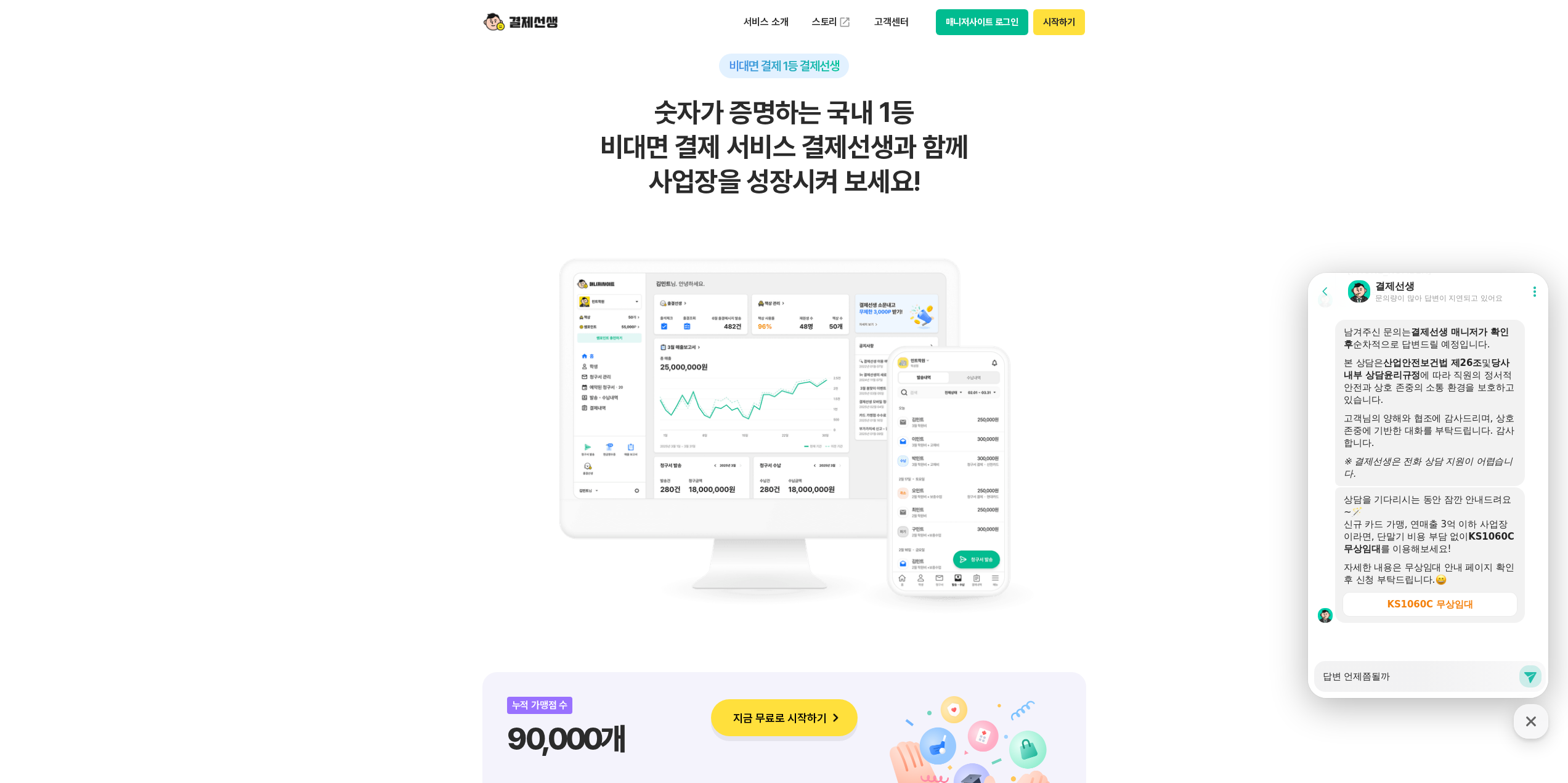
type textarea "x"
type textarea "답변 언제쯤될깡"
type textarea "x"
type textarea "답변 언제쯤될까요"
type textarea "x"
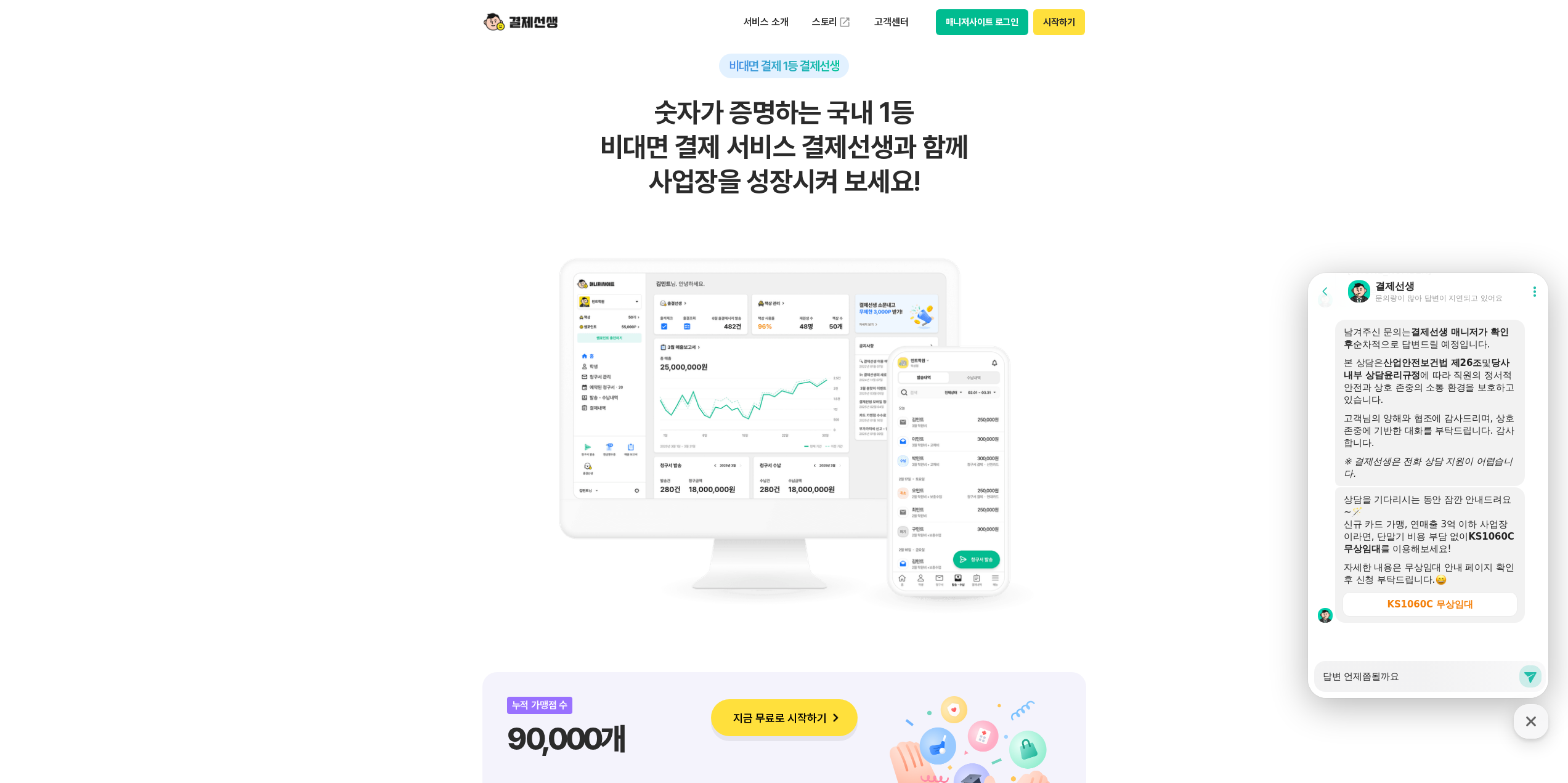
type textarea "답변 언제쯤될까요?"
type textarea "x"
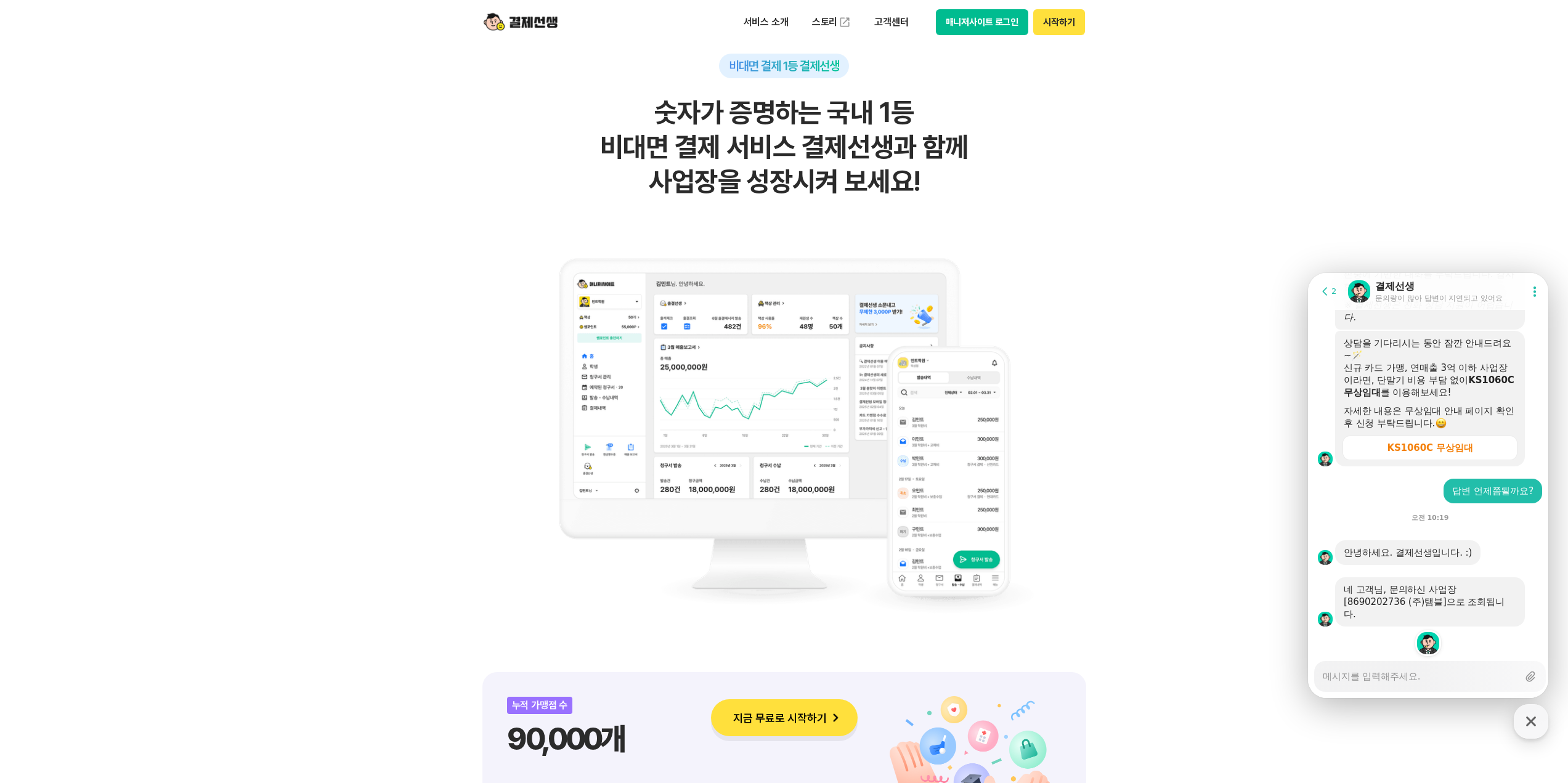
scroll to position [1837, 0]
click at [1360, 662] on textarea "Messenger Input Textarea" at bounding box center [1420, 672] width 195 height 21
type textarea "x"
type textarea "ㄴ"
type textarea "x"
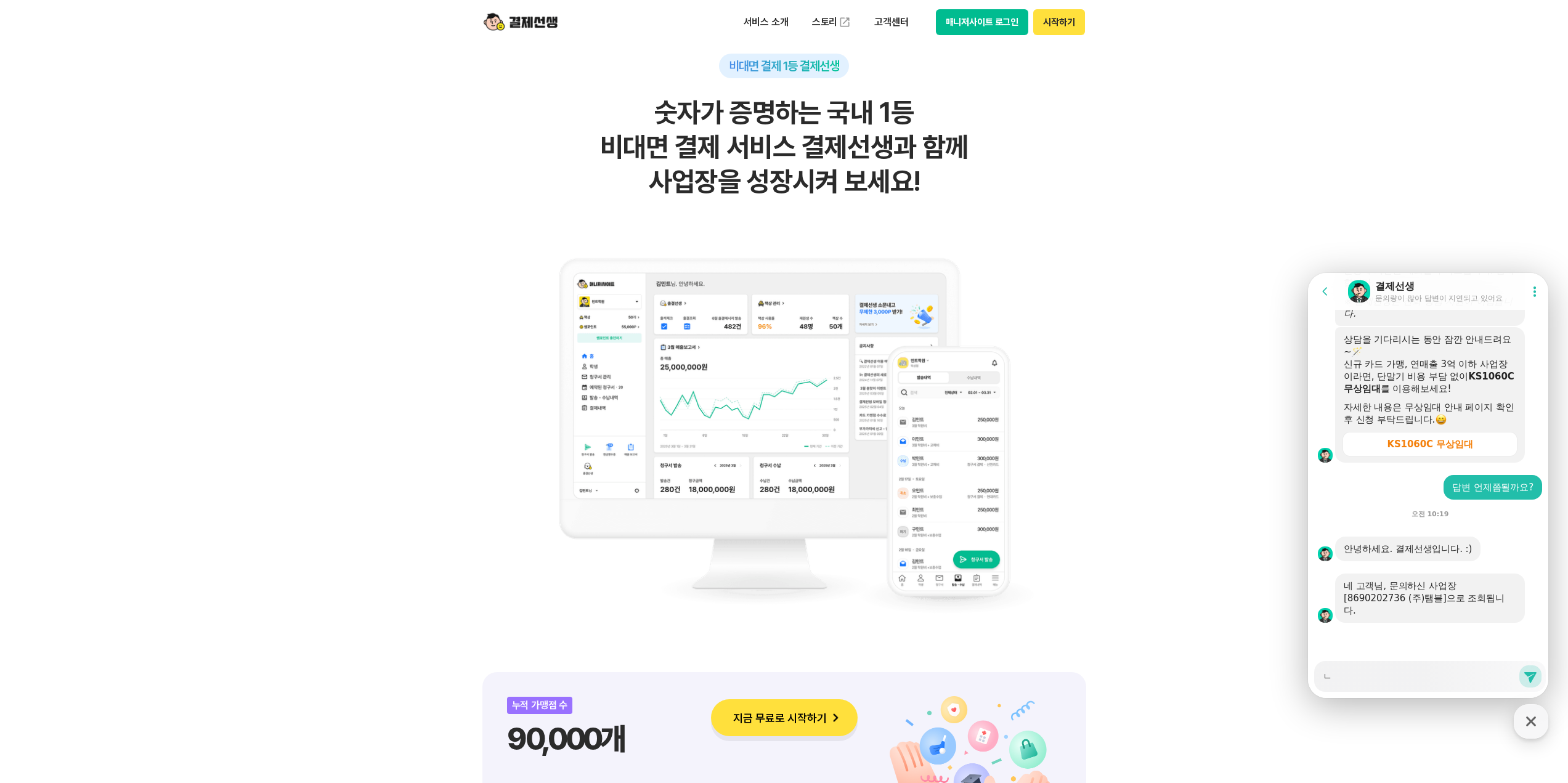
type textarea "네"
type textarea "x"
type textarea "[DEMOGRAPHIC_DATA]"
type textarea "x"
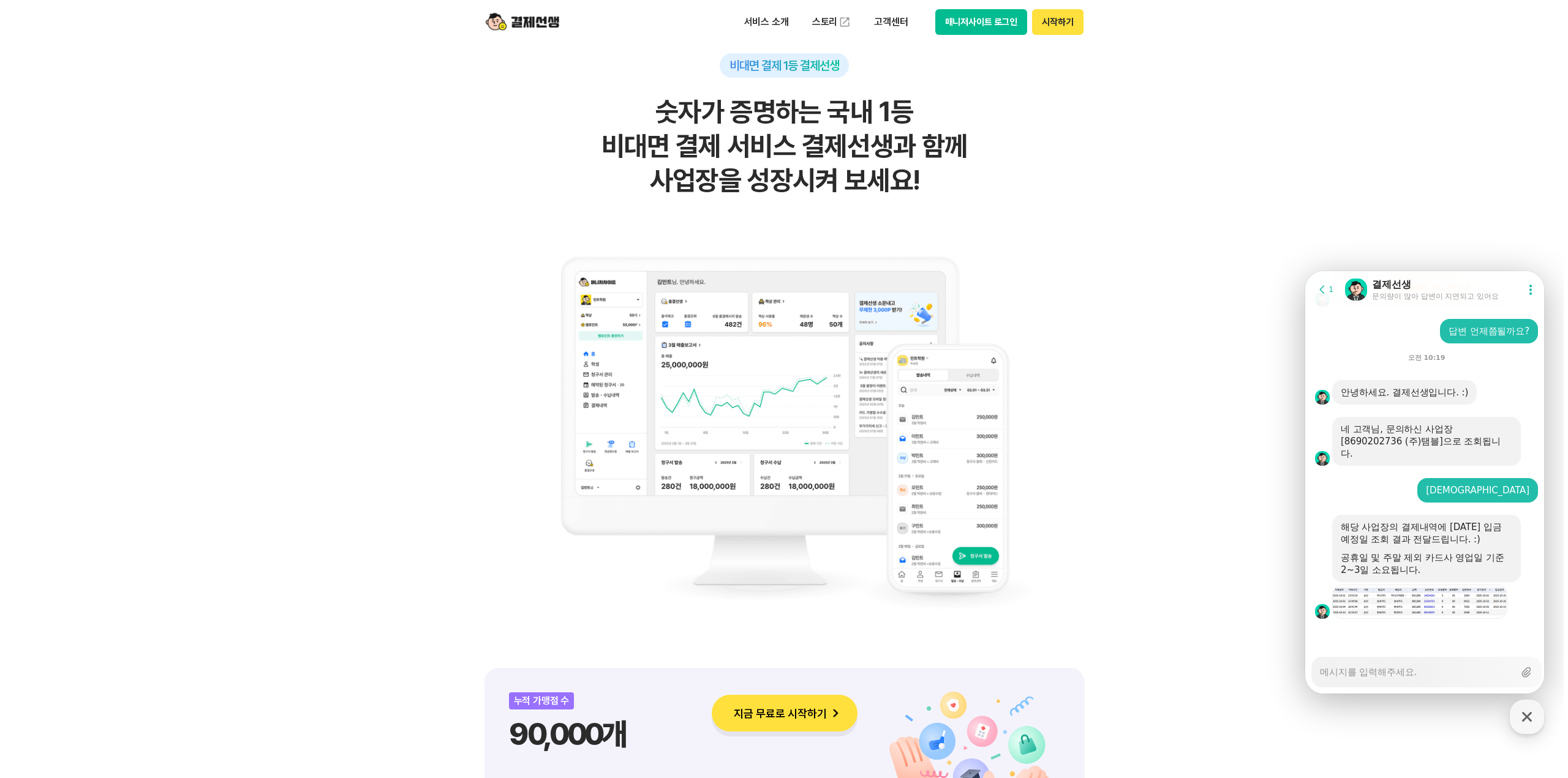
scroll to position [1979, 0]
click at [1398, 615] on img at bounding box center [1420, 601] width 175 height 28
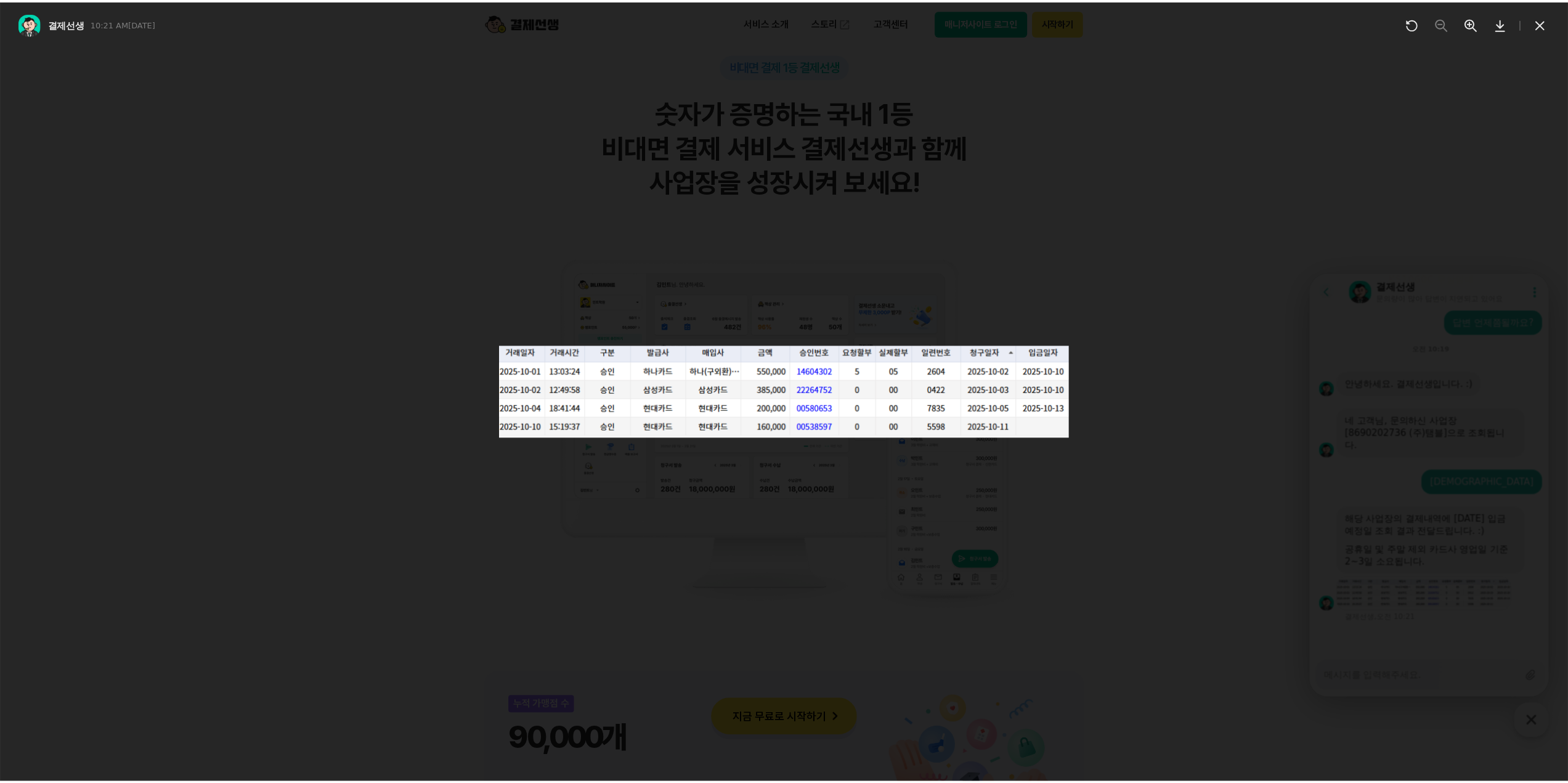
scroll to position [2003, 0]
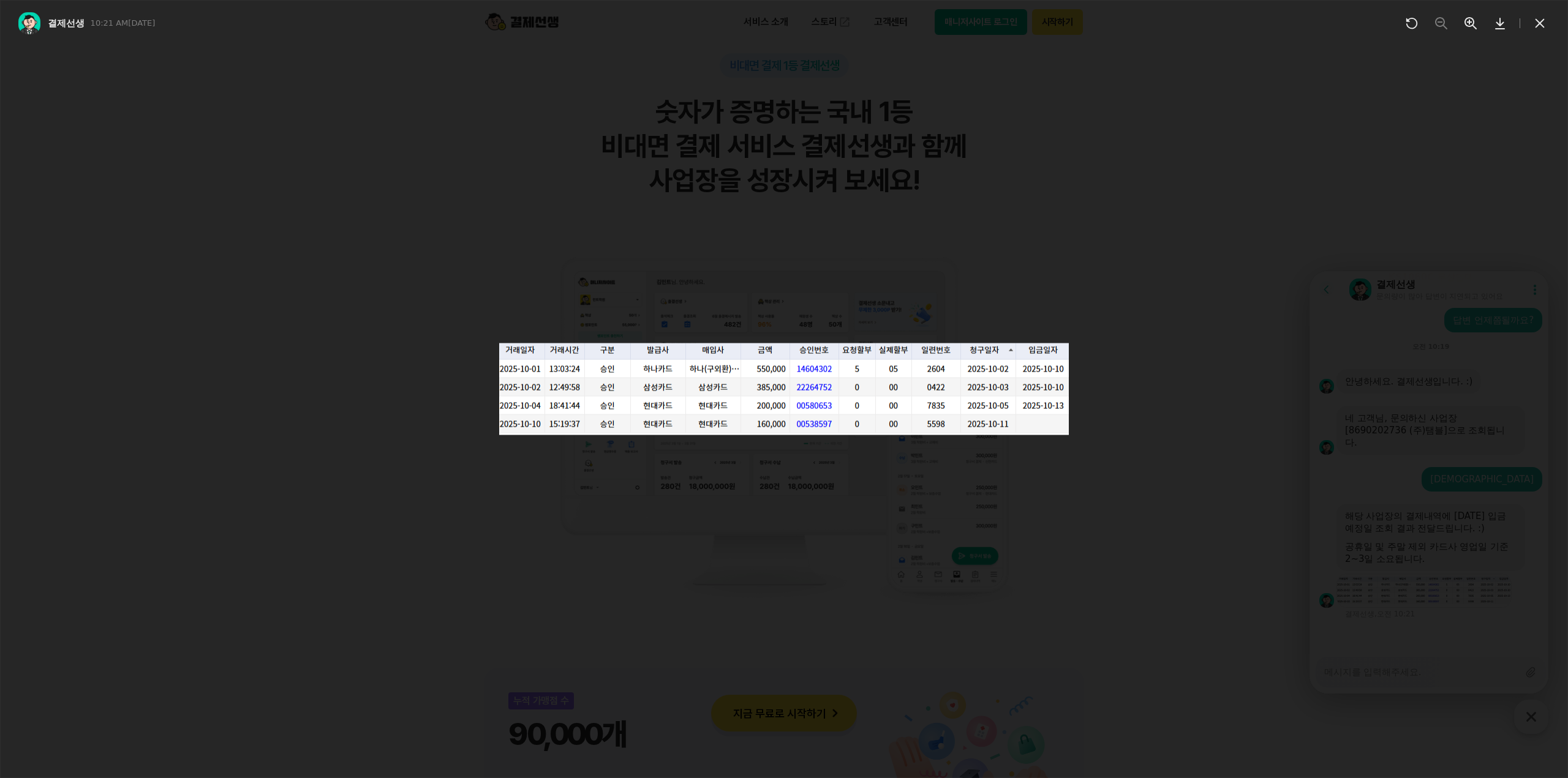
click at [1110, 552] on div at bounding box center [784, 389] width 1568 height 778
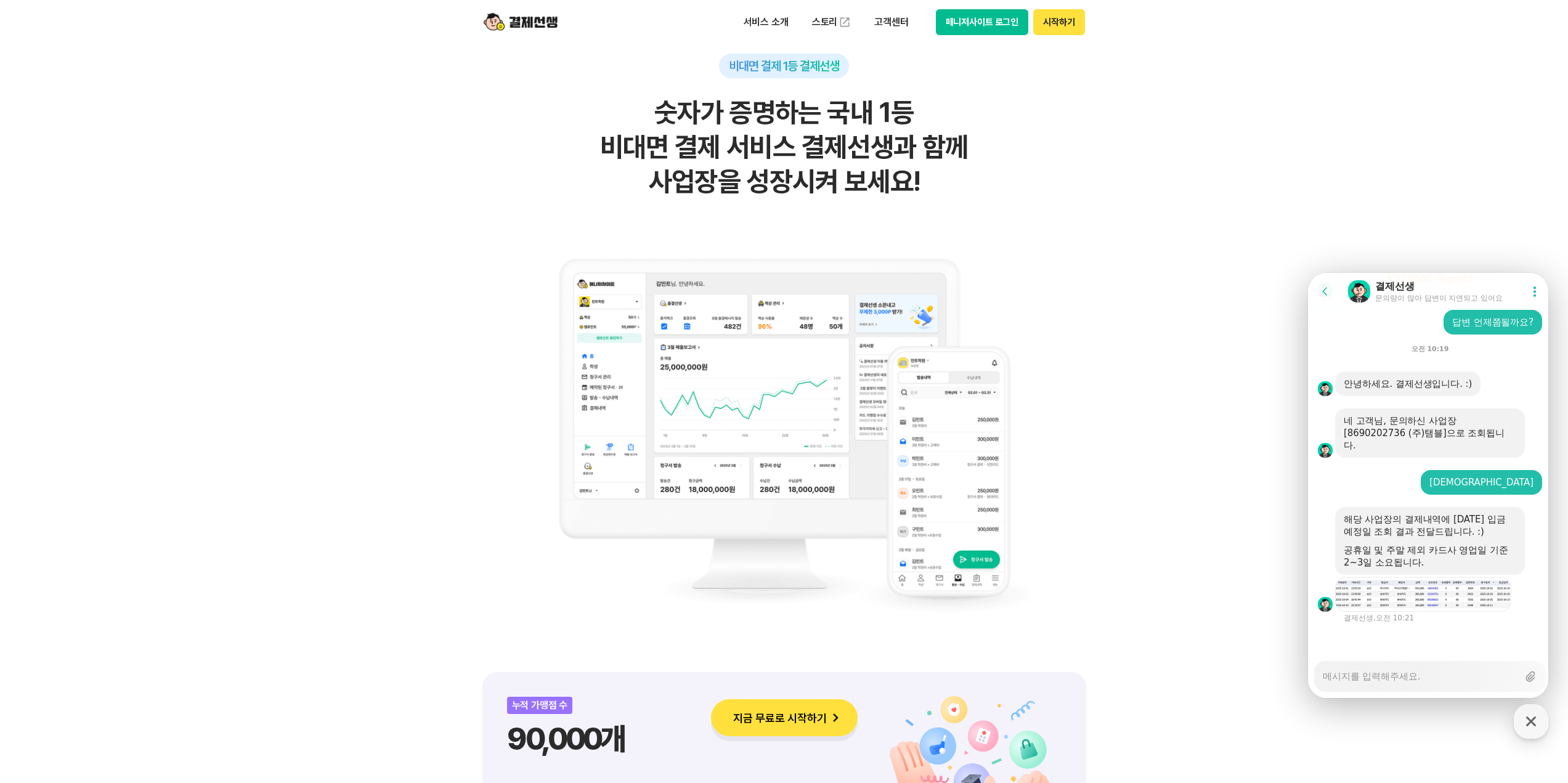
click at [1402, 690] on div "Messenger Input Textarea" at bounding box center [1420, 677] width 195 height 30
click at [1390, 683] on div "Messenger Input Textarea" at bounding box center [1420, 677] width 195 height 30
click at [1389, 683] on div "Messenger Input Textarea" at bounding box center [1420, 677] width 195 height 30
click at [1365, 675] on textarea "Messenger Input Textarea" at bounding box center [1420, 672] width 195 height 21
type textarea "x"
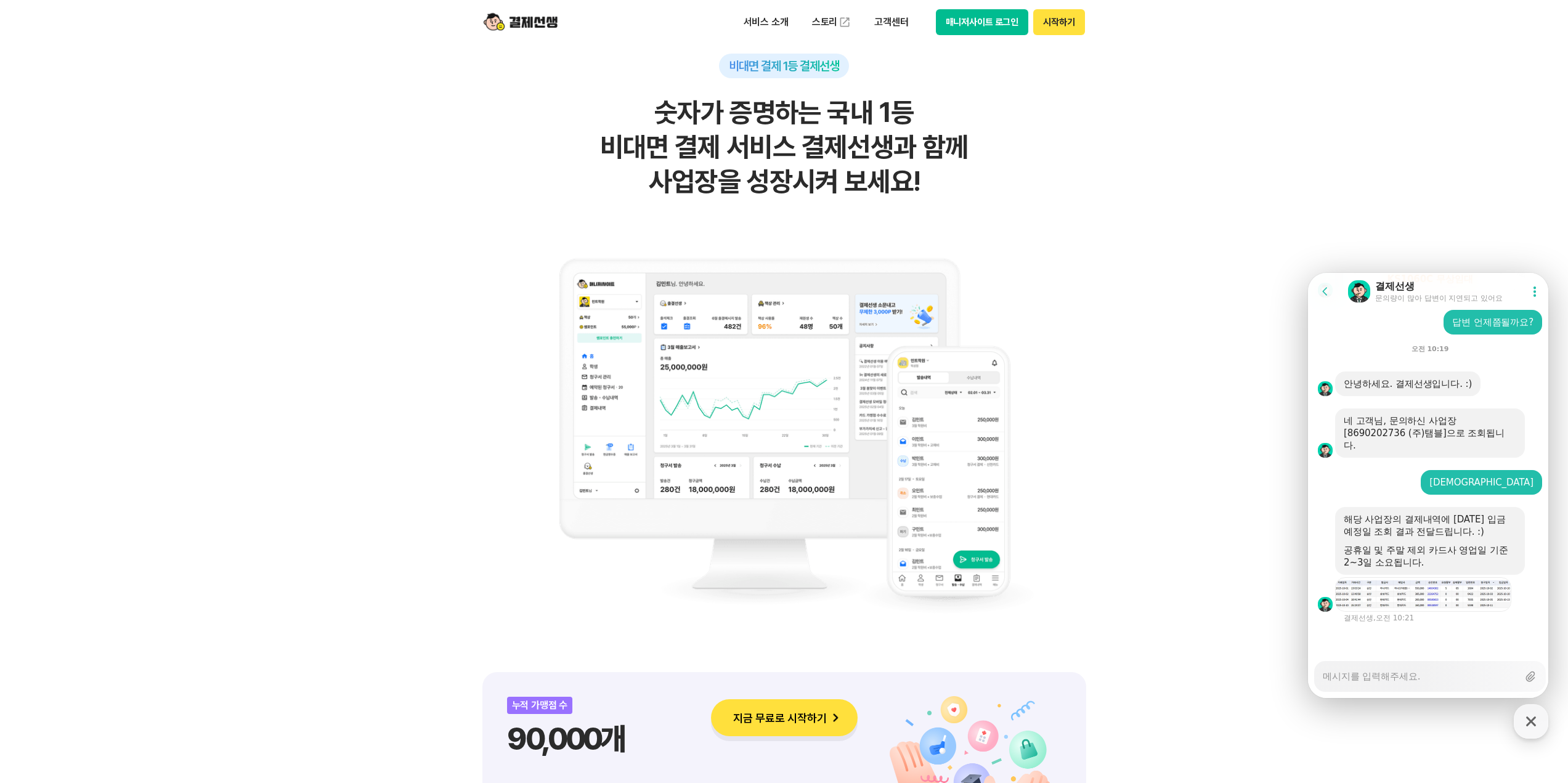
type textarea "ㄱ"
type textarea "x"
type textarea "가"
type textarea "x"
type textarea "감"
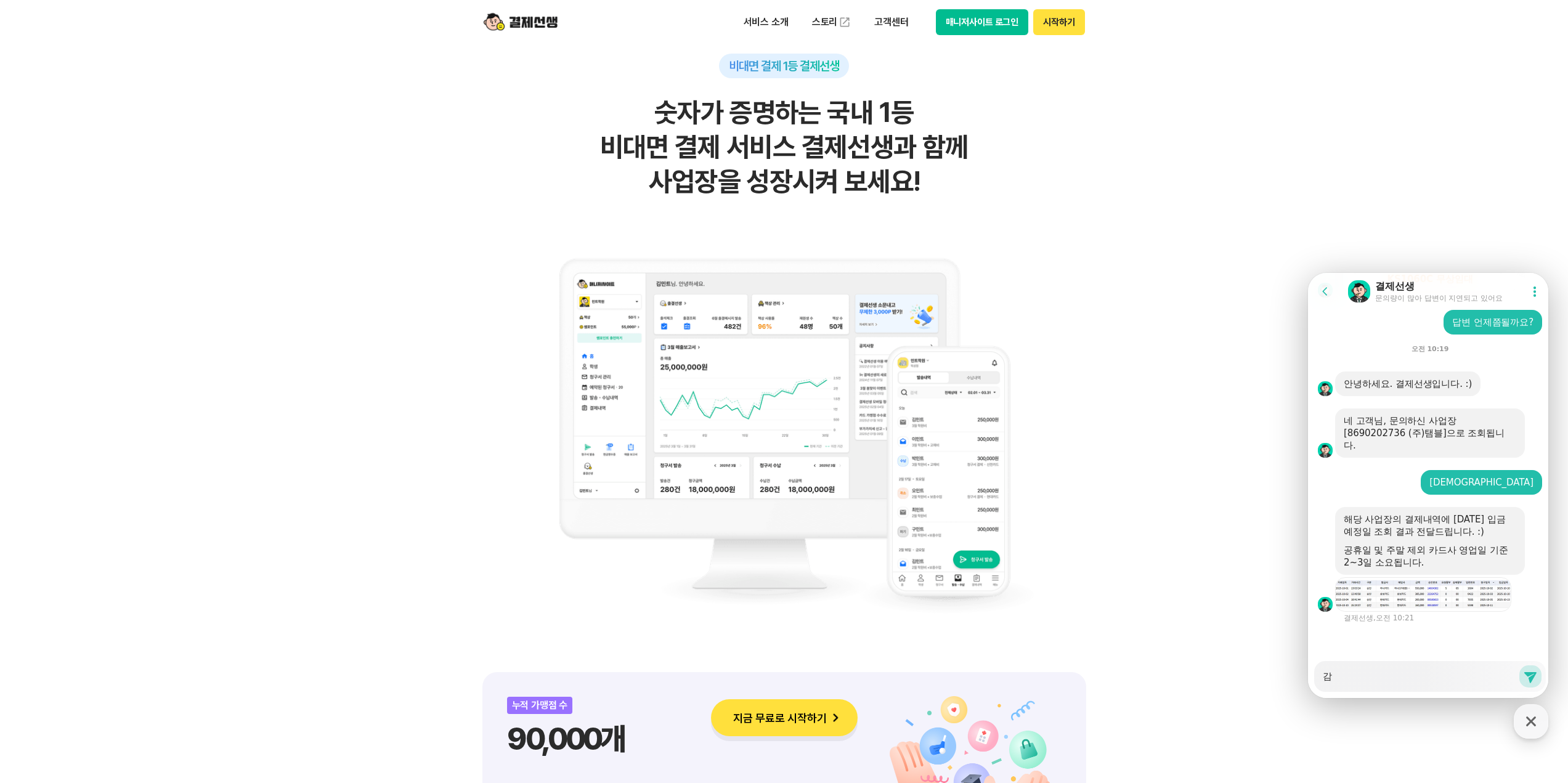
type textarea "x"
type textarea "감ㅅ"
type textarea "x"
type textarea "감사"
type textarea "x"
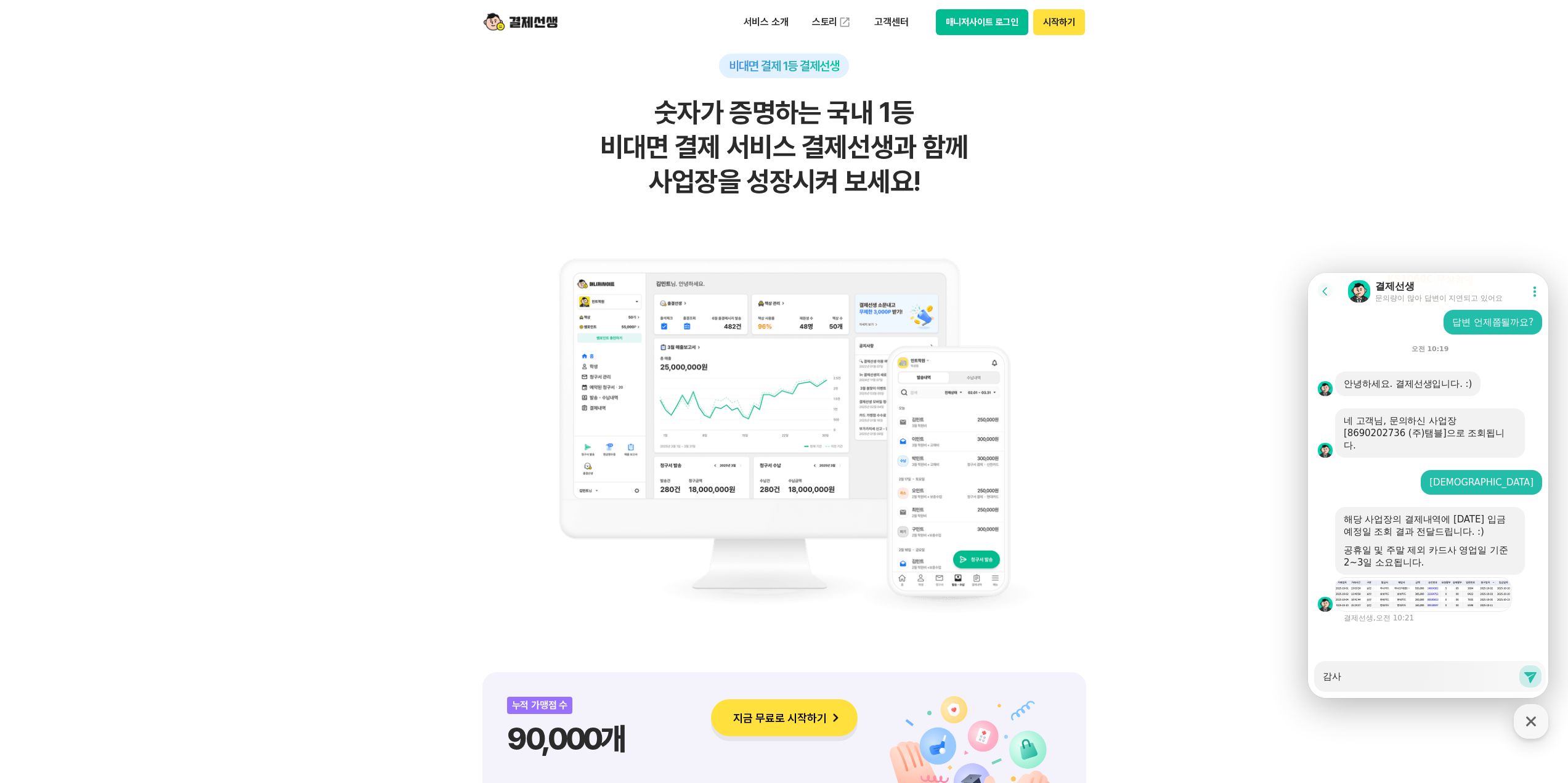
type textarea "감샇"
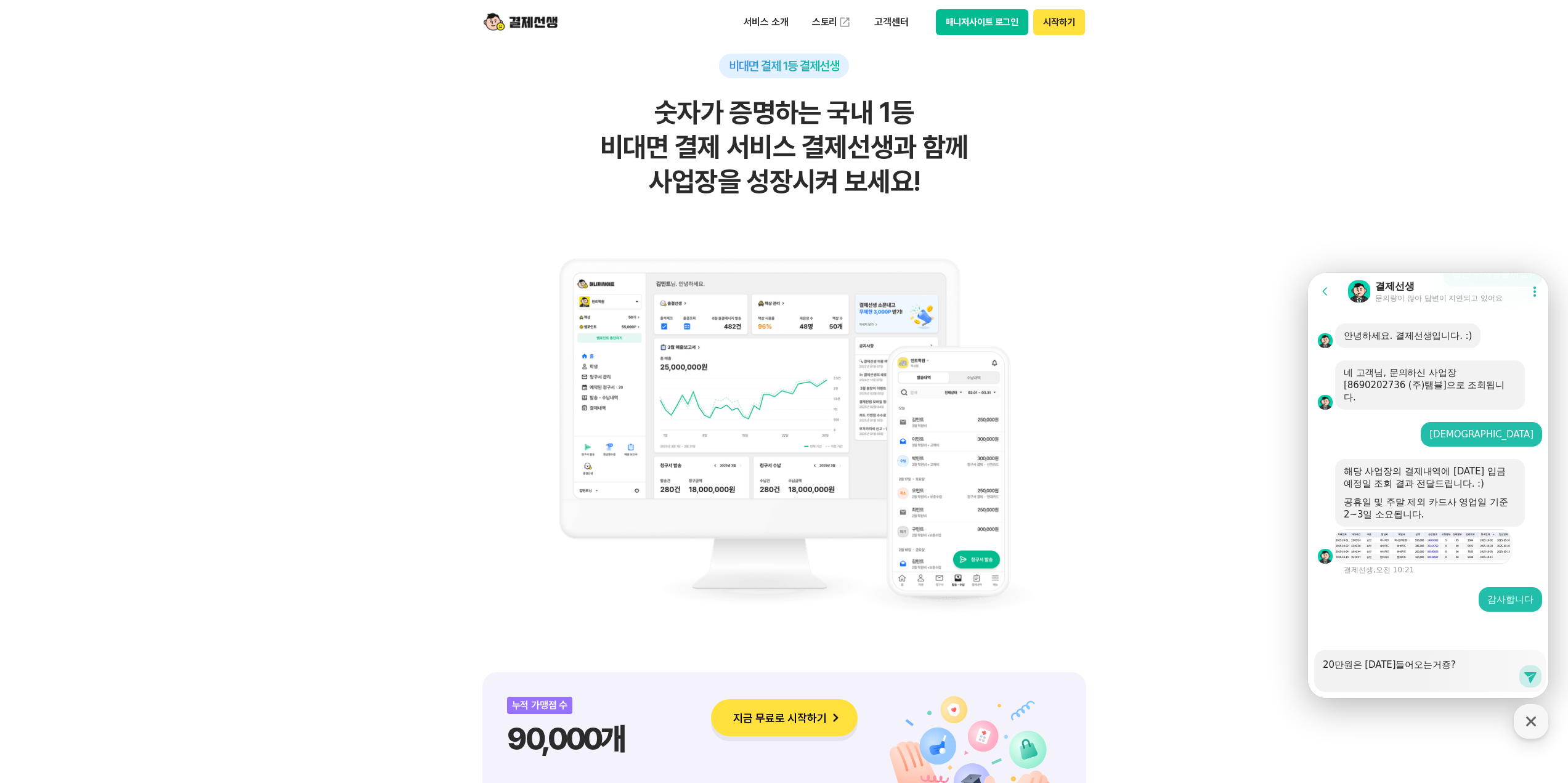
scroll to position [2051, 0]
click at [1524, 674] on icon at bounding box center [1530, 678] width 13 height 11
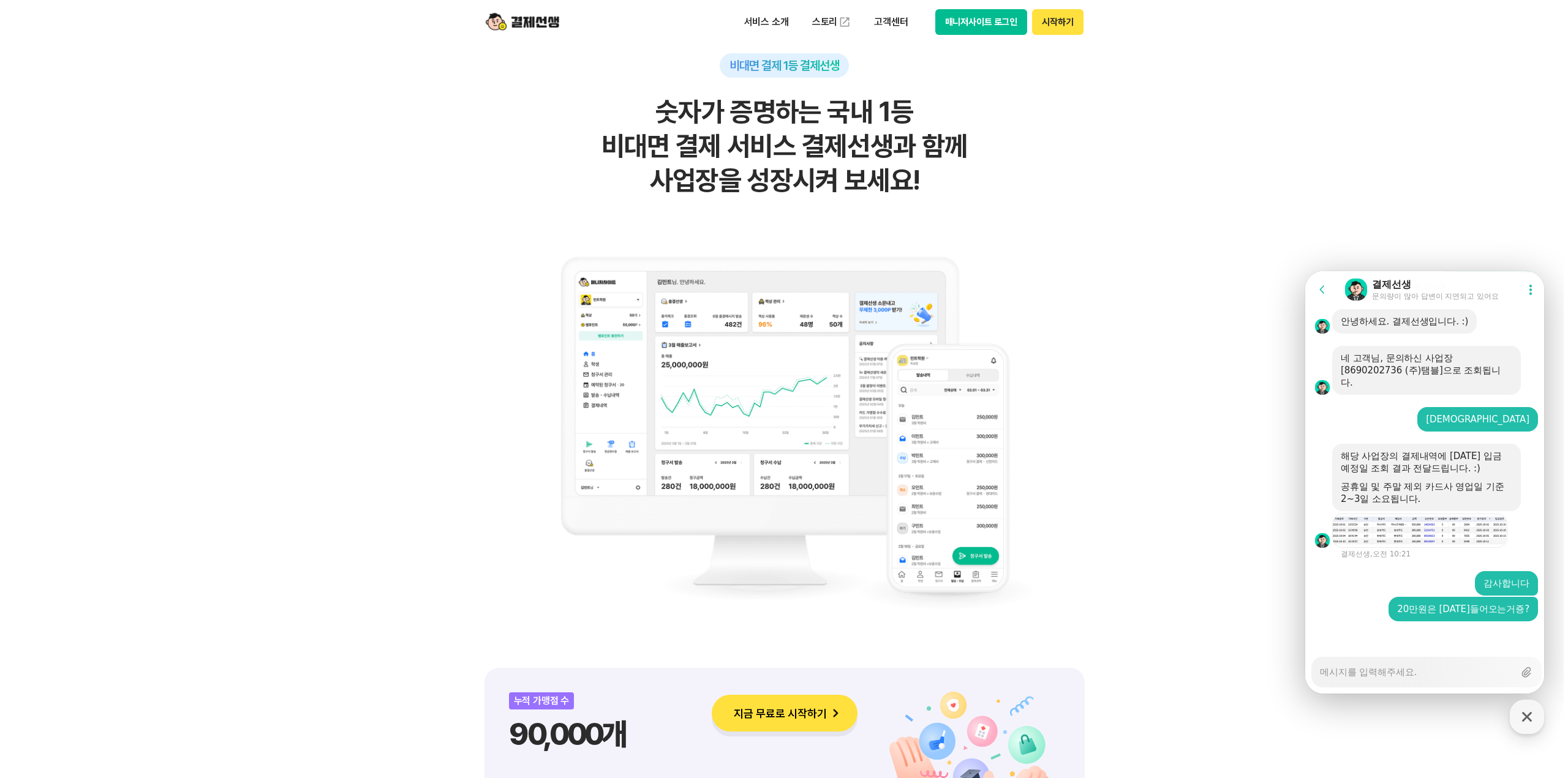
scroll to position [2052, 0]
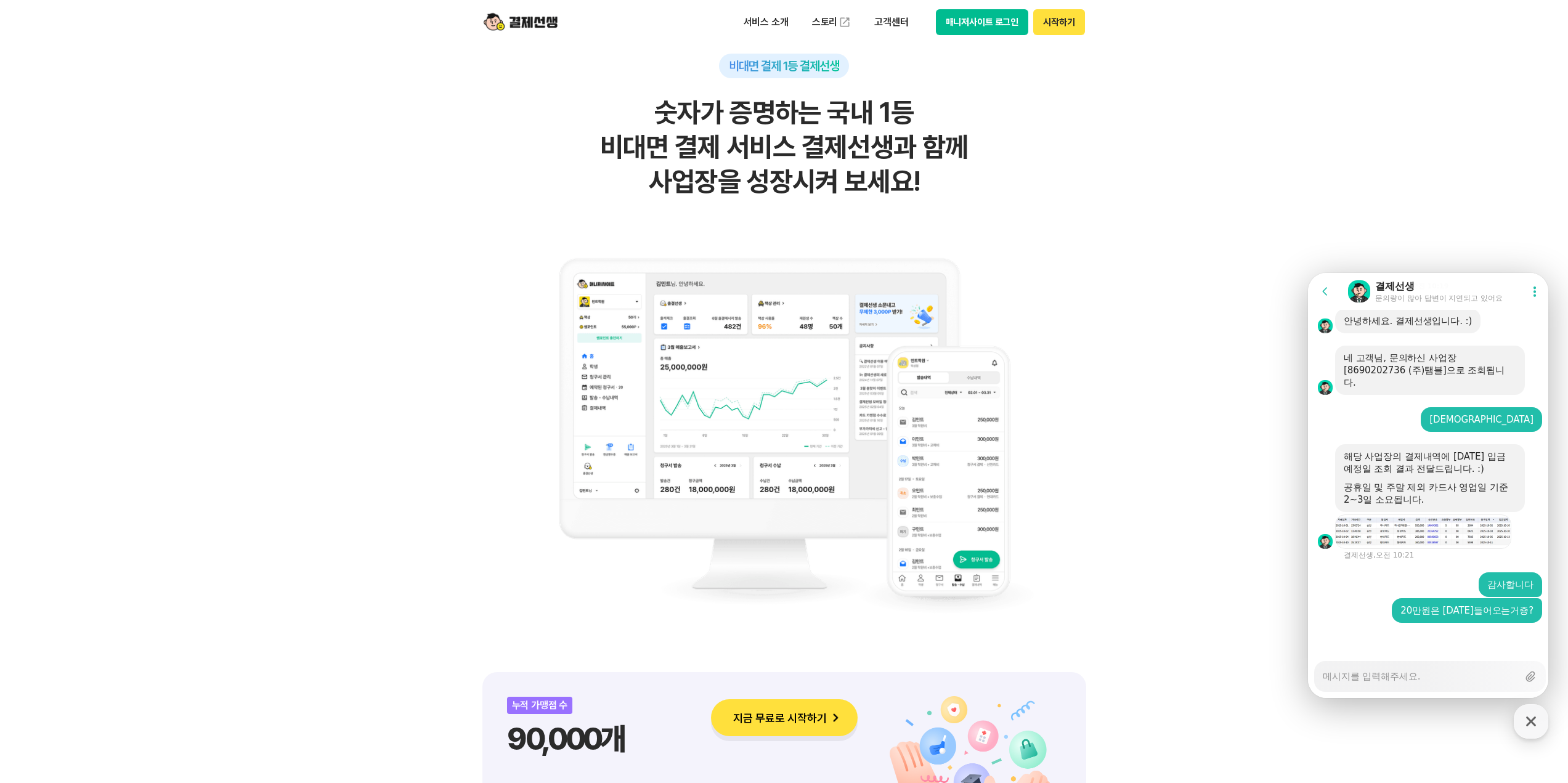
click at [1442, 551] on div "Download file 결제선생, 오전 10:21" at bounding box center [1429, 537] width 244 height 45
click at [1436, 535] on img at bounding box center [1428, 532] width 176 height 28
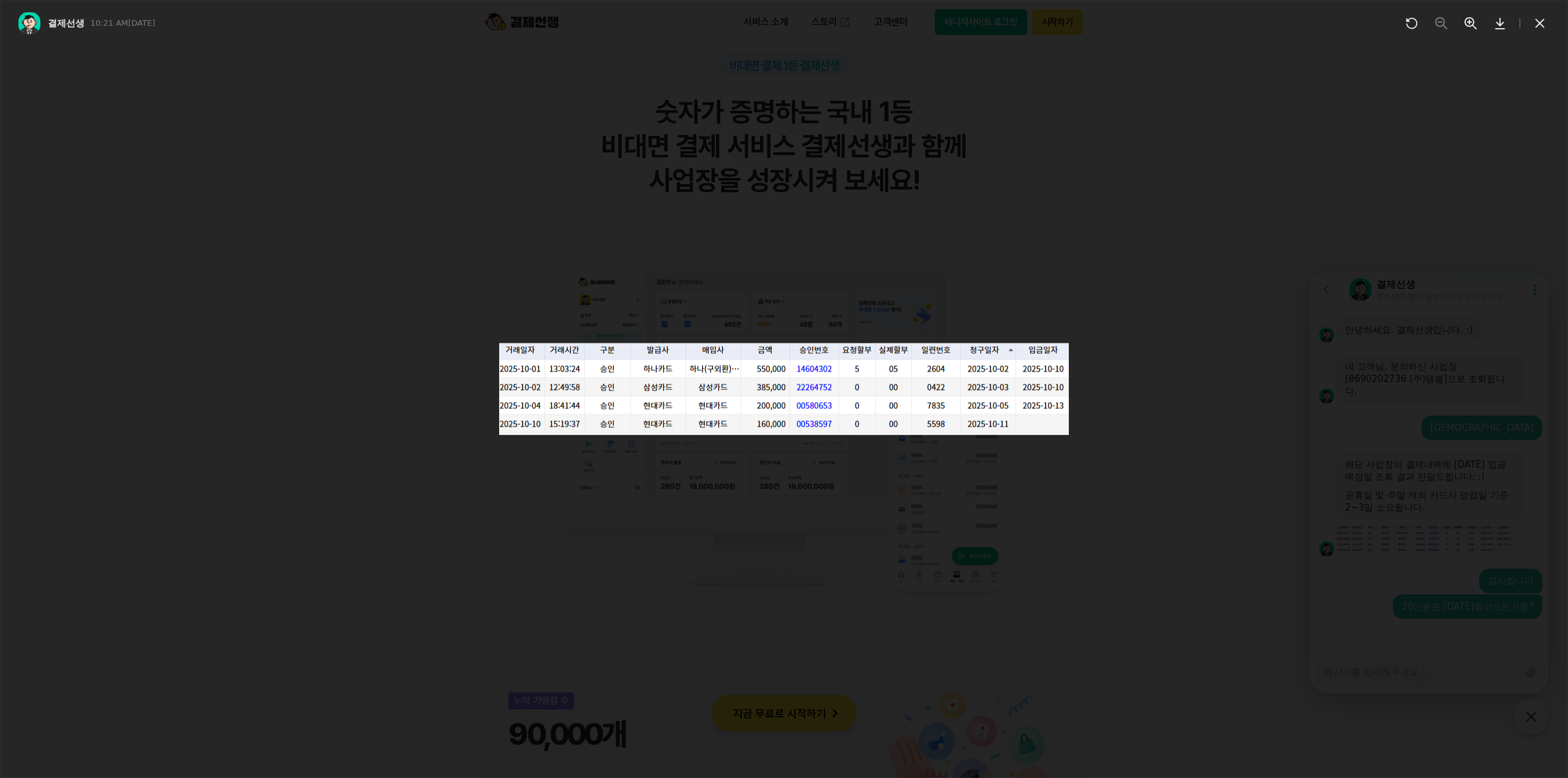
click at [879, 611] on div at bounding box center [784, 389] width 1568 height 778
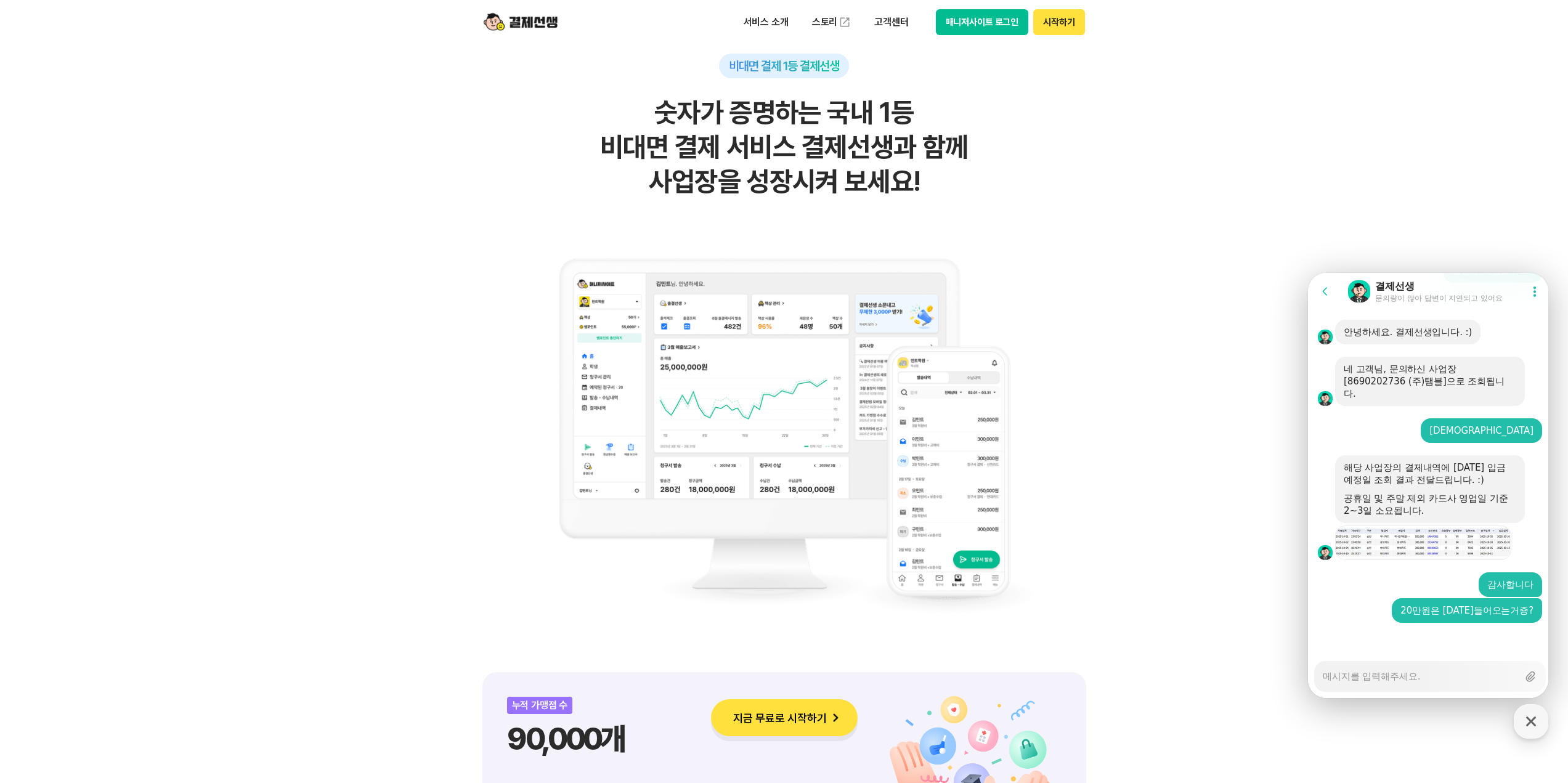
click at [1331, 294] on button "Go to previous page" at bounding box center [1331, 291] width 33 height 25
